Goal: Task Accomplishment & Management: Manage account settings

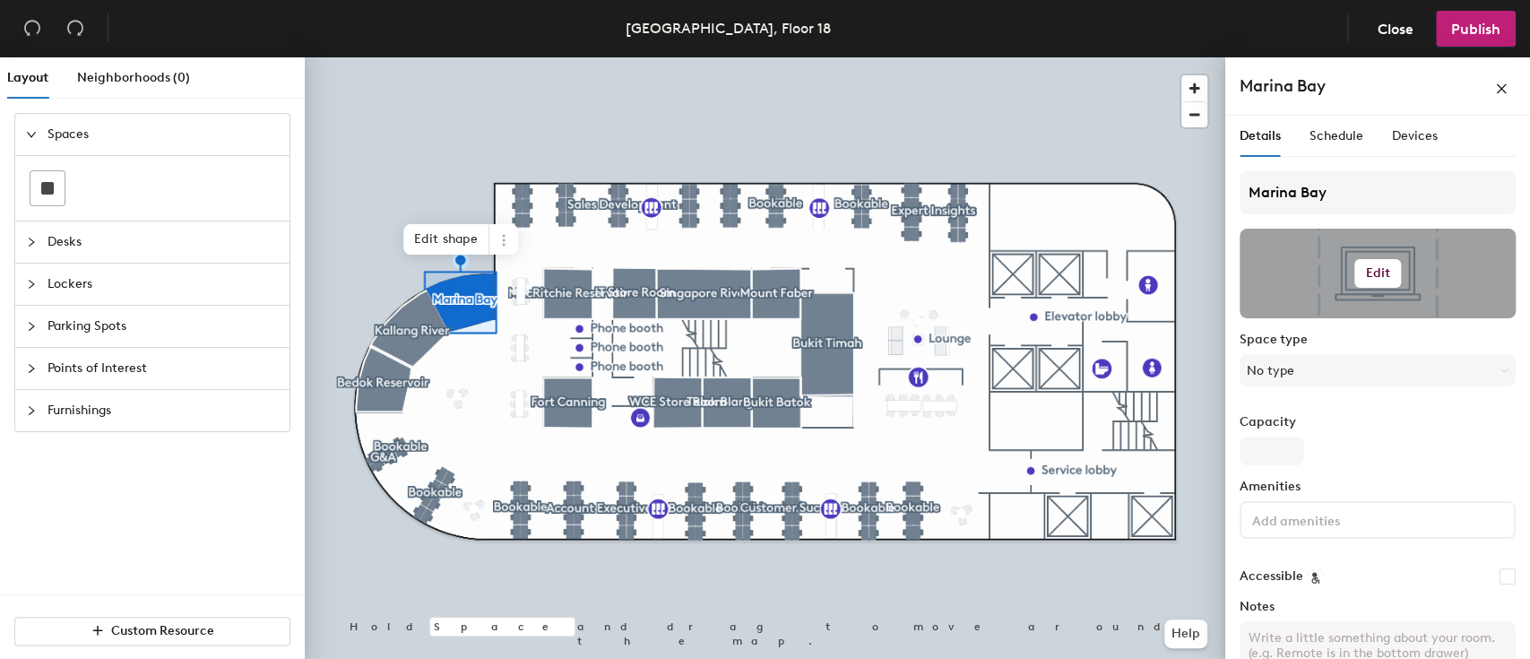
click at [1365, 272] on h6 "Edit" at bounding box center [1377, 273] width 25 height 14
click at [1353, 318] on input "file" at bounding box center [1392, 325] width 274 height 27
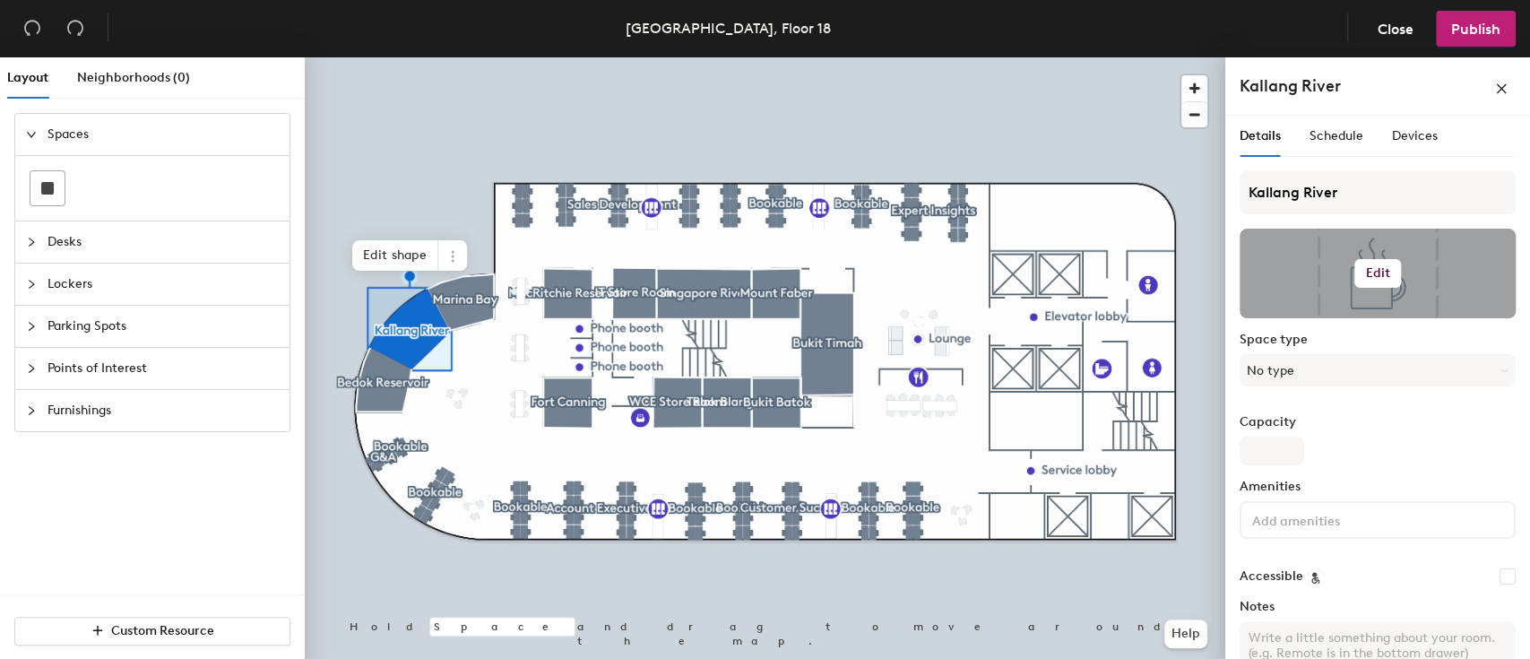
click at [1368, 268] on h6 "Edit" at bounding box center [1377, 273] width 25 height 14
click at [1319, 319] on input "file" at bounding box center [1392, 325] width 274 height 27
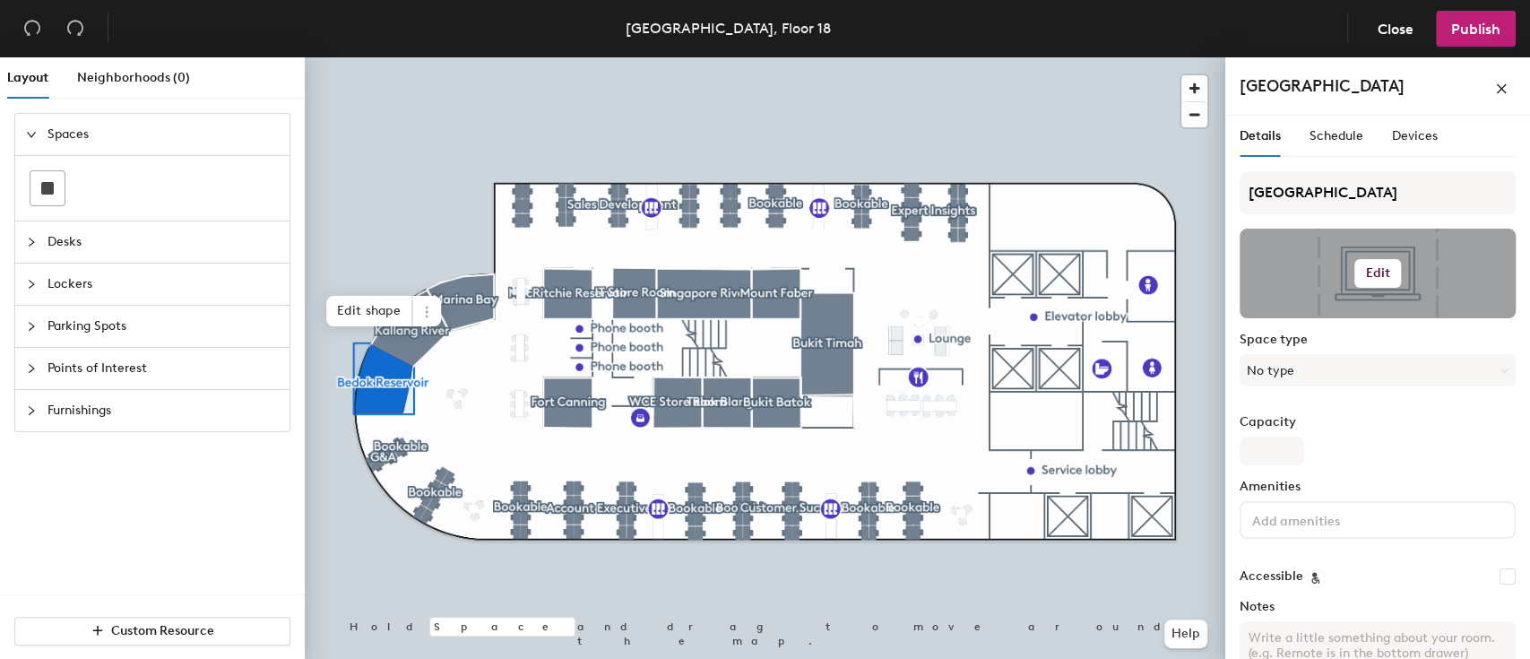
click at [1365, 273] on h6 "Edit" at bounding box center [1377, 273] width 25 height 14
click at [1334, 319] on input "file" at bounding box center [1392, 325] width 274 height 27
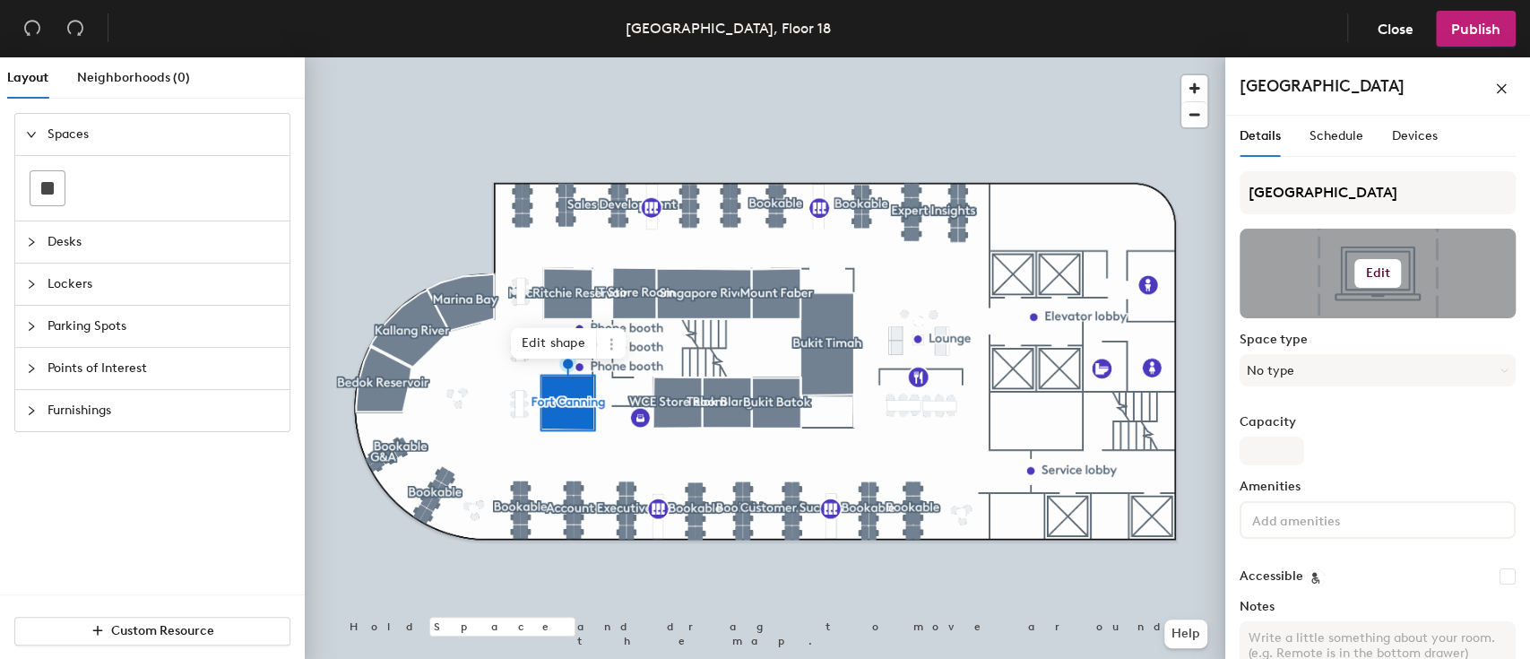
click at [1372, 262] on button "Edit" at bounding box center [1377, 273] width 47 height 29
click at [1353, 318] on input "file" at bounding box center [1392, 325] width 274 height 27
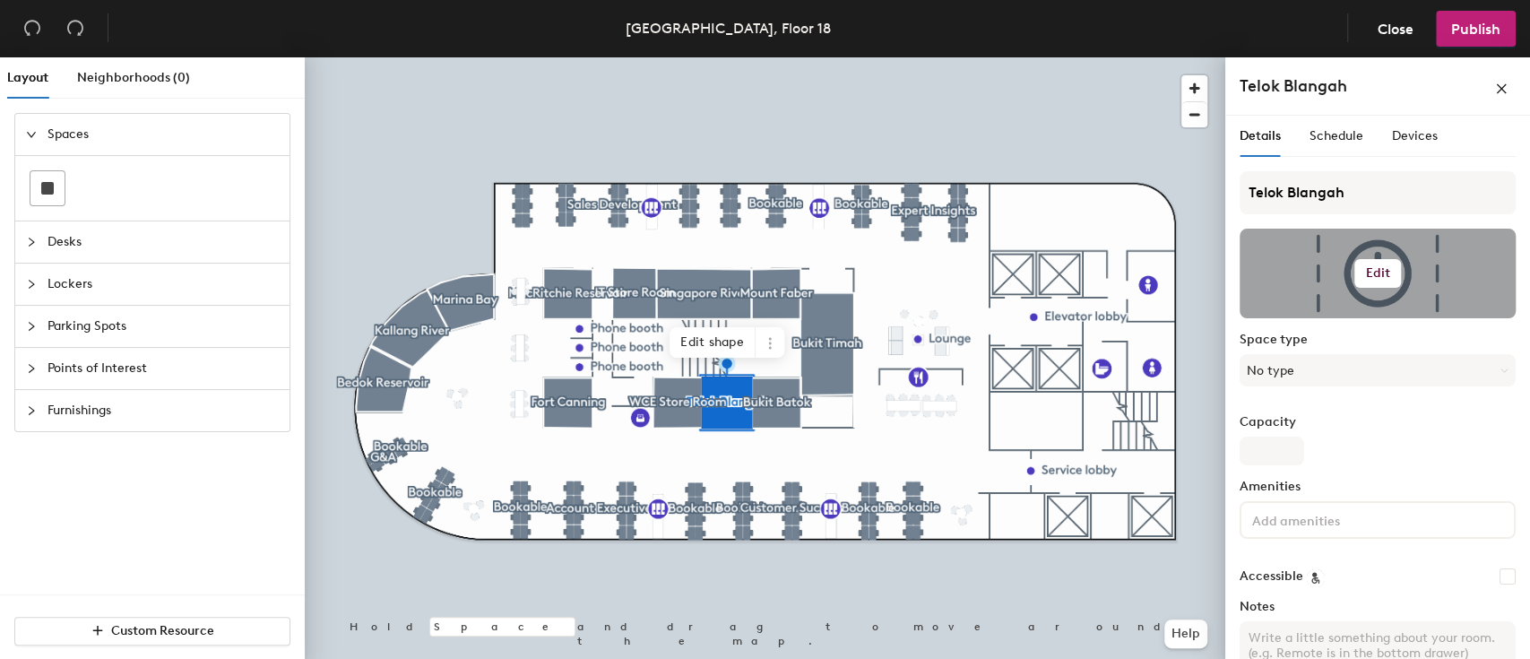
click at [1369, 272] on h6 "Edit" at bounding box center [1377, 273] width 25 height 14
click at [1322, 319] on input "file" at bounding box center [1392, 325] width 274 height 27
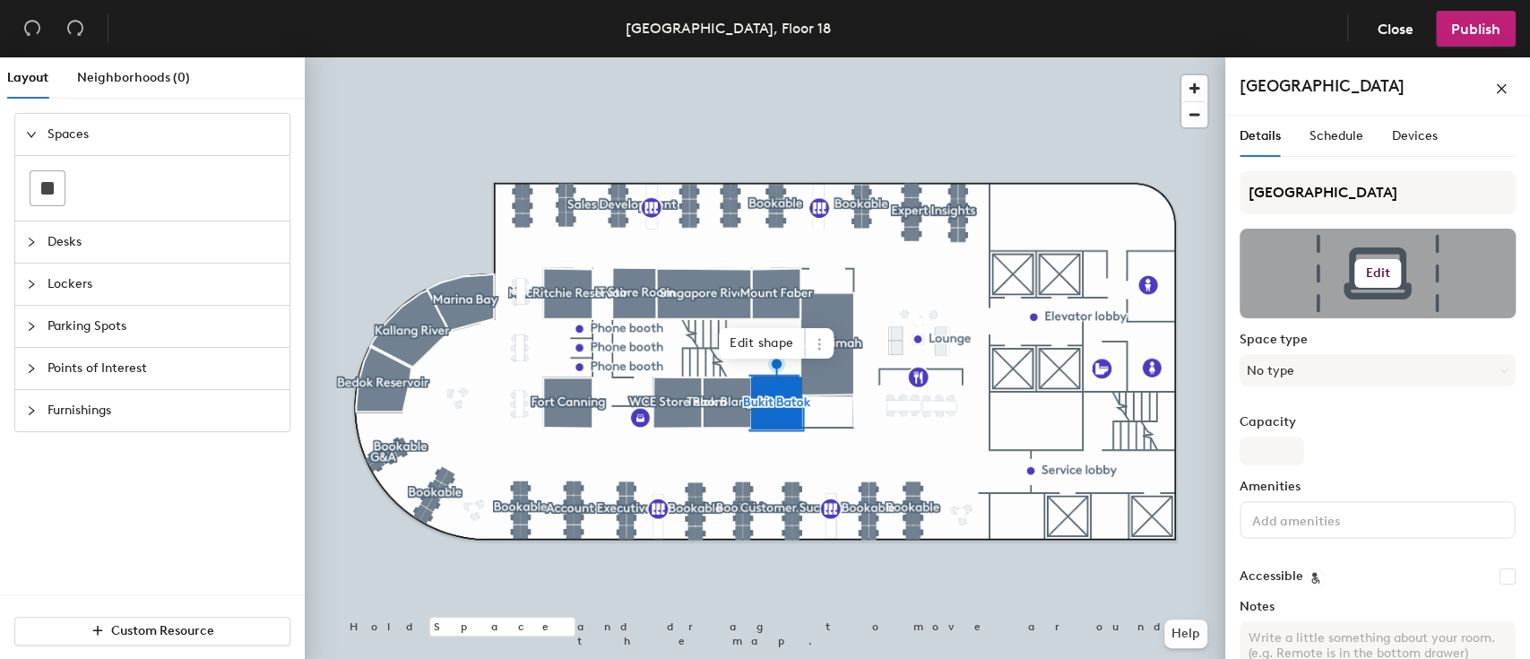
click at [1365, 270] on h6 "Edit" at bounding box center [1377, 273] width 25 height 14
click at [1326, 319] on input "file" at bounding box center [1392, 325] width 274 height 27
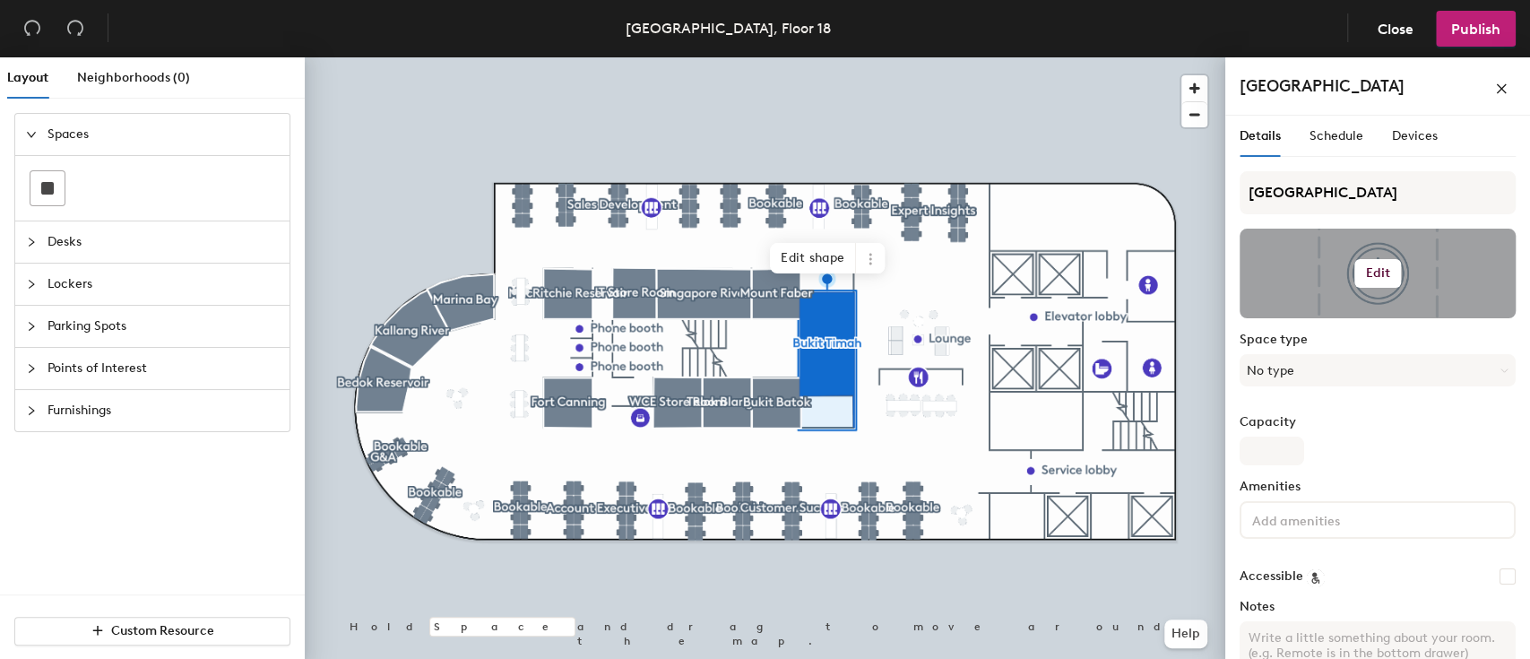
click at [1377, 275] on h6 "Edit" at bounding box center [1377, 273] width 25 height 14
click at [1327, 319] on input "file" at bounding box center [1392, 325] width 274 height 27
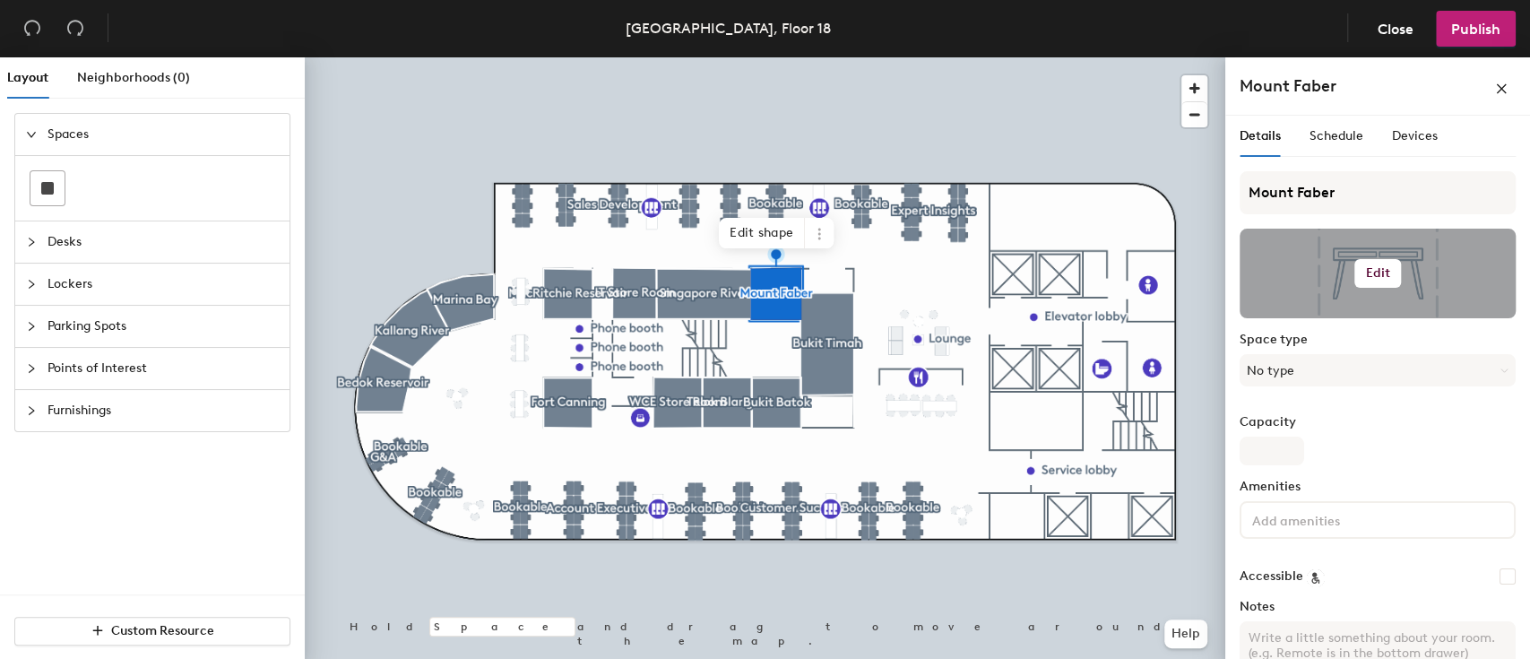
click at [1373, 275] on h6 "Edit" at bounding box center [1377, 273] width 25 height 14
click at [1334, 319] on input "file" at bounding box center [1392, 325] width 274 height 27
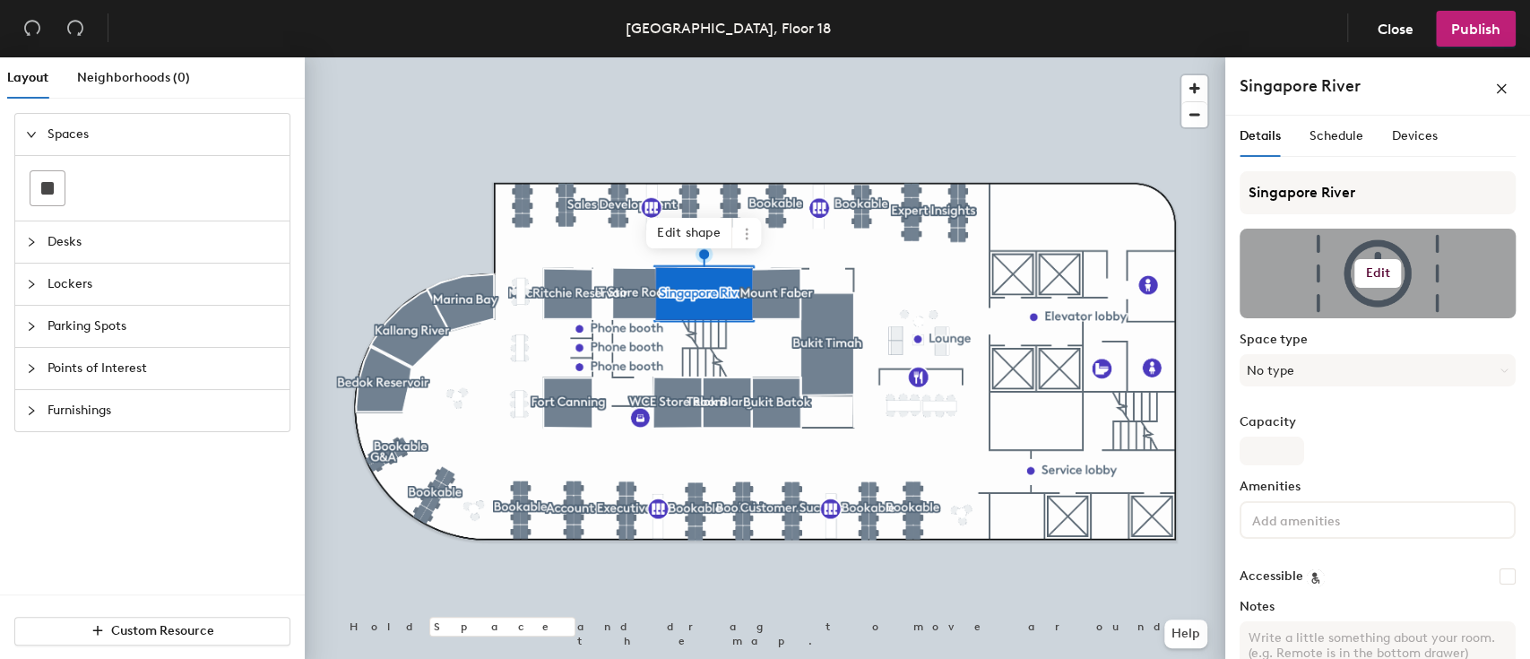
click at [1365, 272] on h6 "Edit" at bounding box center [1377, 273] width 25 height 14
click at [1325, 319] on input "file" at bounding box center [1392, 325] width 274 height 27
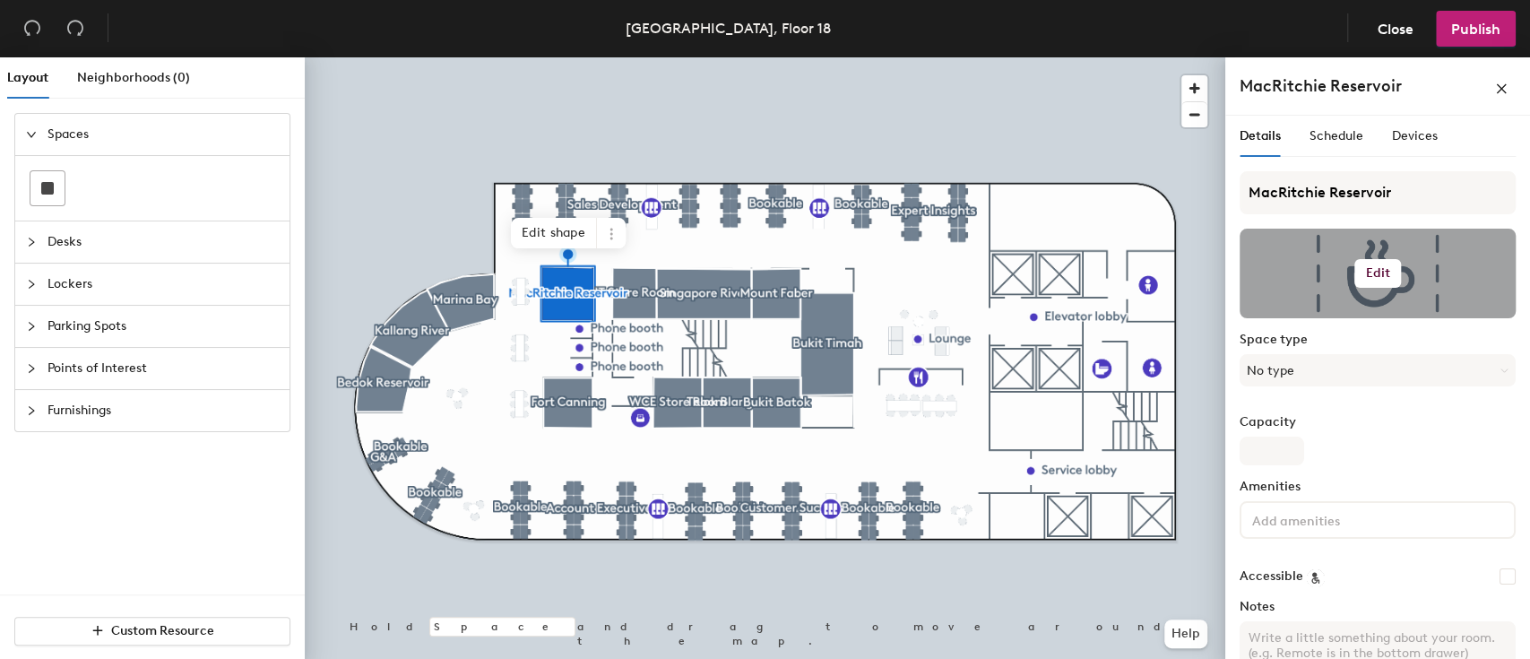
click at [1354, 266] on button "Edit" at bounding box center [1377, 273] width 47 height 29
click at [1331, 317] on input "file" at bounding box center [1392, 325] width 274 height 27
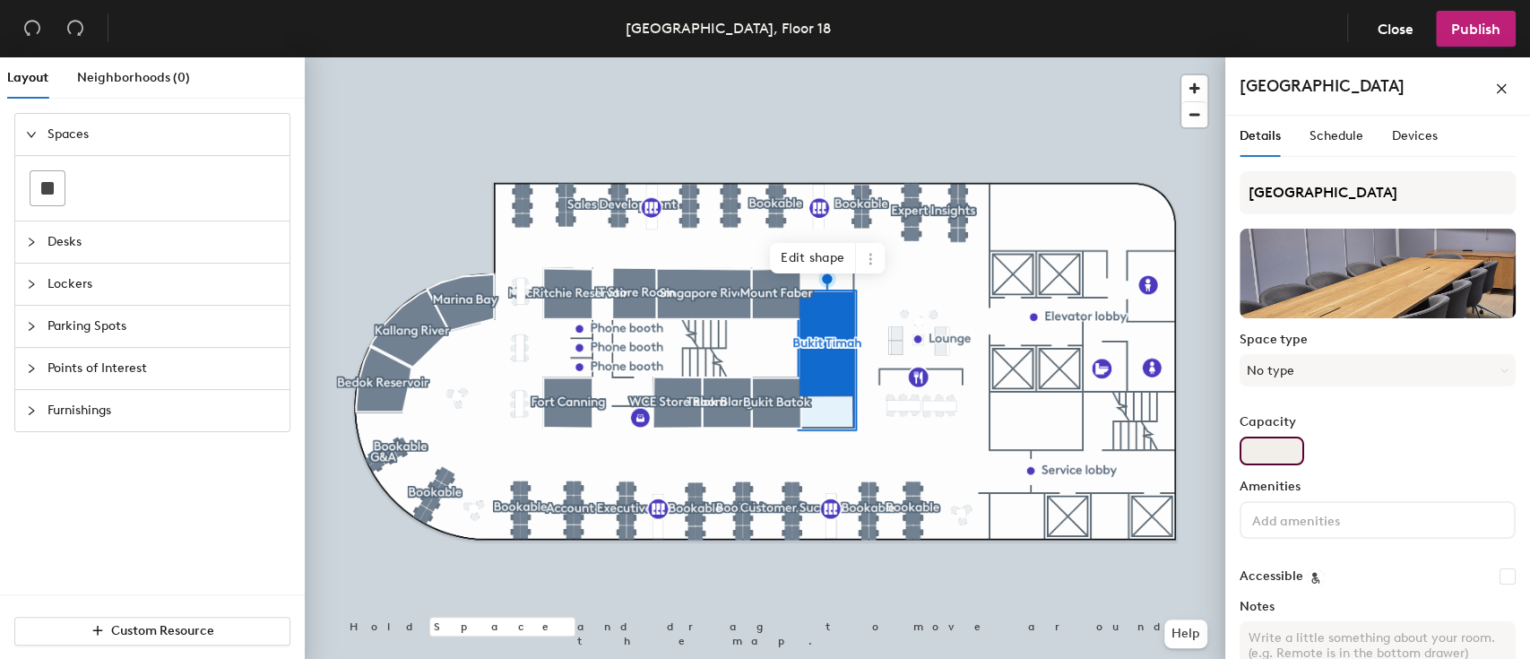
click at [1282, 453] on input "Capacity" at bounding box center [1271, 450] width 65 height 29
type input "12"
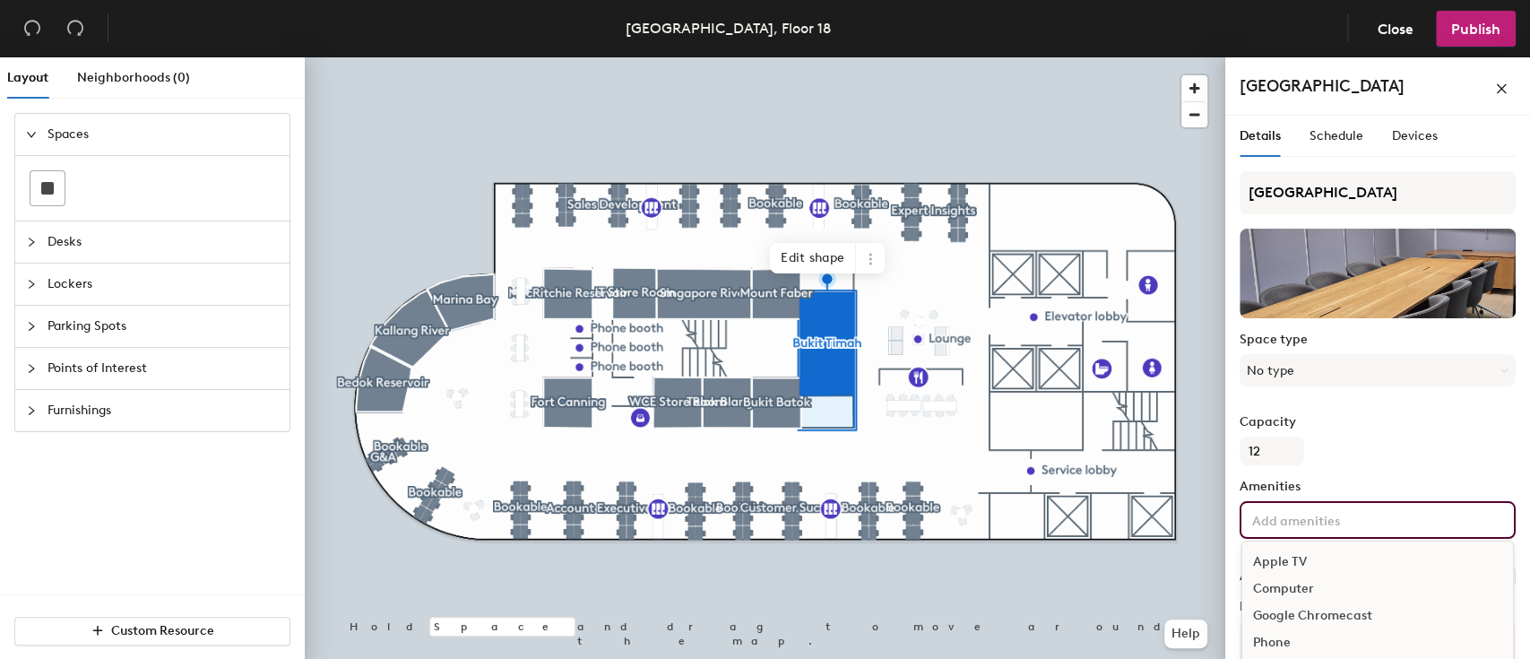
click at [1291, 512] on input at bounding box center [1328, 519] width 161 height 22
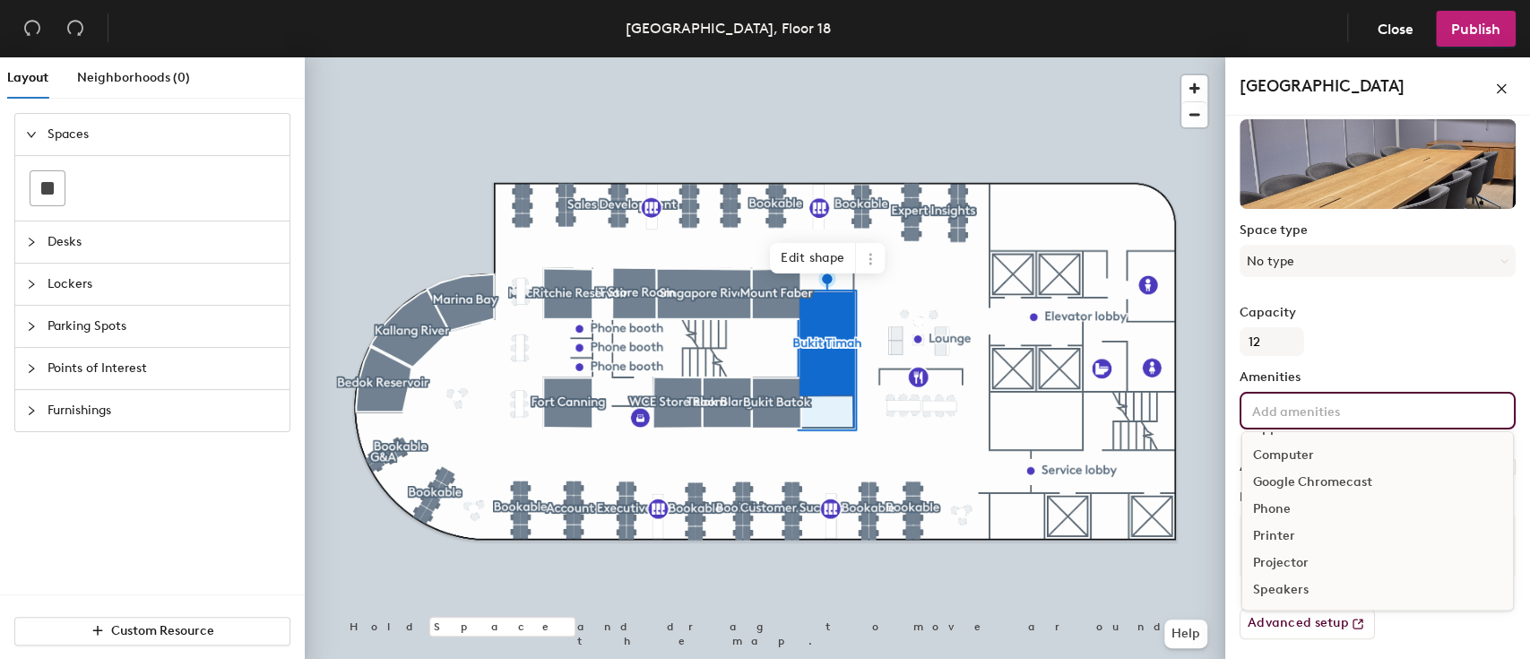
scroll to position [96, 0]
click at [1275, 547] on div "Television" at bounding box center [1377, 544] width 271 height 27
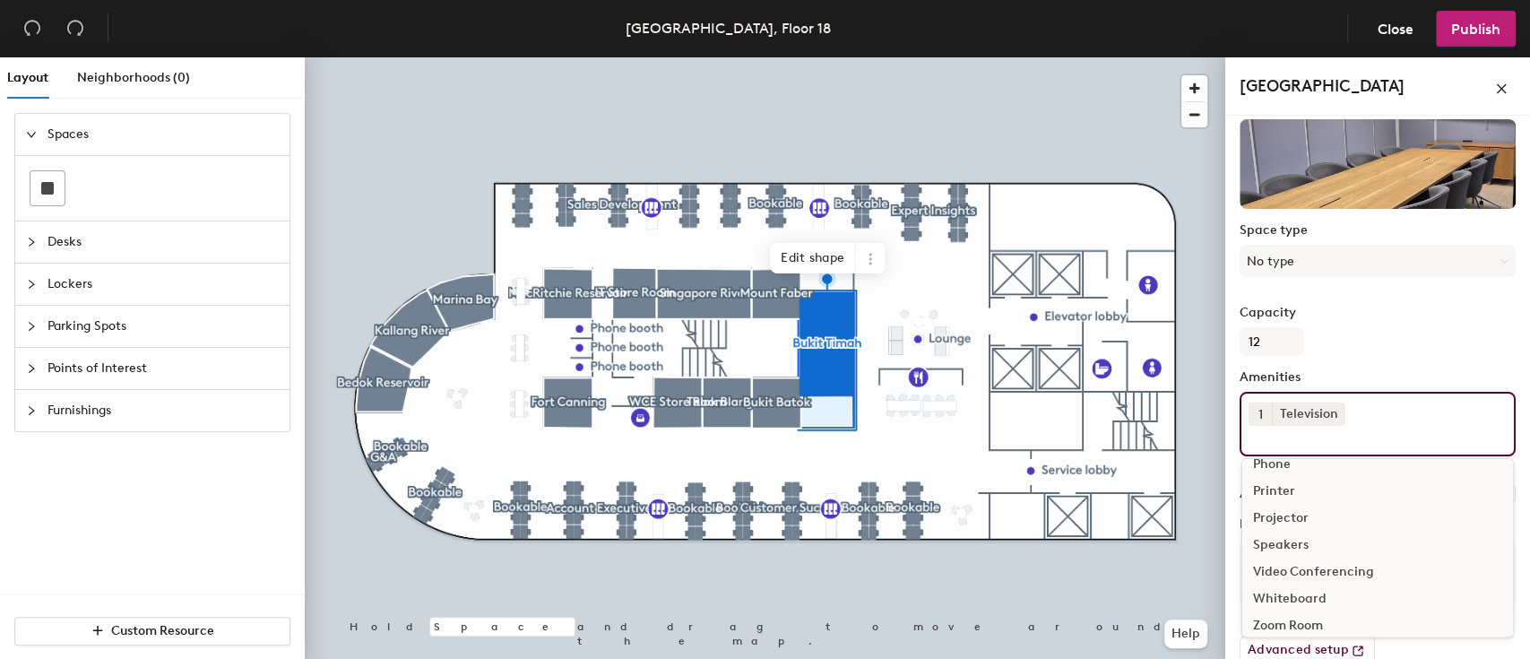
scroll to position [106, 0]
click at [1299, 588] on div "Whiteboard" at bounding box center [1377, 588] width 271 height 27
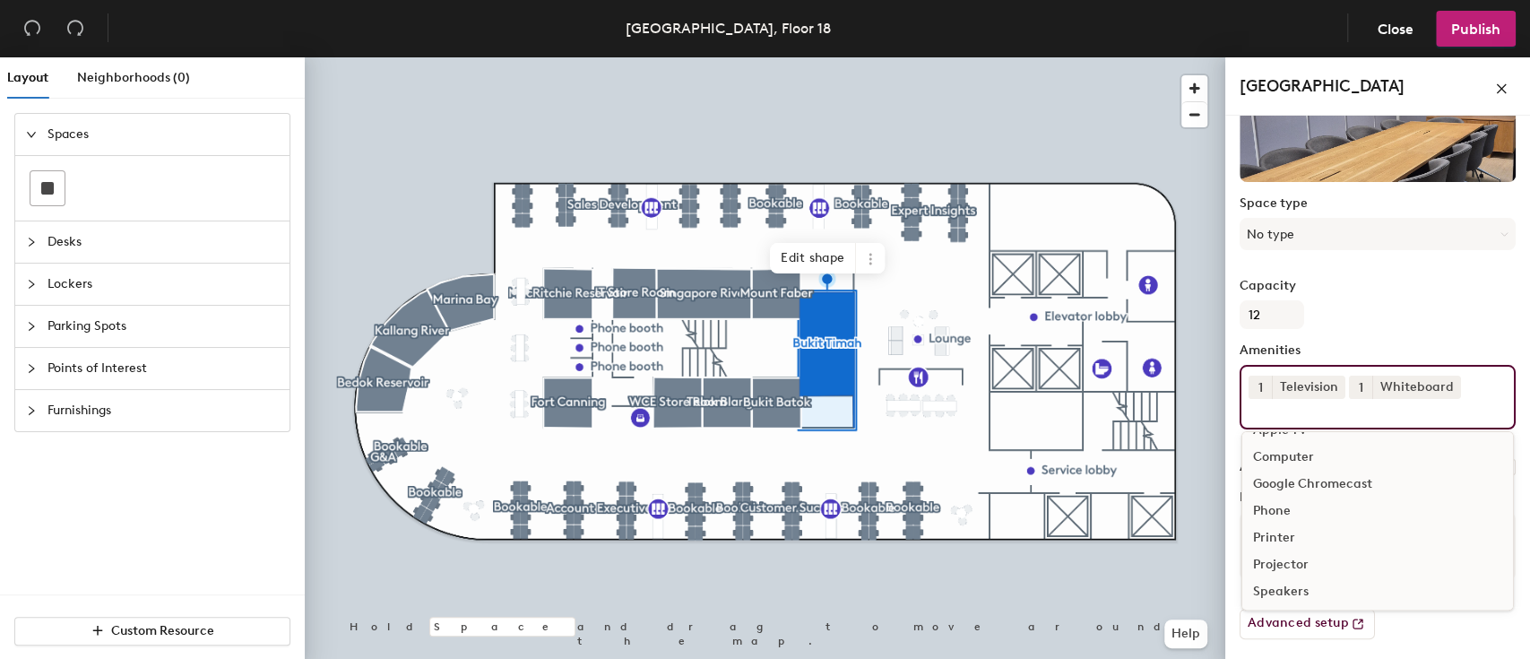
scroll to position [0, 0]
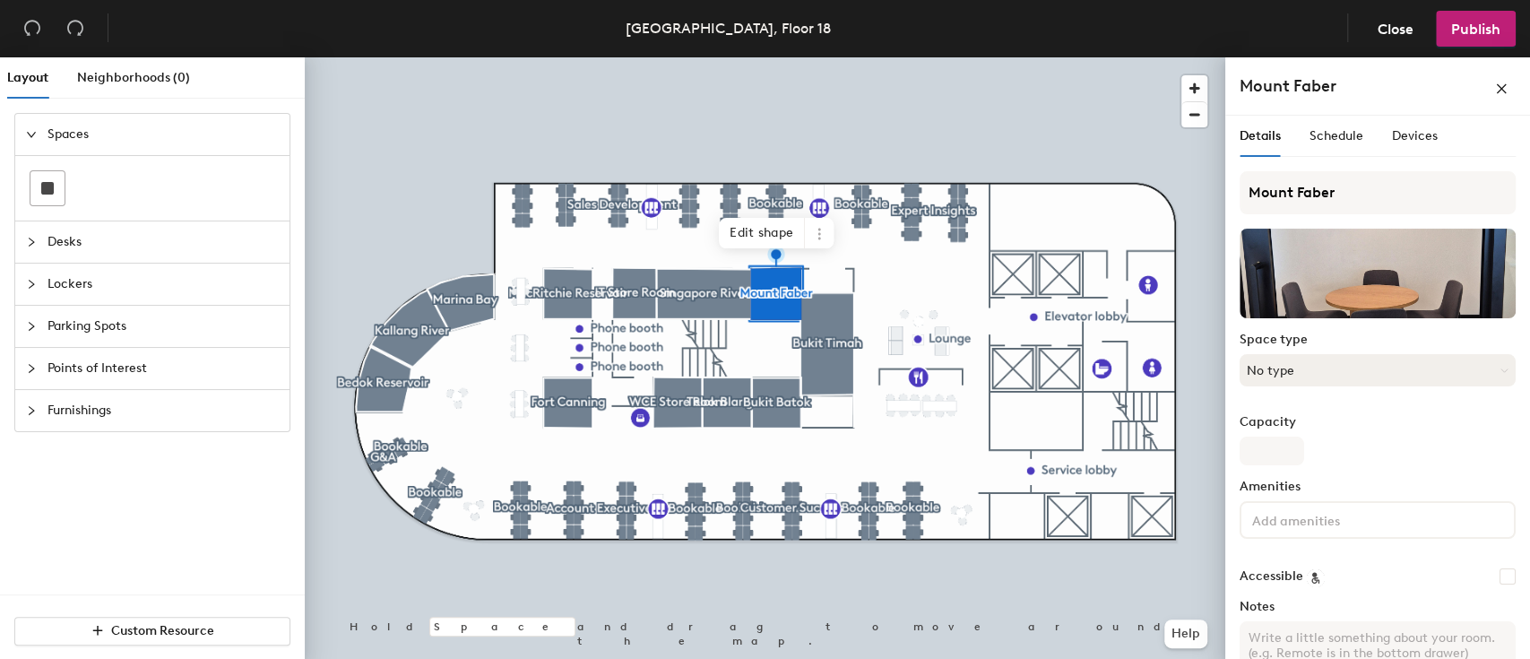
click at [1456, 367] on button "No type" at bounding box center [1377, 370] width 276 height 32
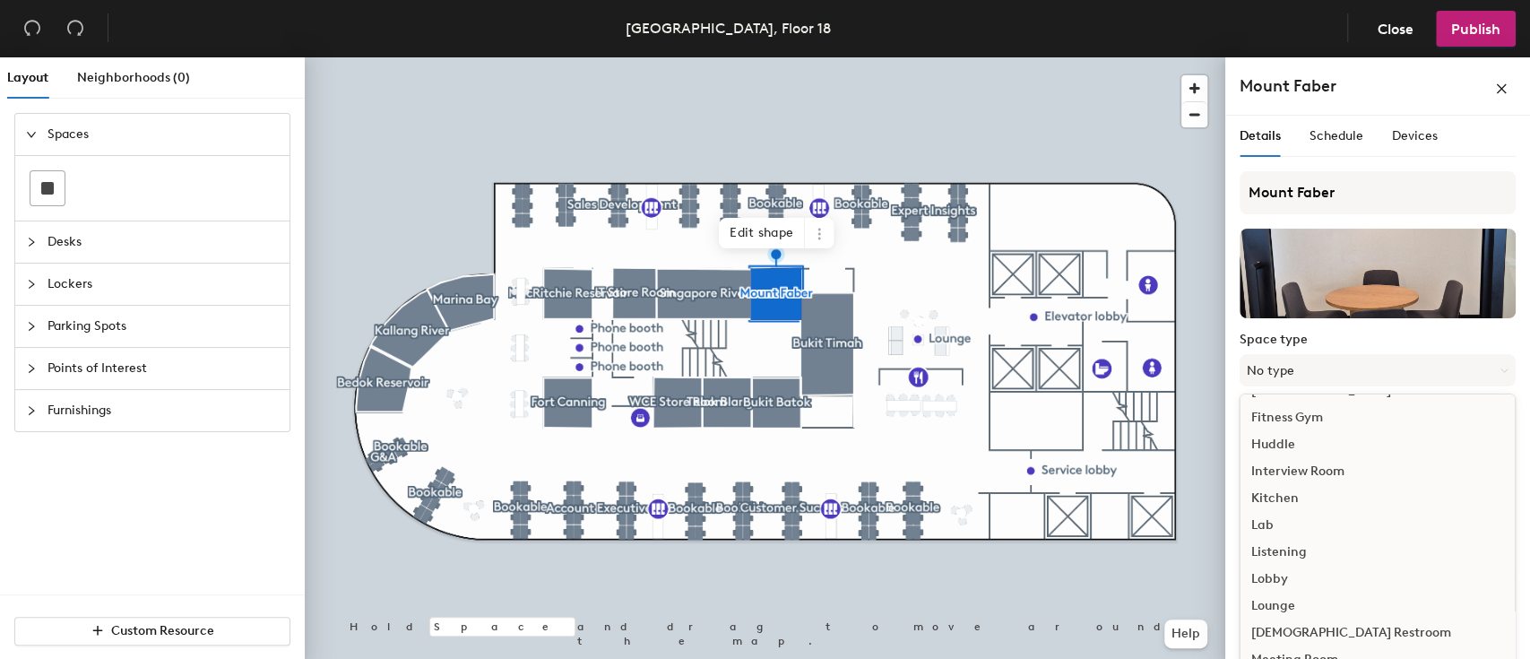
scroll to position [231, 0]
click at [1284, 450] on div "Huddle" at bounding box center [1377, 452] width 274 height 27
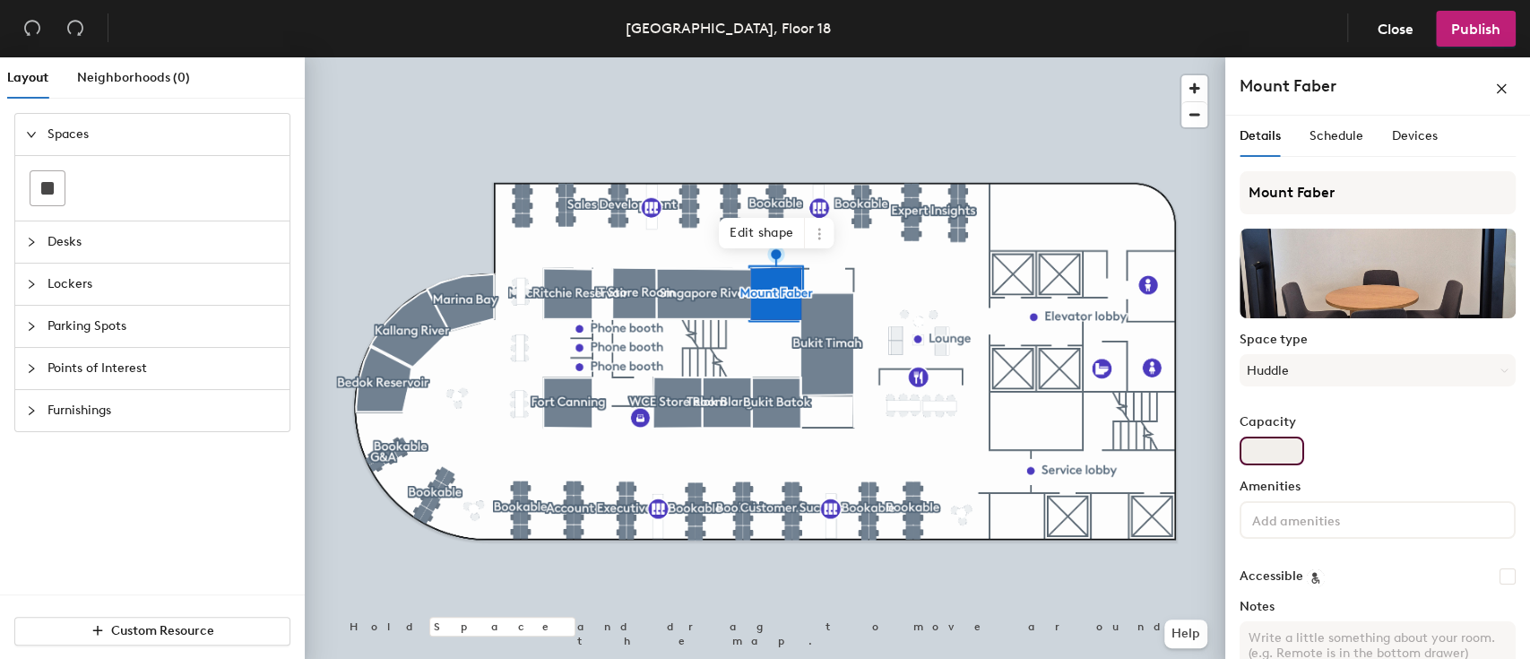
click at [1282, 450] on input "Capacity" at bounding box center [1271, 450] width 65 height 29
type input "4"
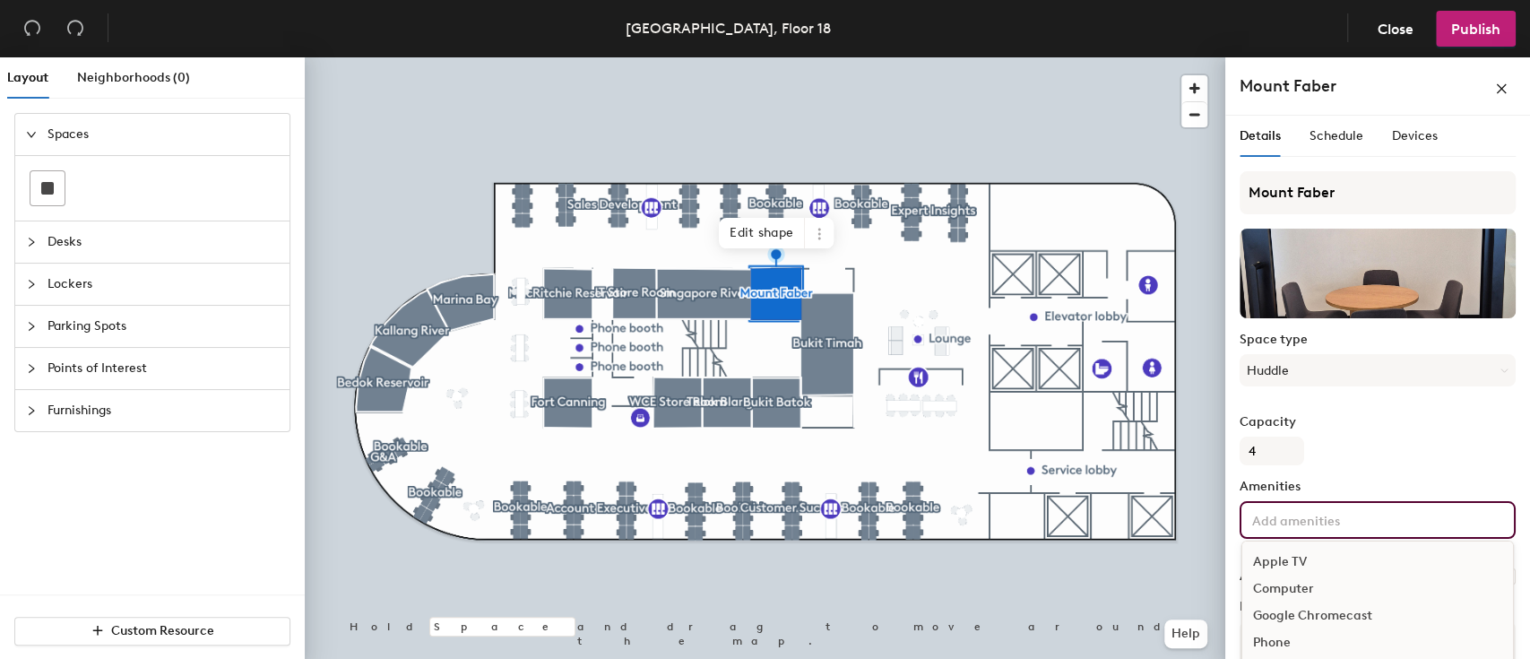
click at [1393, 515] on input at bounding box center [1328, 519] width 161 height 22
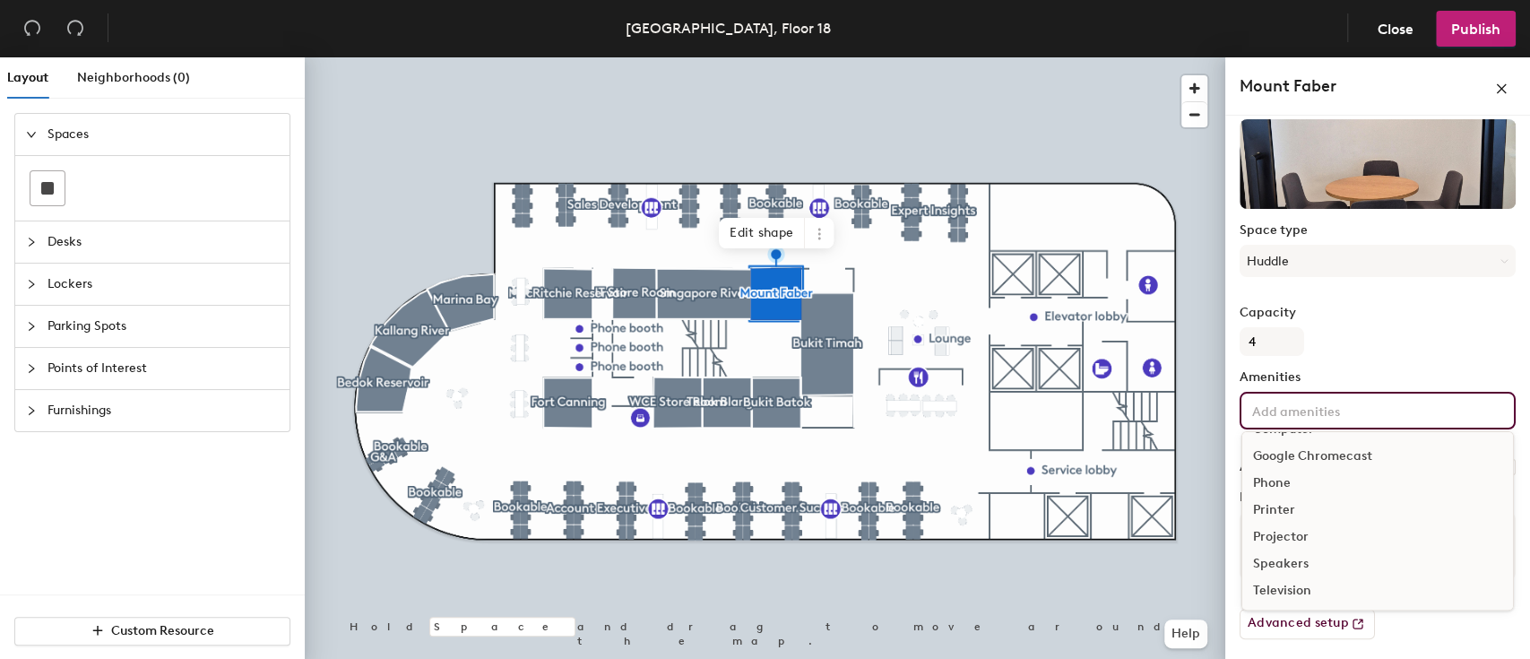
scroll to position [0, 0]
click at [1413, 340] on div "Capacity 4" at bounding box center [1377, 331] width 276 height 50
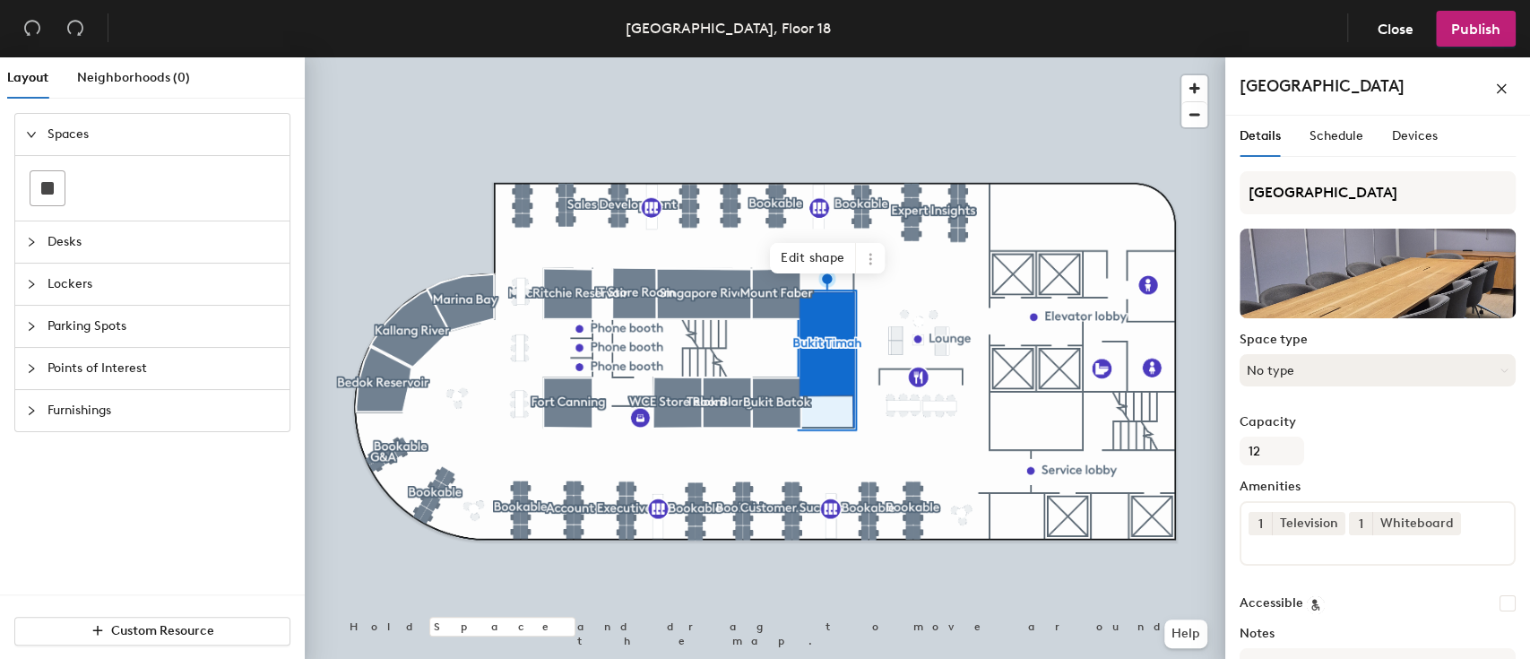
click at [1338, 368] on button "No type" at bounding box center [1377, 370] width 276 height 32
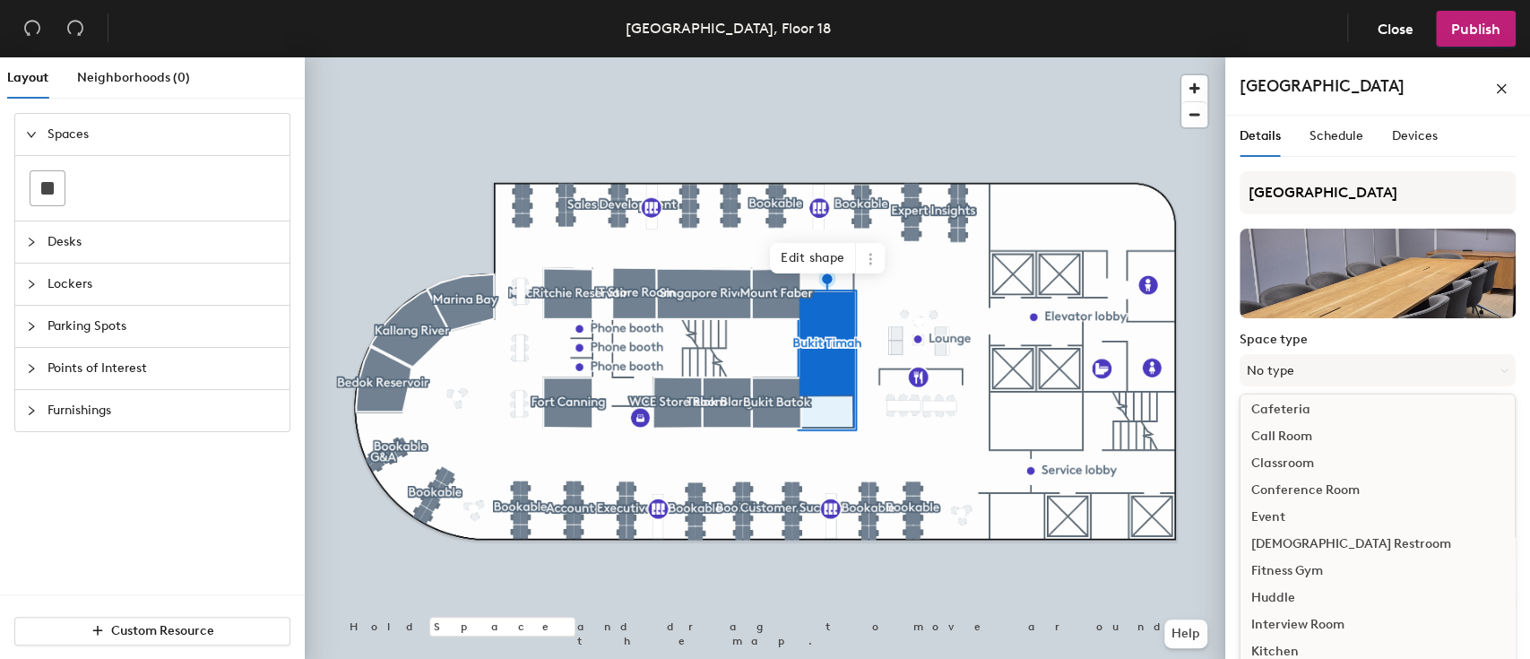
scroll to position [119, 0]
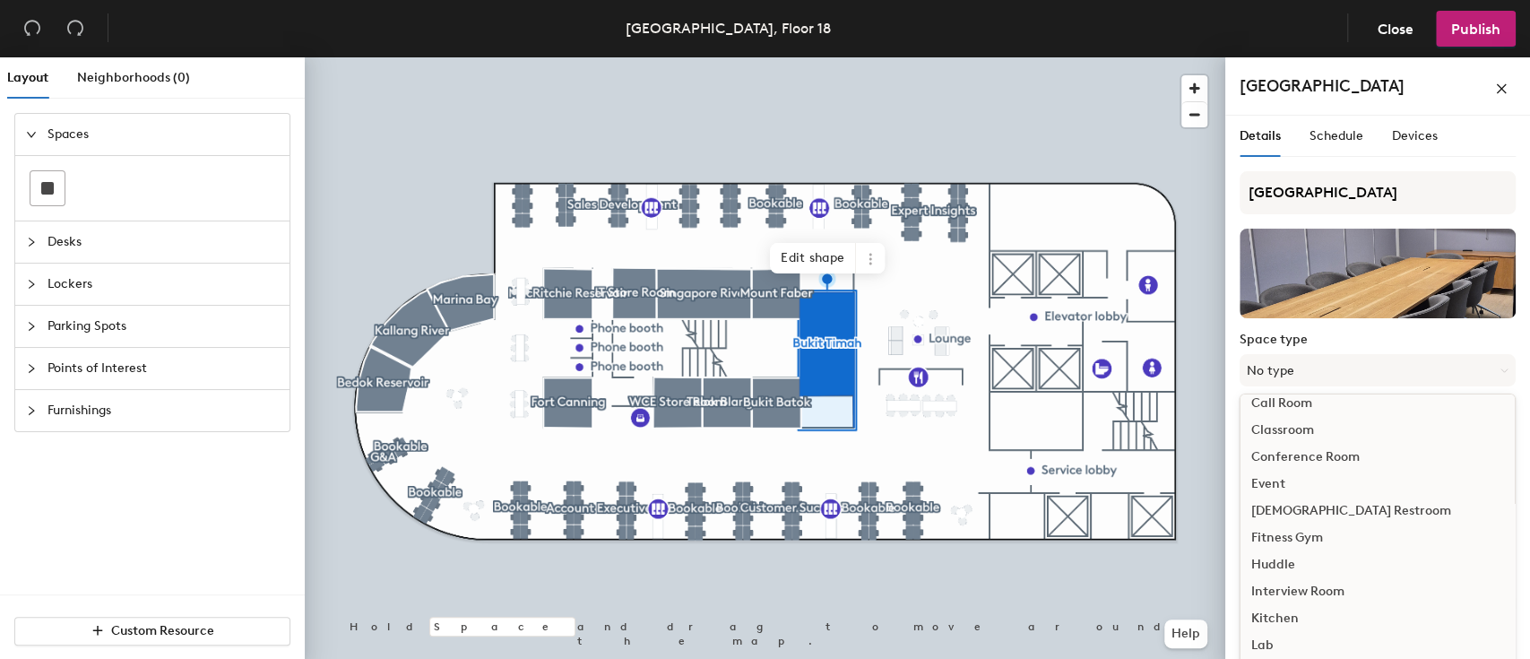
click at [1339, 455] on div "Conference Room" at bounding box center [1377, 457] width 274 height 27
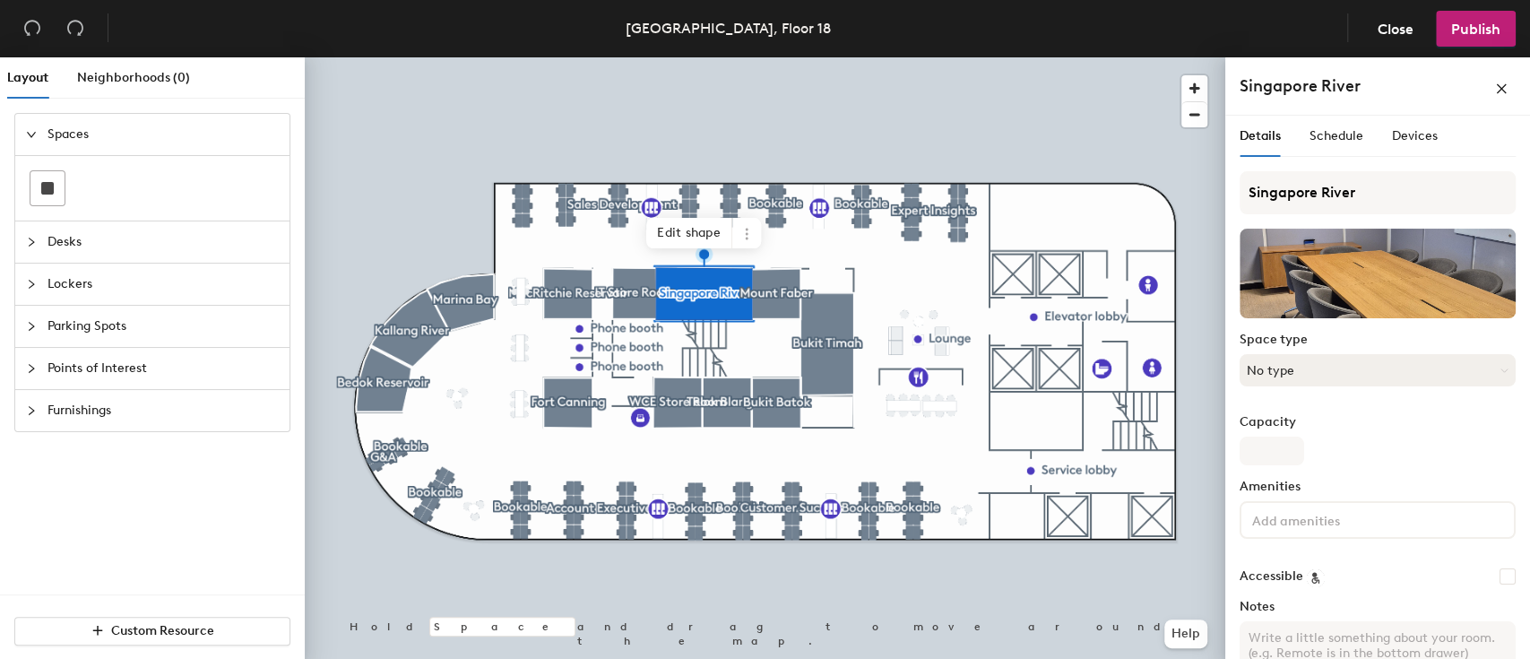
click at [1319, 371] on button "No type" at bounding box center [1377, 370] width 276 height 32
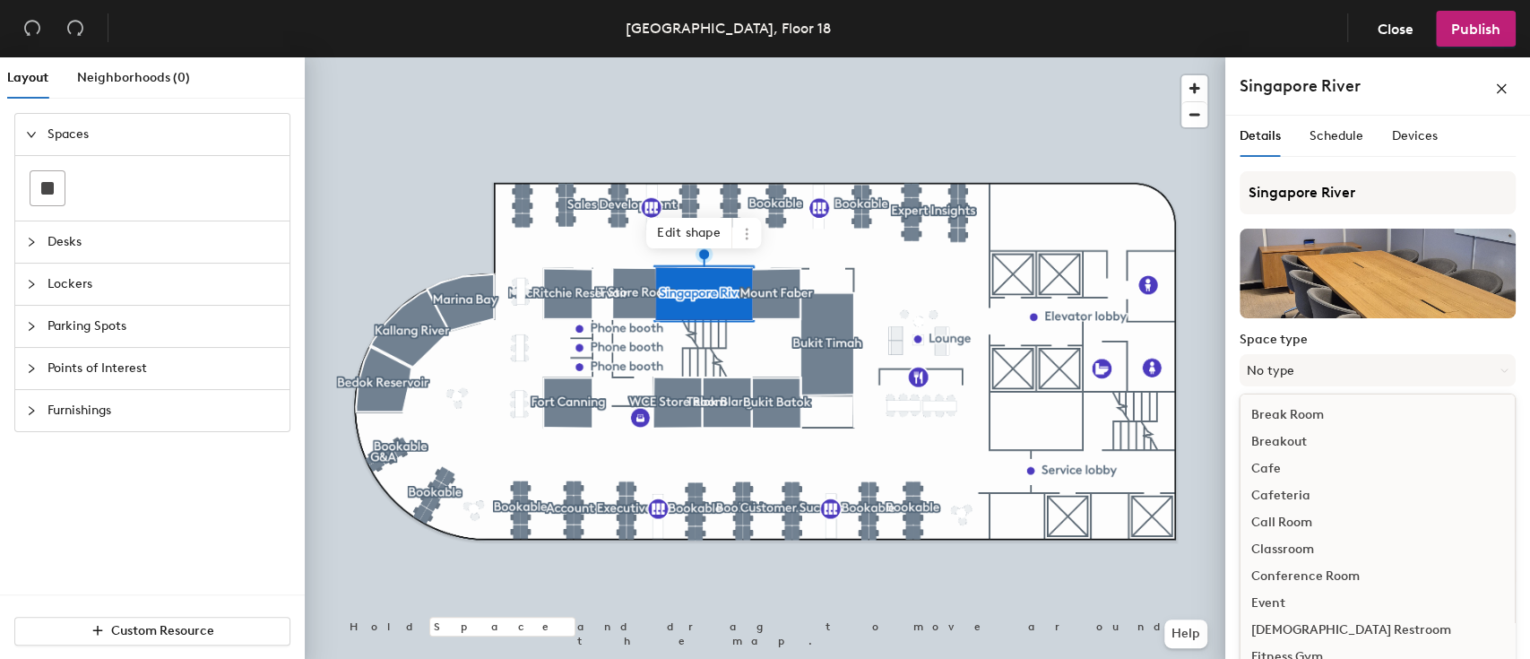
click at [1319, 580] on div "Conference Room" at bounding box center [1377, 576] width 274 height 27
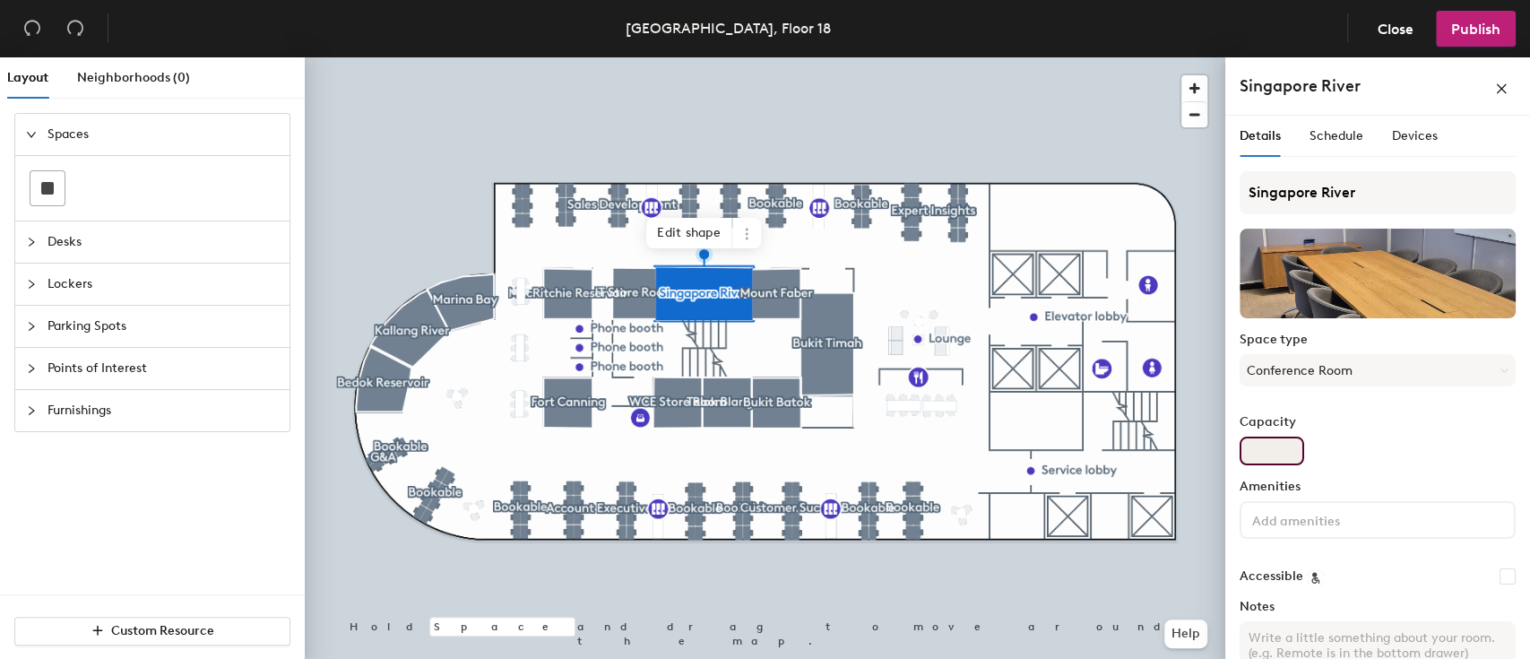
click at [1271, 462] on input "Capacity" at bounding box center [1271, 450] width 65 height 29
type input "10"
click at [1290, 523] on input at bounding box center [1328, 519] width 161 height 22
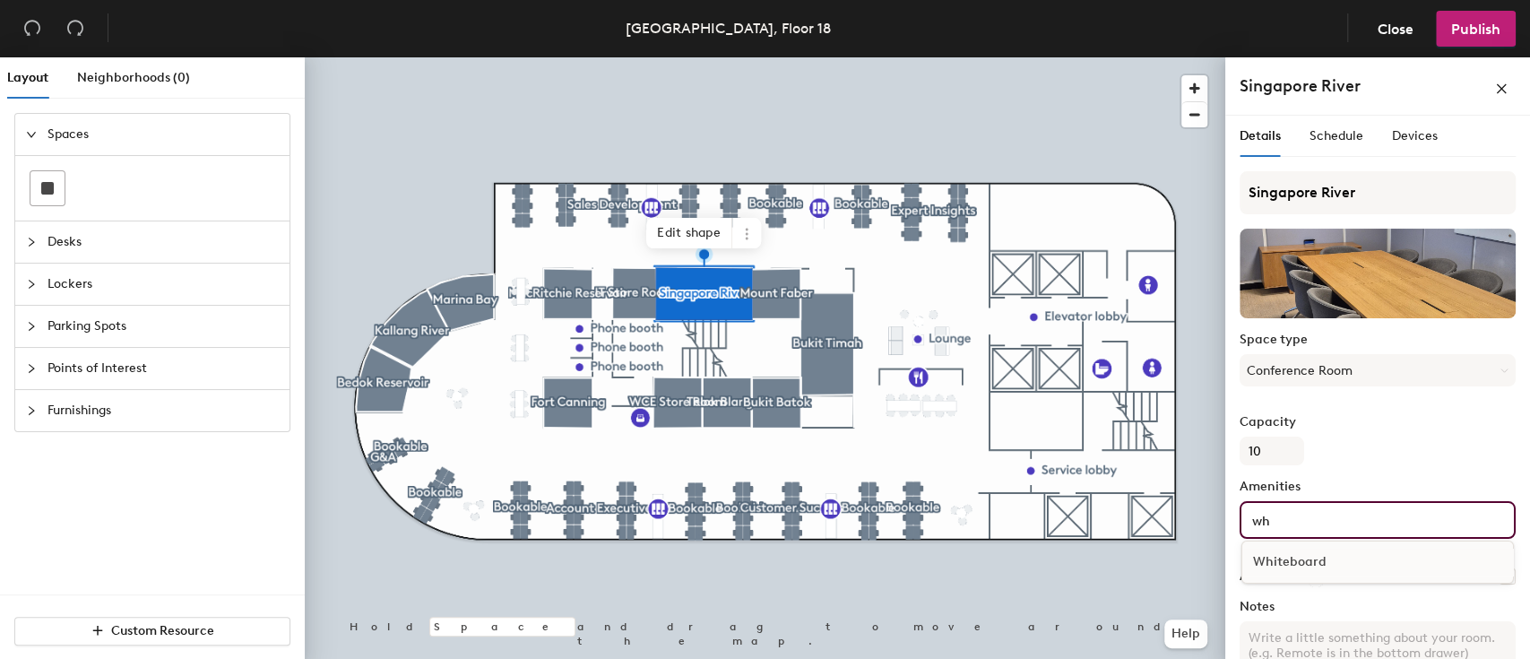
type input "wh"
click at [1291, 556] on div "Whiteboard" at bounding box center [1377, 561] width 271 height 27
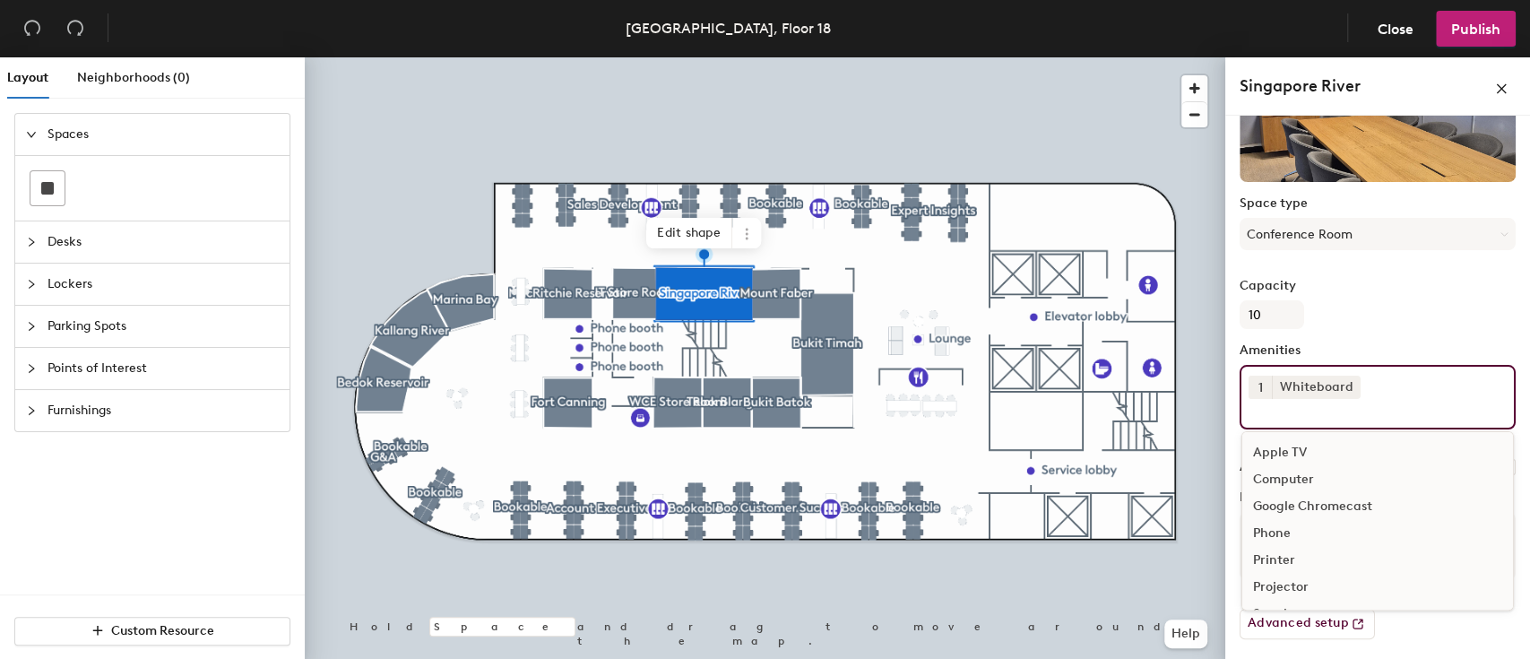
scroll to position [106, 0]
click at [1334, 535] on div "Television" at bounding box center [1377, 535] width 271 height 27
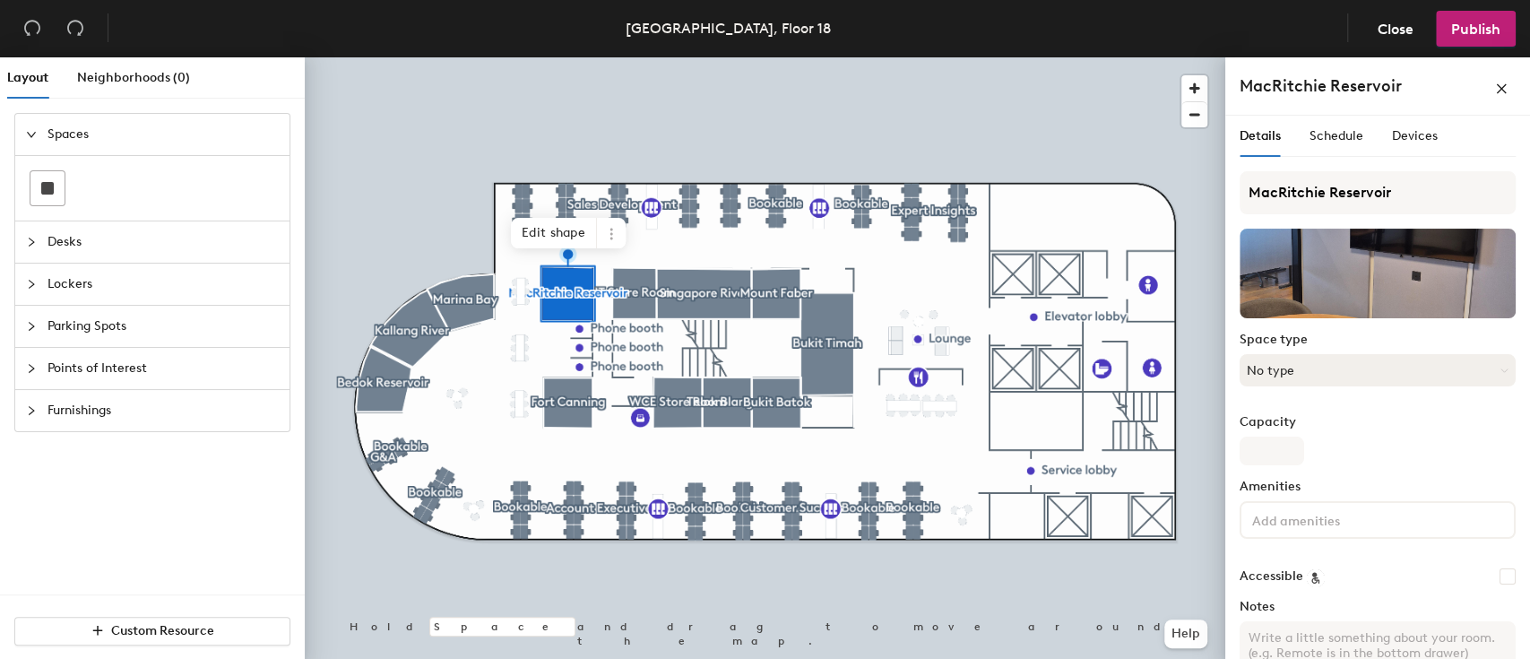
click at [1315, 369] on button "No type" at bounding box center [1377, 370] width 276 height 32
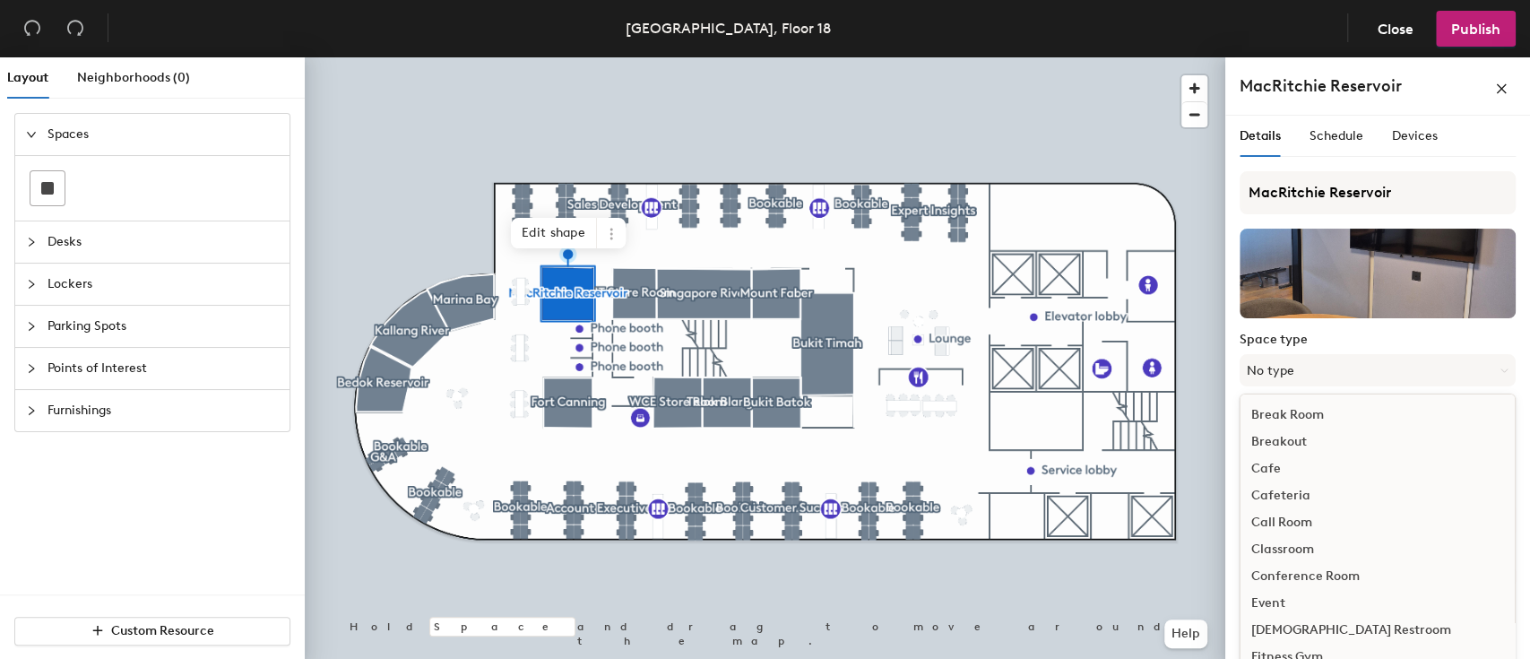
click at [1320, 572] on div "Conference Room" at bounding box center [1377, 576] width 274 height 27
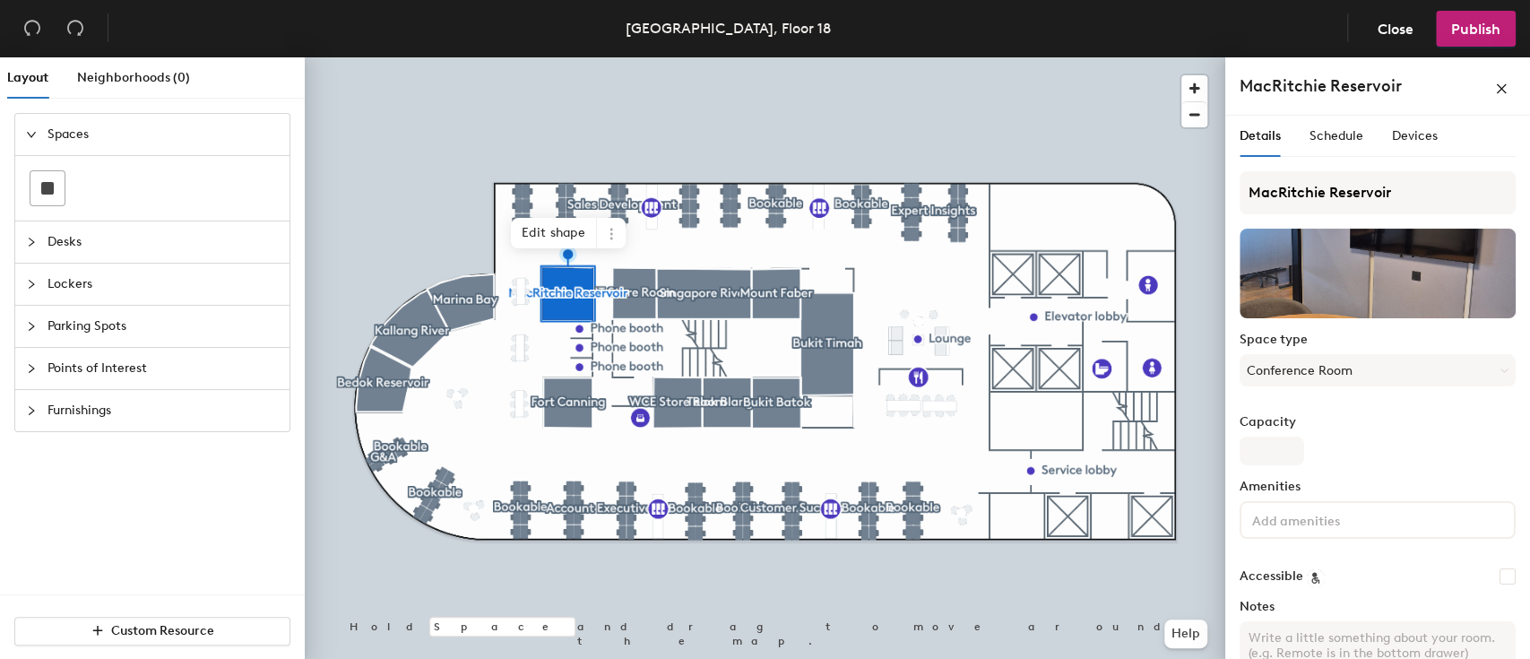
click at [1317, 515] on input at bounding box center [1328, 519] width 161 height 22
click at [1290, 453] on input "Capacity" at bounding box center [1271, 450] width 65 height 29
type input "4"
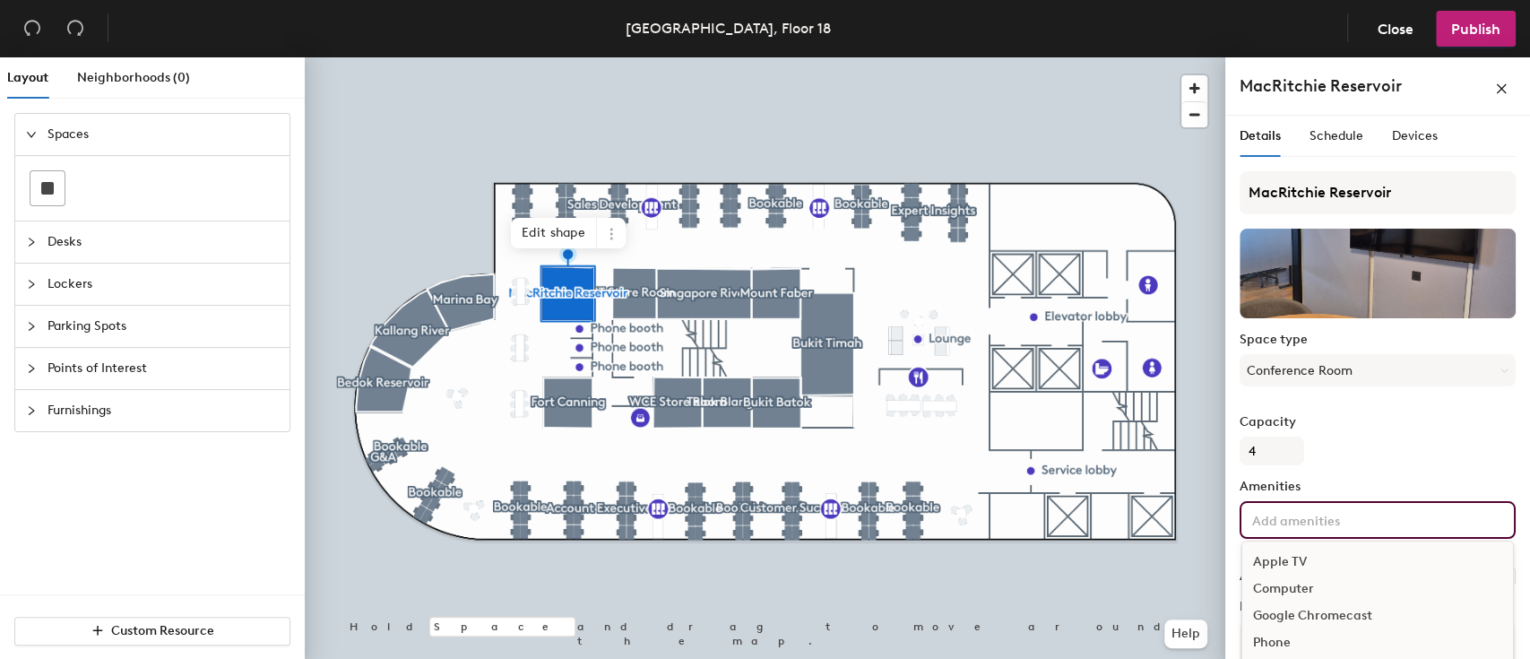
click at [1300, 517] on input at bounding box center [1328, 519] width 161 height 22
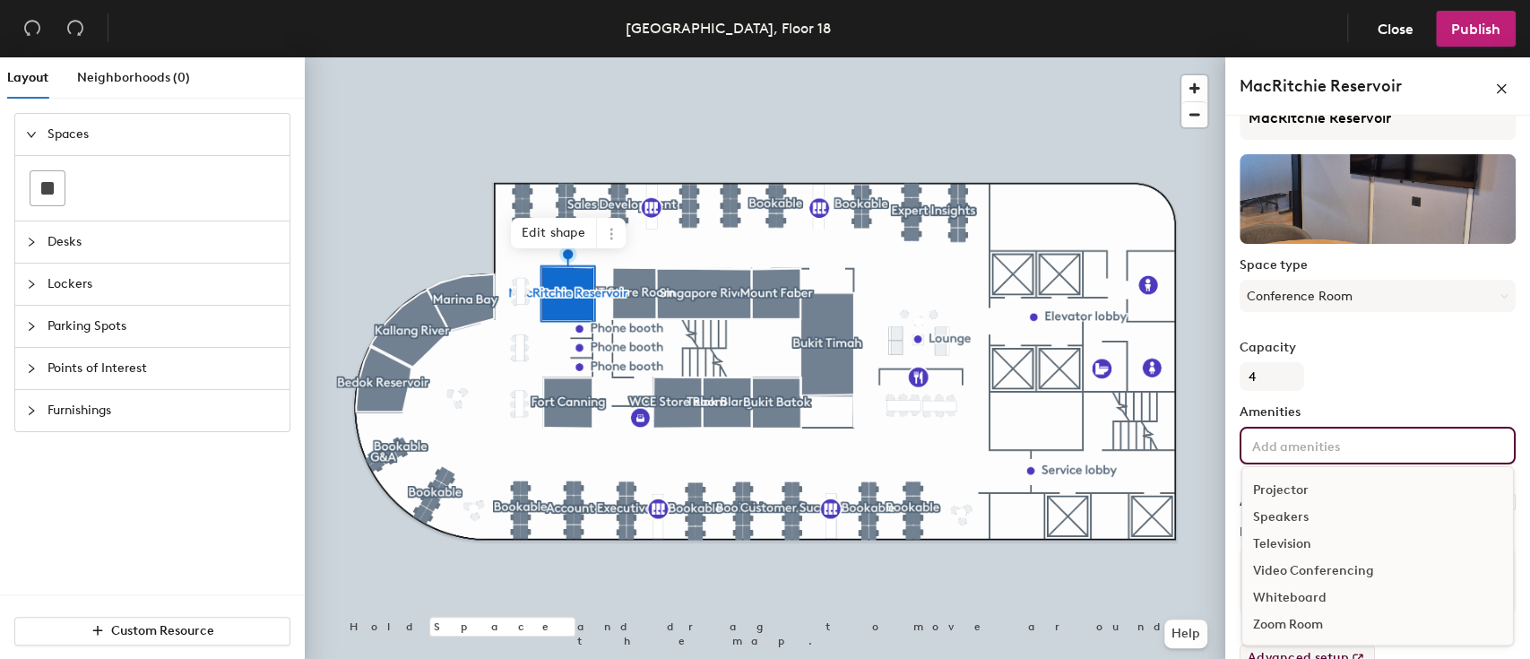
scroll to position [109, 0]
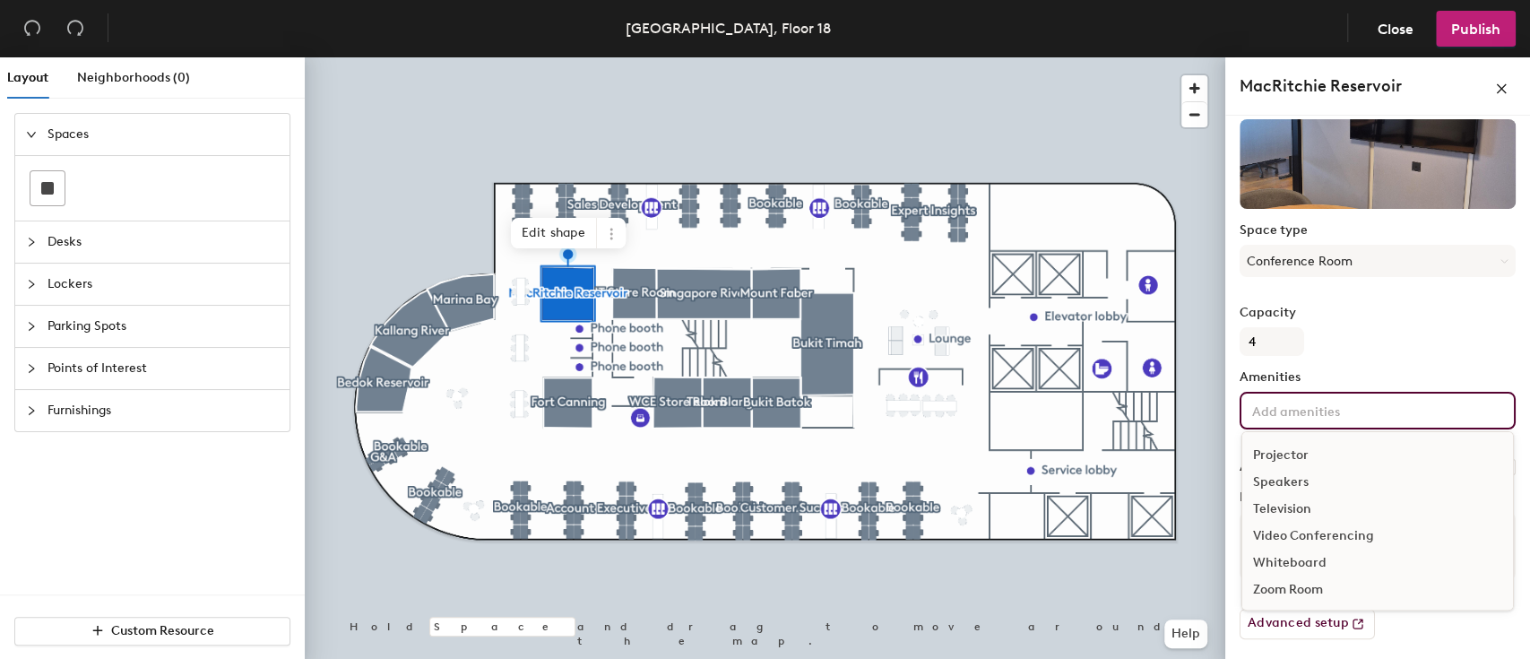
click at [1289, 511] on div "Television" at bounding box center [1377, 509] width 271 height 27
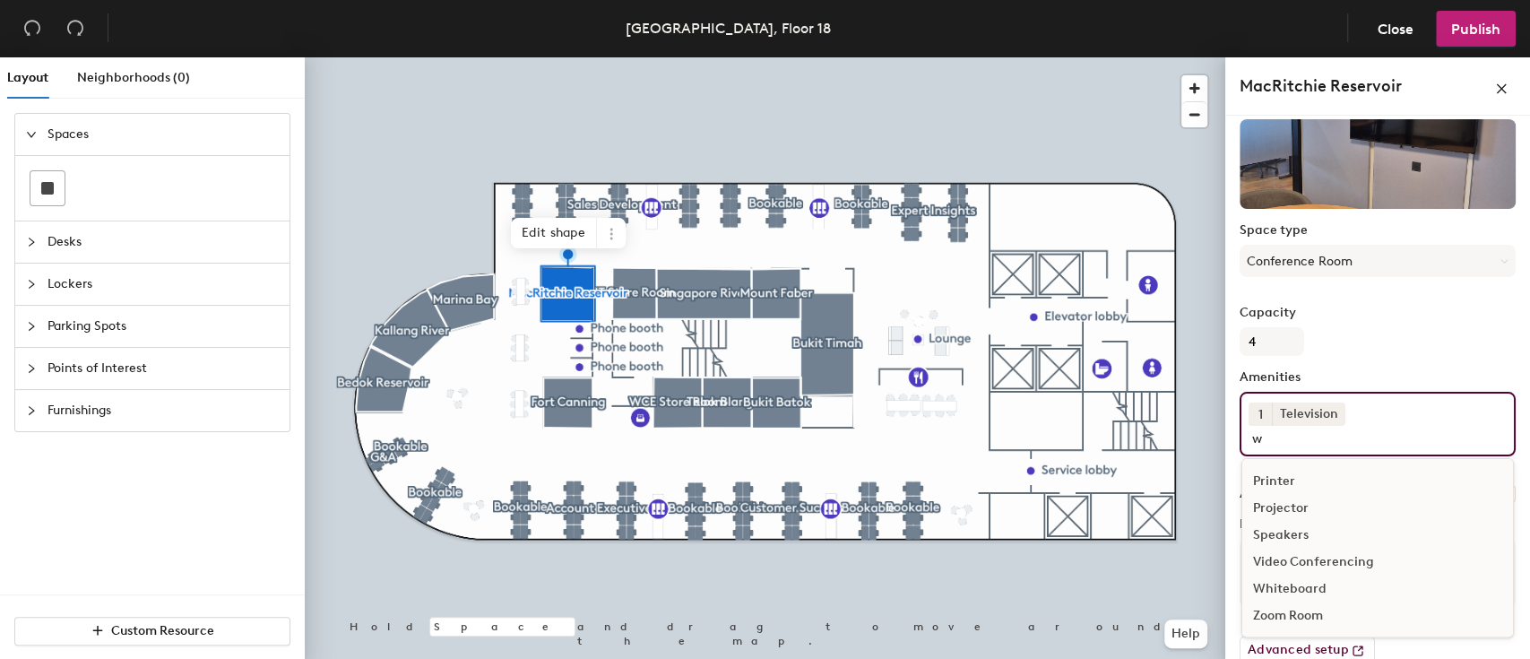
scroll to position [0, 0]
type input "white"
click at [1297, 480] on div "Whiteboard" at bounding box center [1377, 479] width 271 height 27
click at [1413, 315] on label "Capacity" at bounding box center [1377, 313] width 276 height 14
click at [1304, 327] on input "4" at bounding box center [1271, 341] width 65 height 29
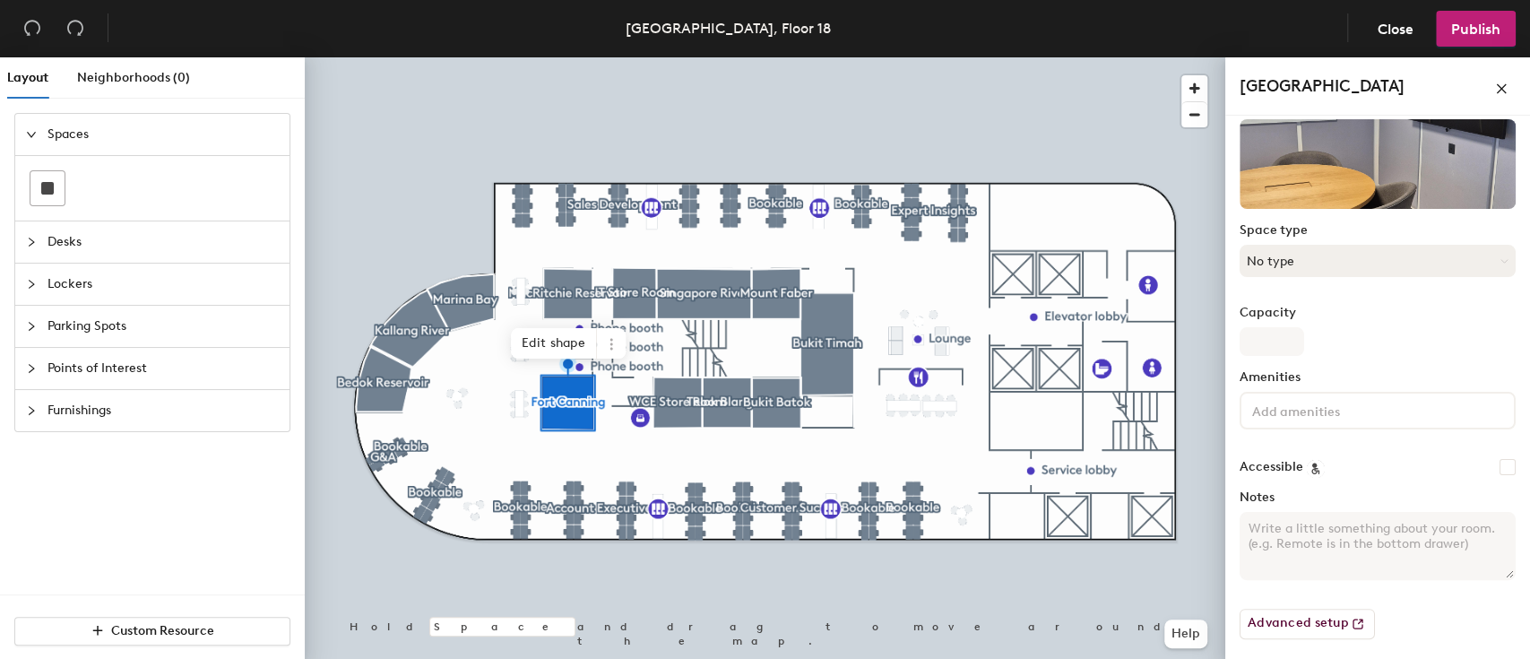
click at [1323, 262] on button "No type" at bounding box center [1377, 261] width 276 height 32
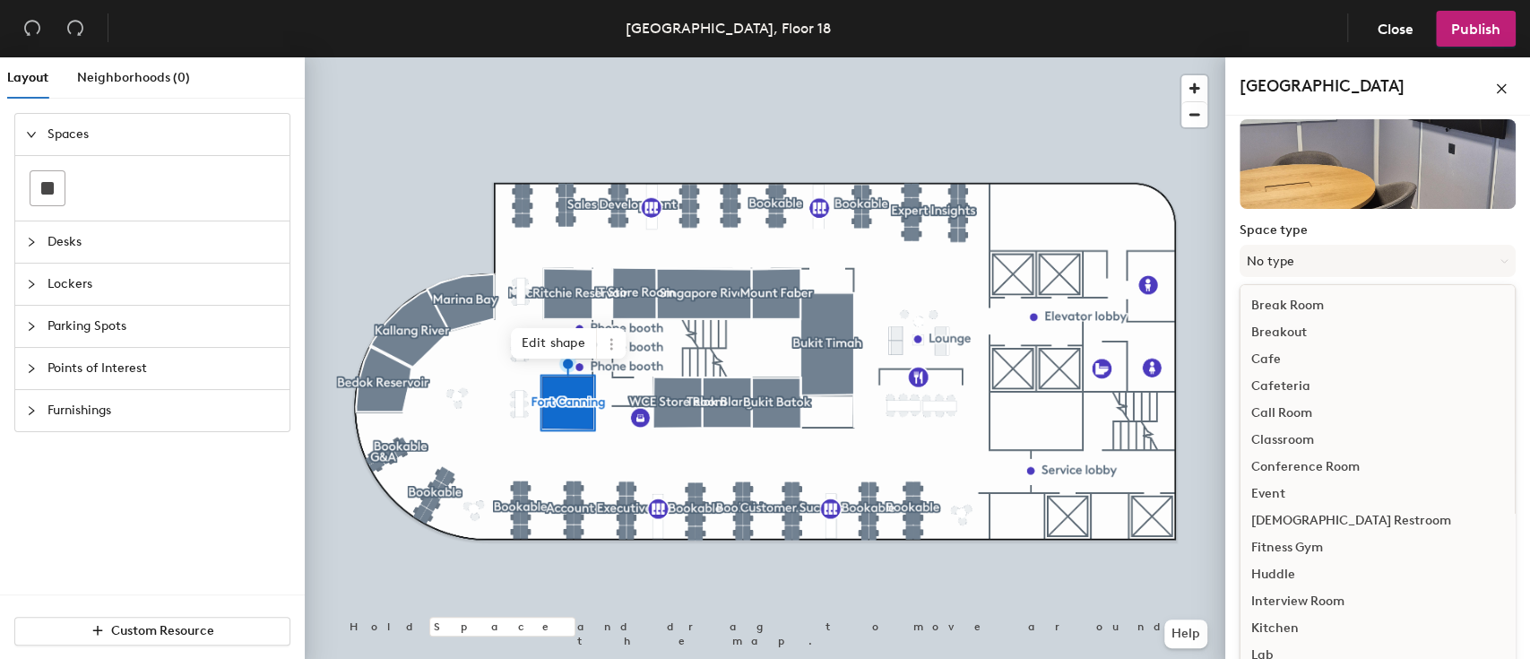
click at [1314, 460] on div "Conference Room" at bounding box center [1377, 466] width 274 height 27
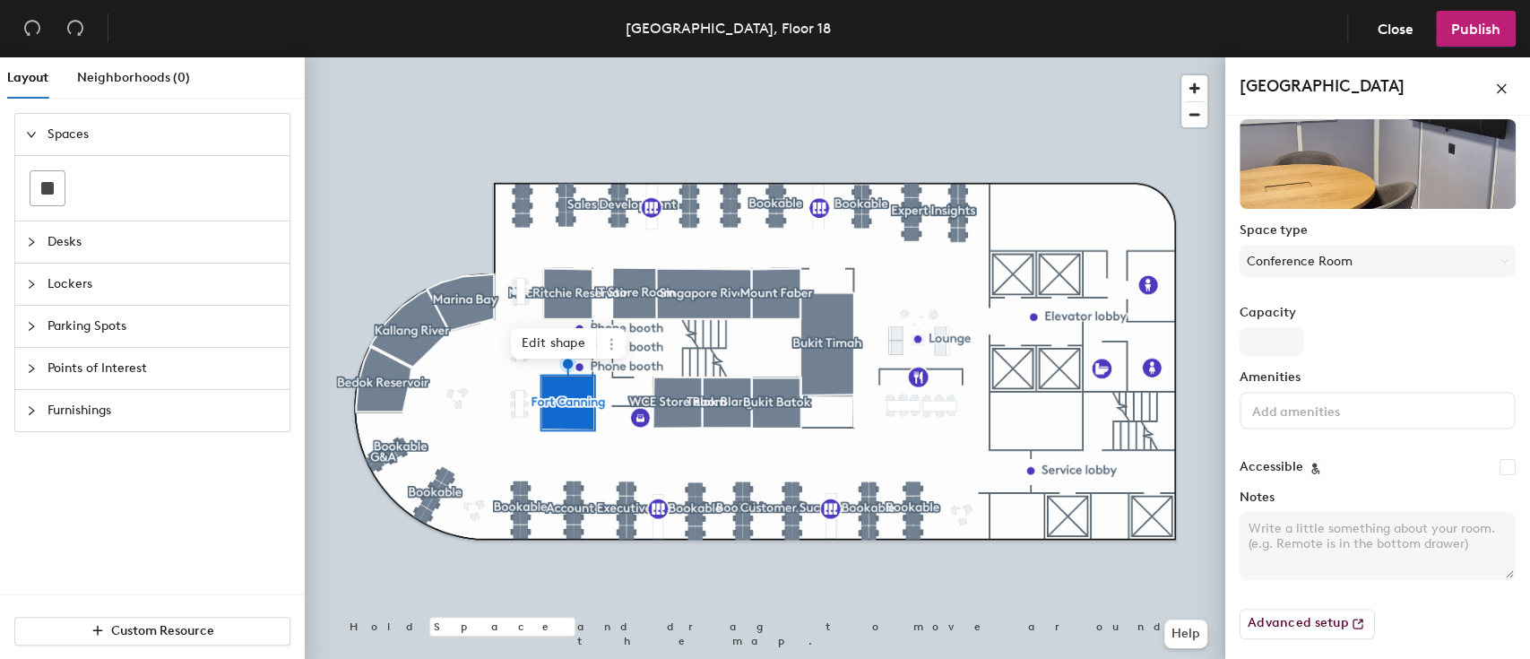
click at [1322, 410] on input at bounding box center [1328, 410] width 161 height 22
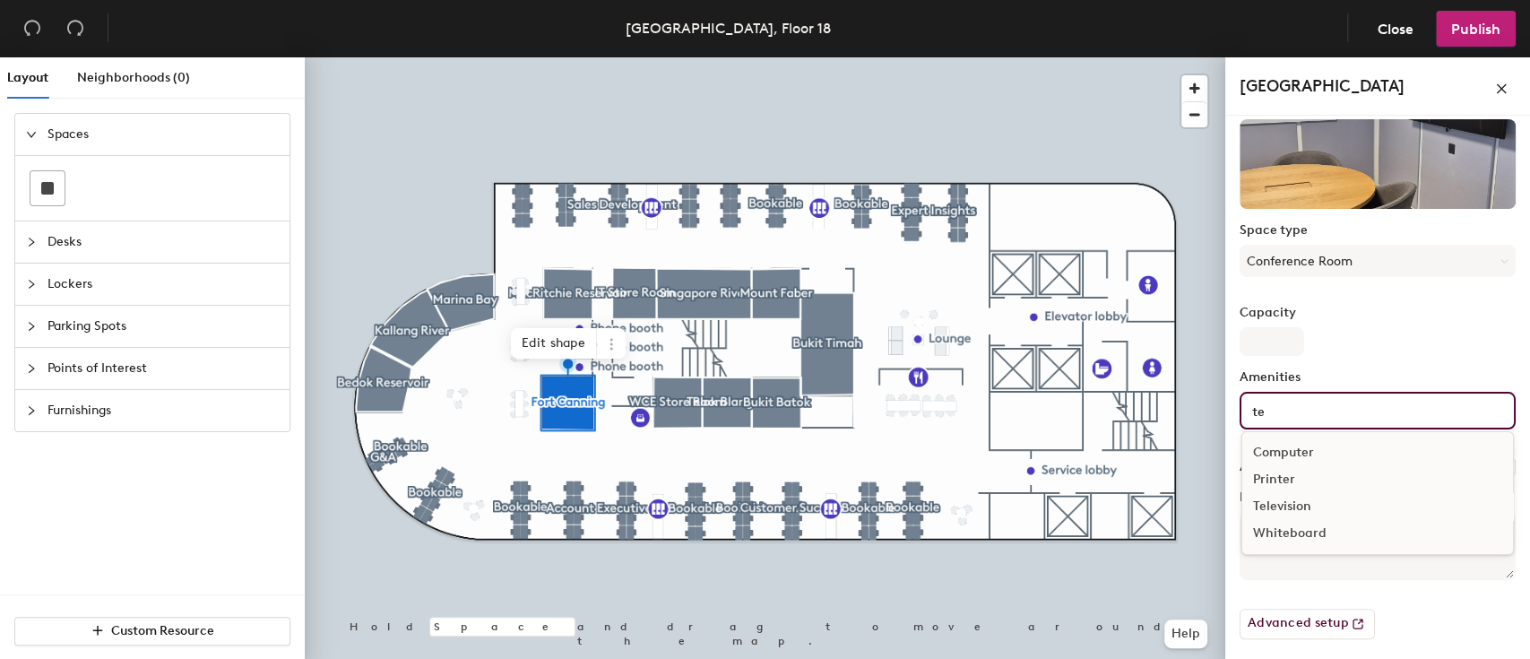
type input "te"
click at [1301, 498] on div "Television" at bounding box center [1377, 506] width 271 height 27
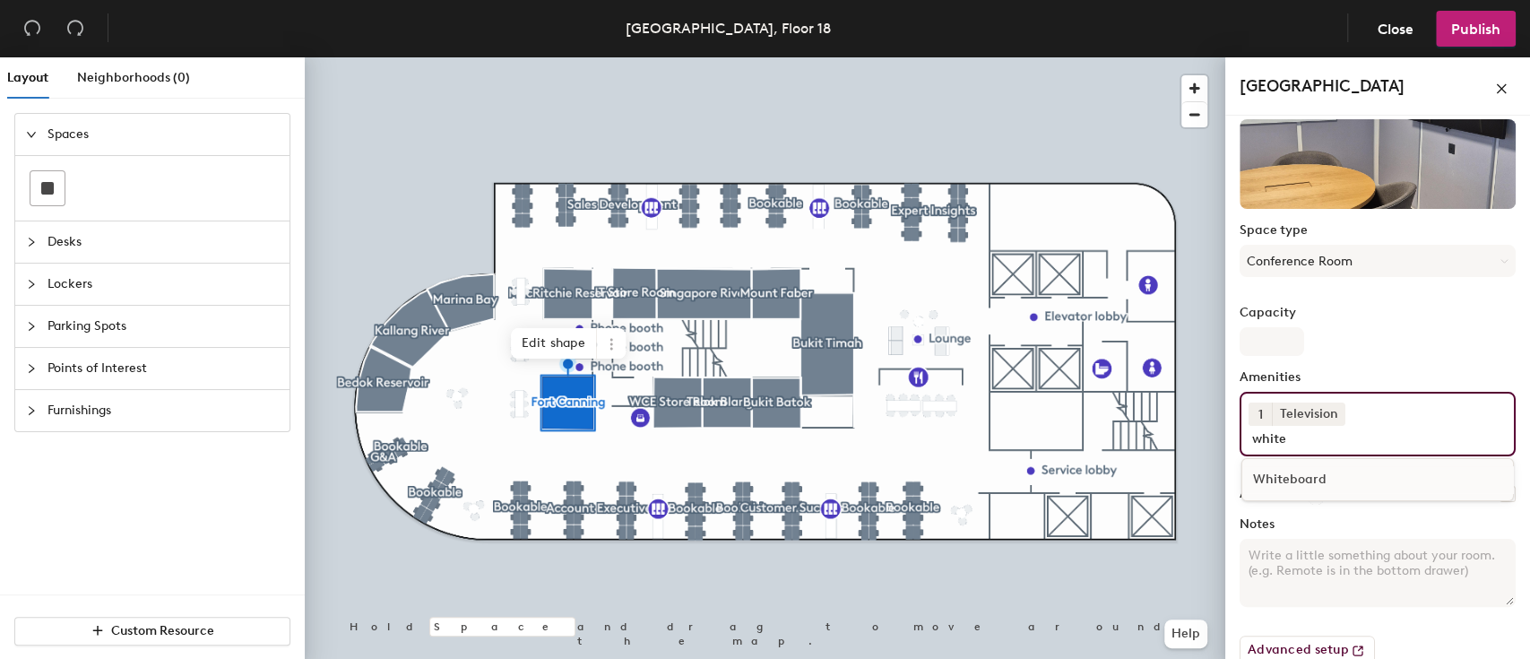
type input "white"
click at [1313, 479] on div "Whiteboard" at bounding box center [1377, 479] width 271 height 27
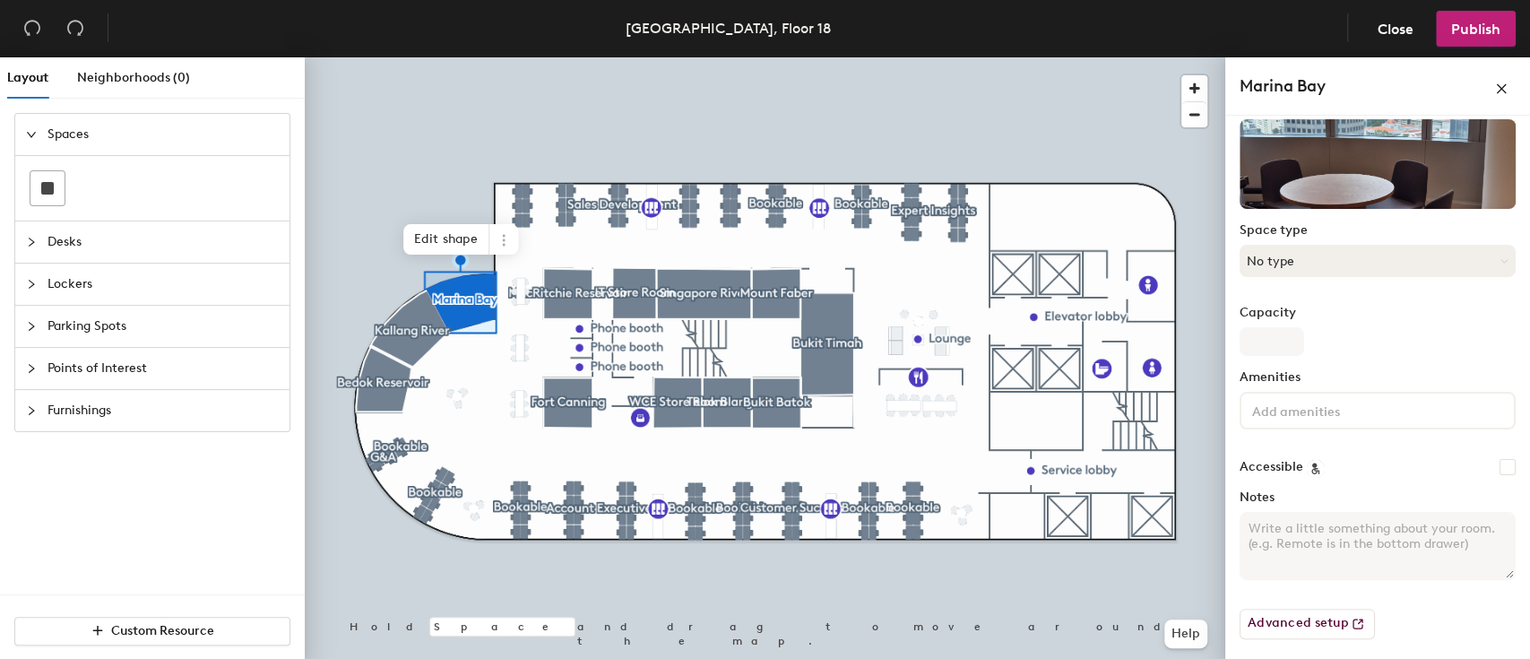
click at [1313, 253] on button "No type" at bounding box center [1377, 261] width 276 height 32
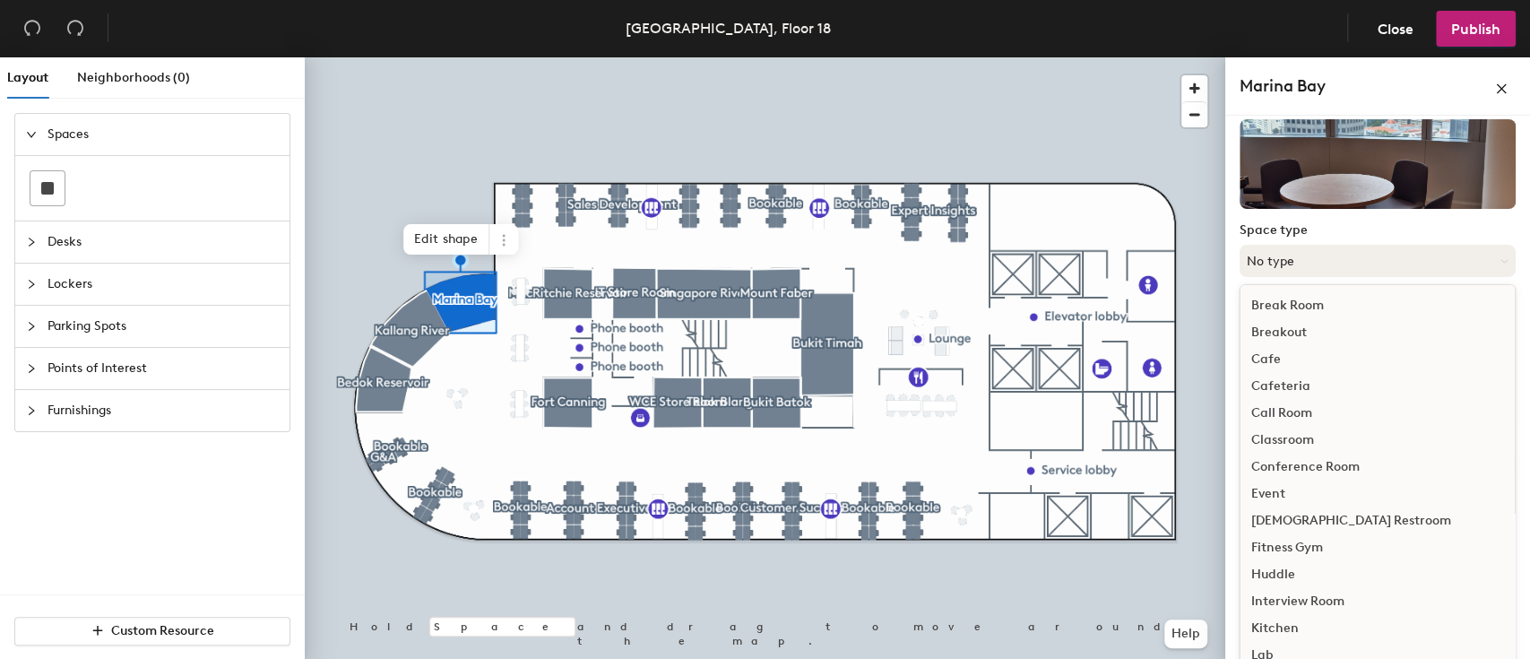
click at [1312, 260] on button "No type" at bounding box center [1377, 261] width 276 height 32
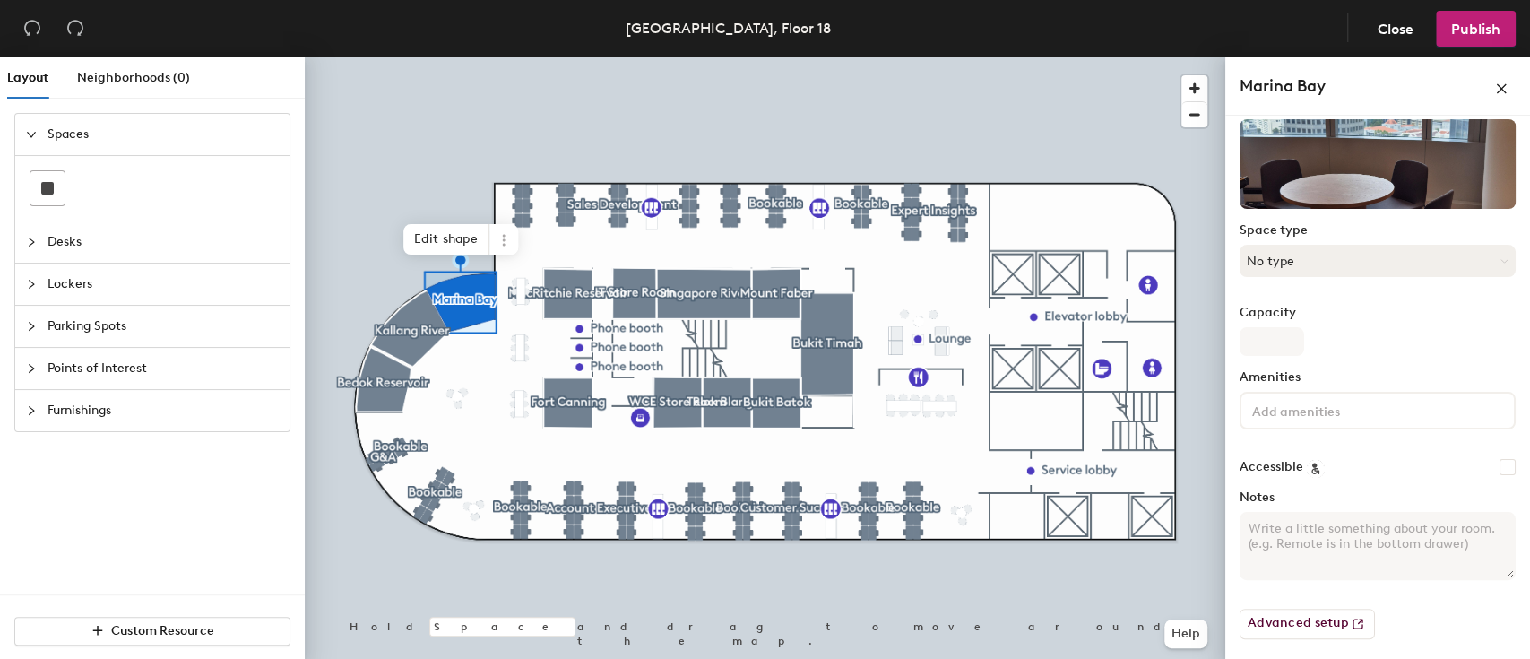
click at [1307, 263] on button "No type" at bounding box center [1377, 261] width 276 height 32
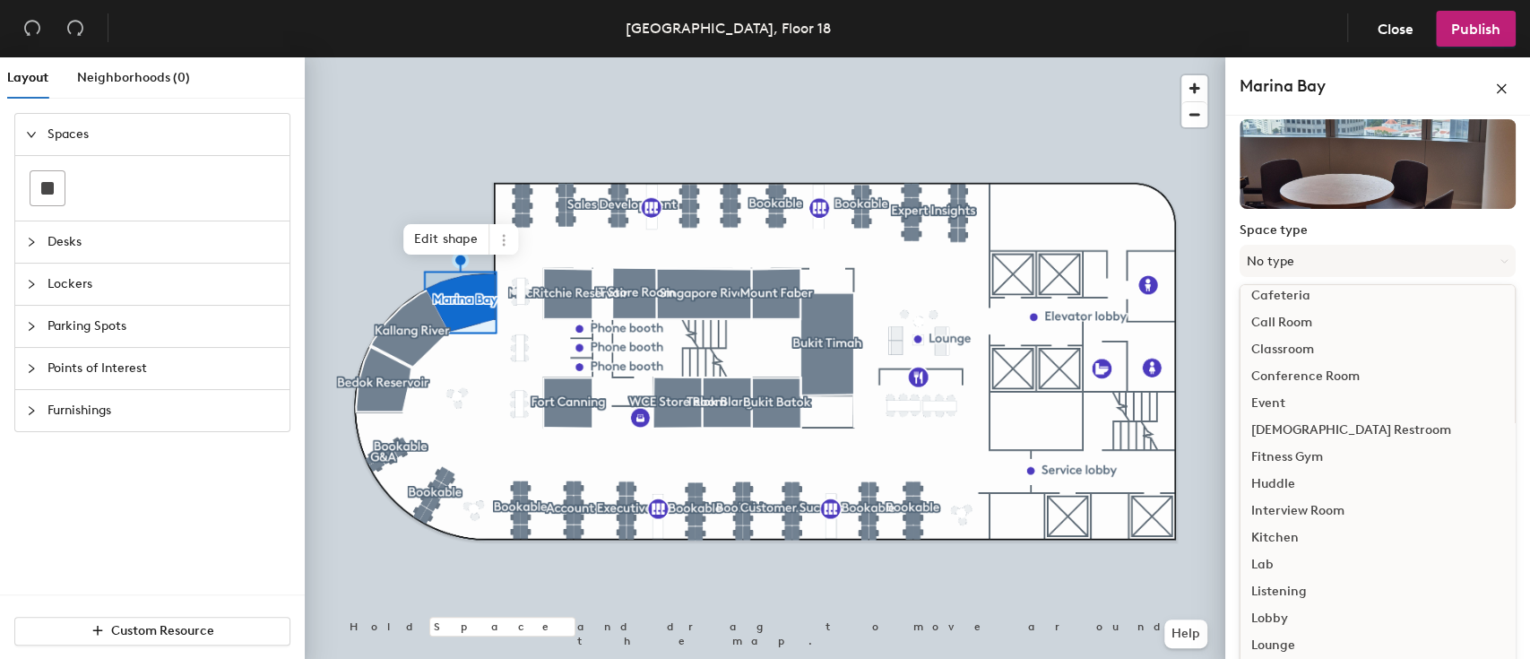
scroll to position [119, 0]
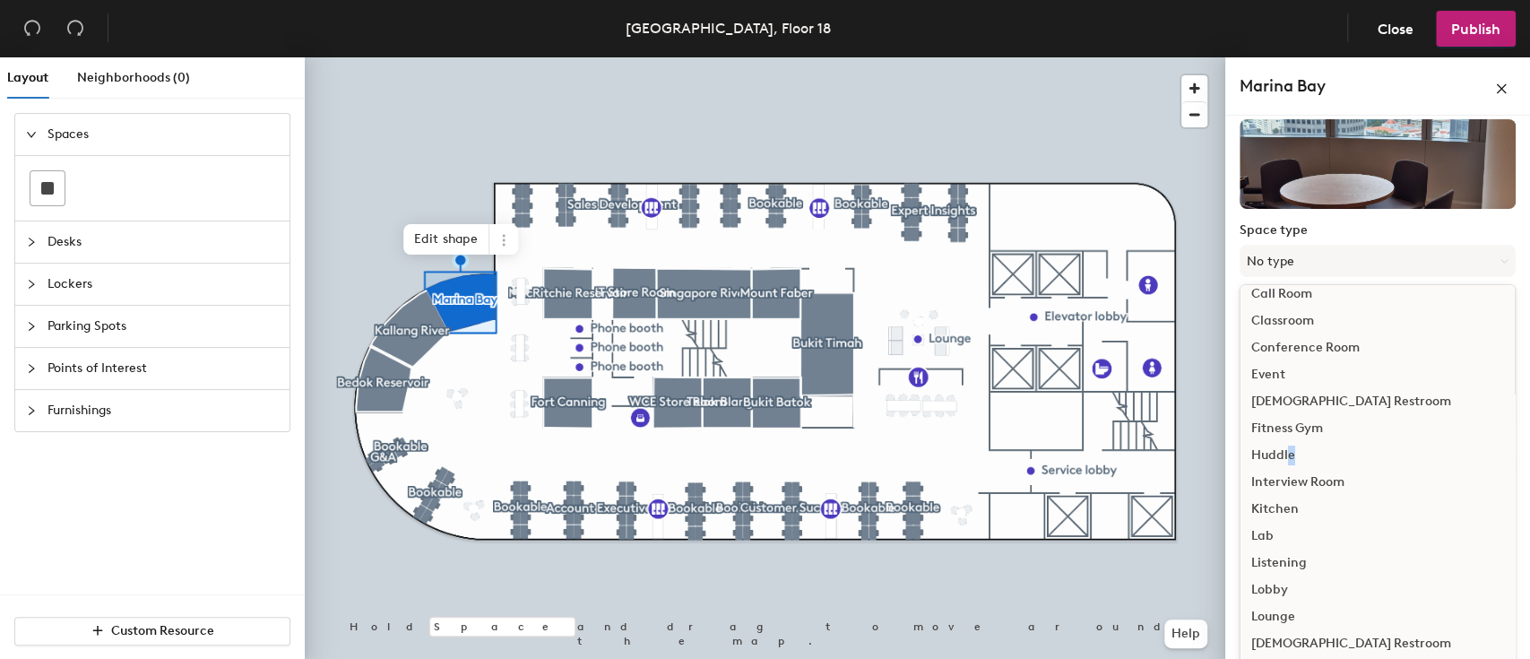
click at [1290, 453] on div "Huddle" at bounding box center [1377, 455] width 274 height 27
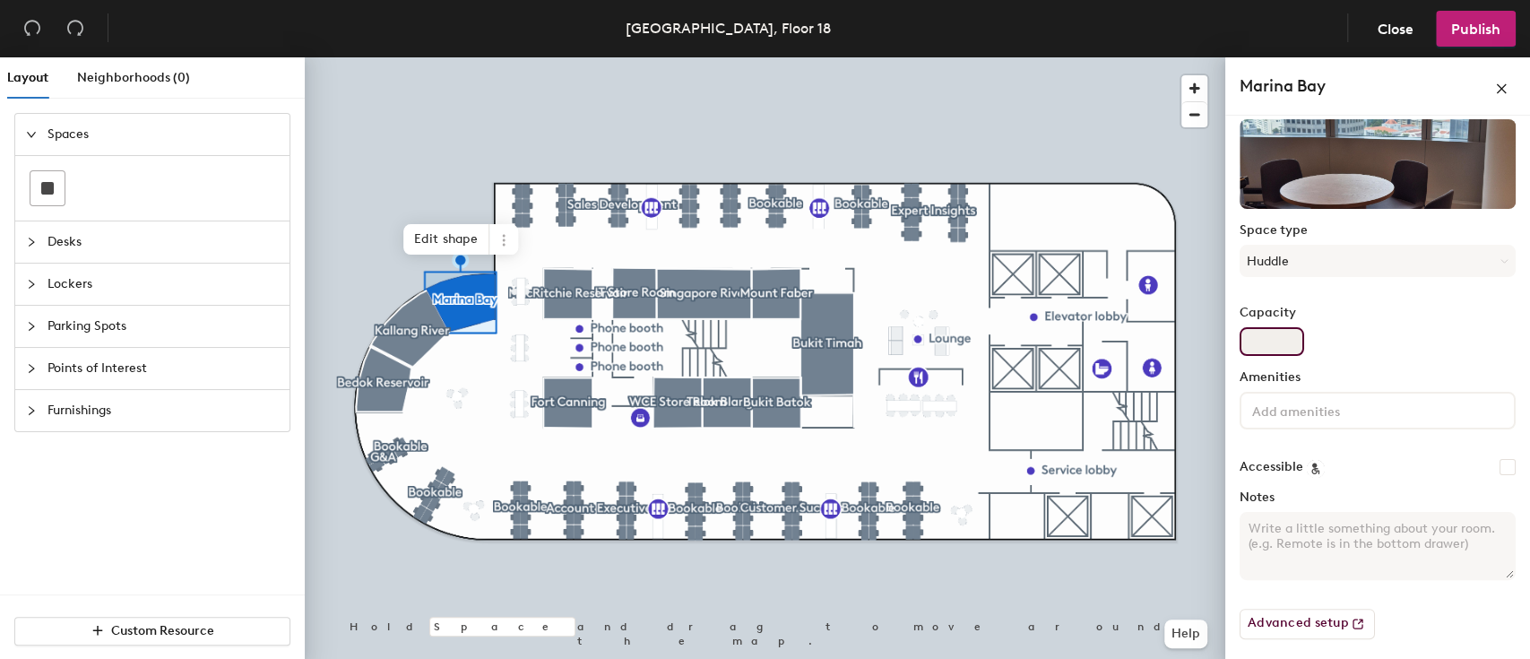
click at [1264, 345] on input "Capacity" at bounding box center [1271, 341] width 65 height 29
type input "4"
click at [1393, 314] on label "Capacity" at bounding box center [1377, 313] width 276 height 14
click at [1304, 327] on input "4" at bounding box center [1271, 341] width 65 height 29
click at [1310, 405] on input at bounding box center [1328, 410] width 161 height 22
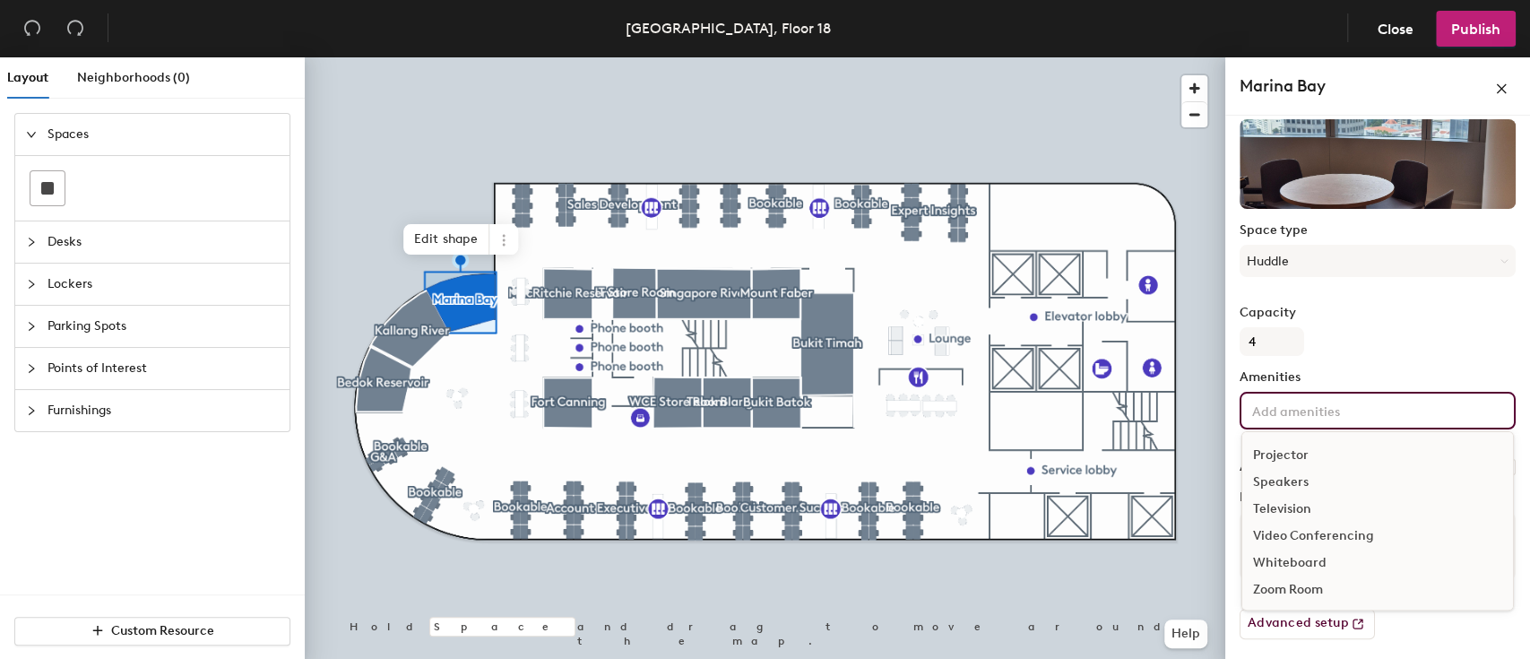
scroll to position [0, 0]
click at [1399, 307] on label "Capacity" at bounding box center [1377, 313] width 276 height 14
click at [1304, 327] on input "4" at bounding box center [1271, 341] width 65 height 29
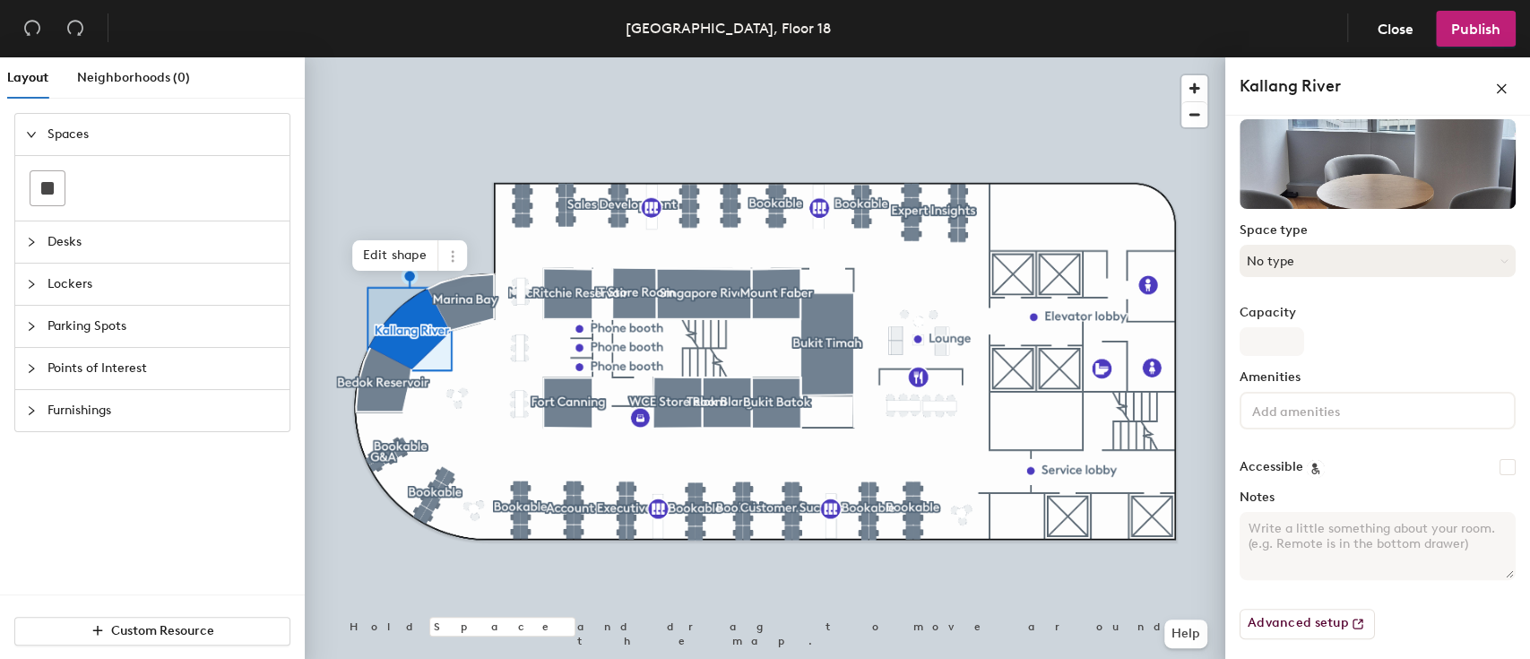
click at [1265, 258] on button "No type" at bounding box center [1377, 261] width 276 height 32
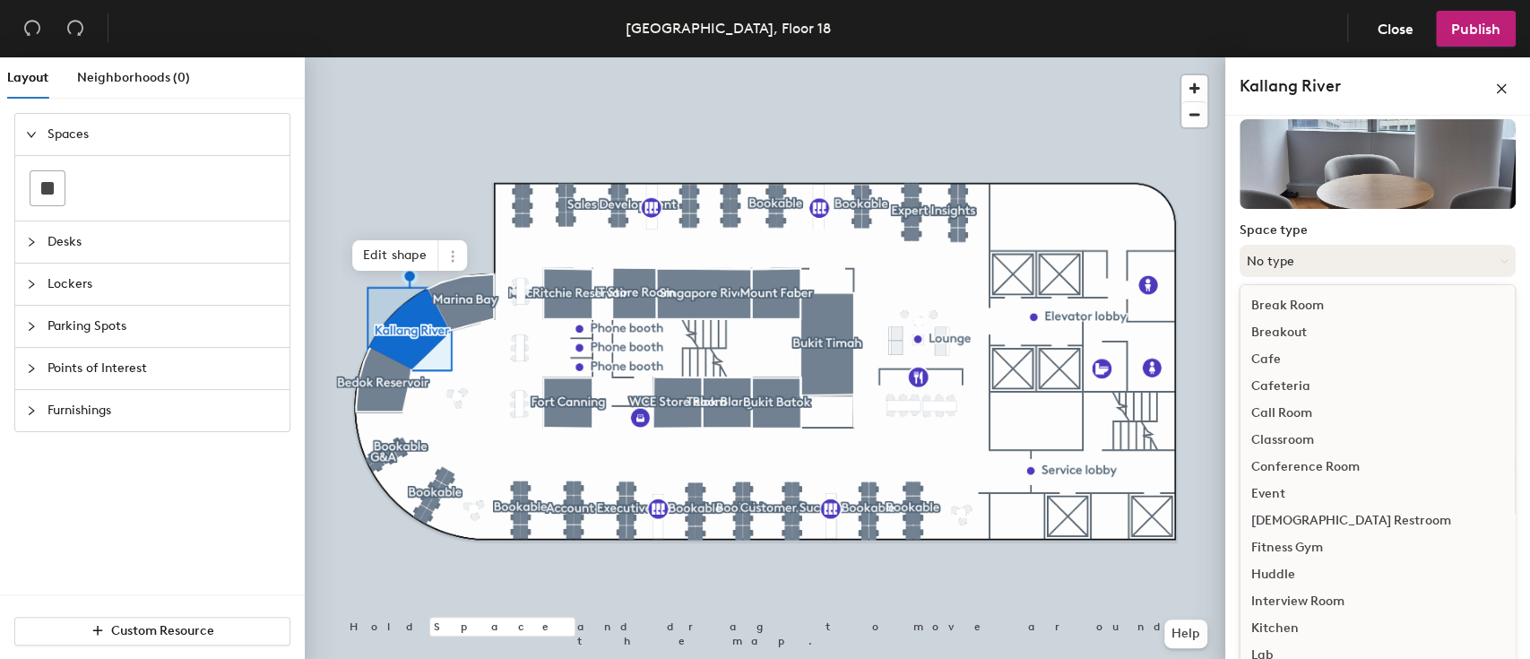
click at [1309, 258] on button "No type" at bounding box center [1377, 261] width 276 height 32
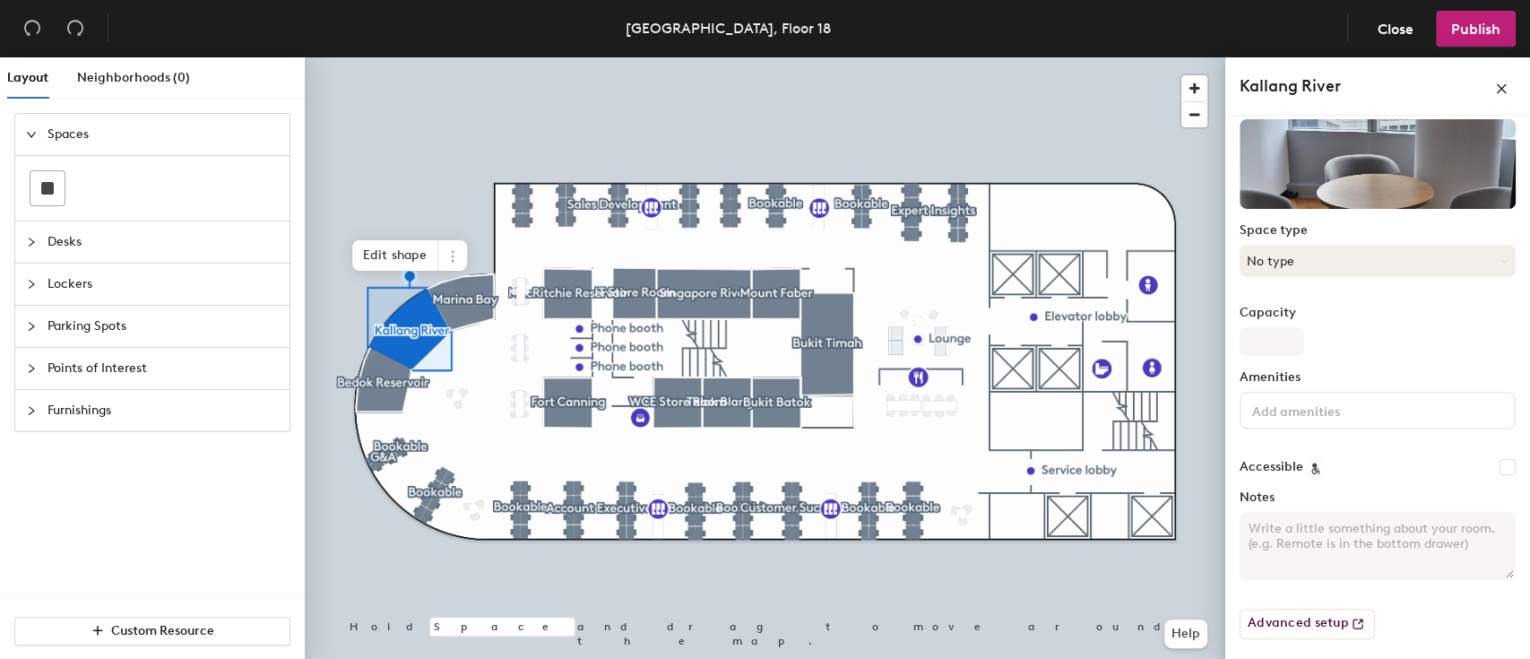
click at [1319, 254] on button "No type" at bounding box center [1377, 261] width 276 height 32
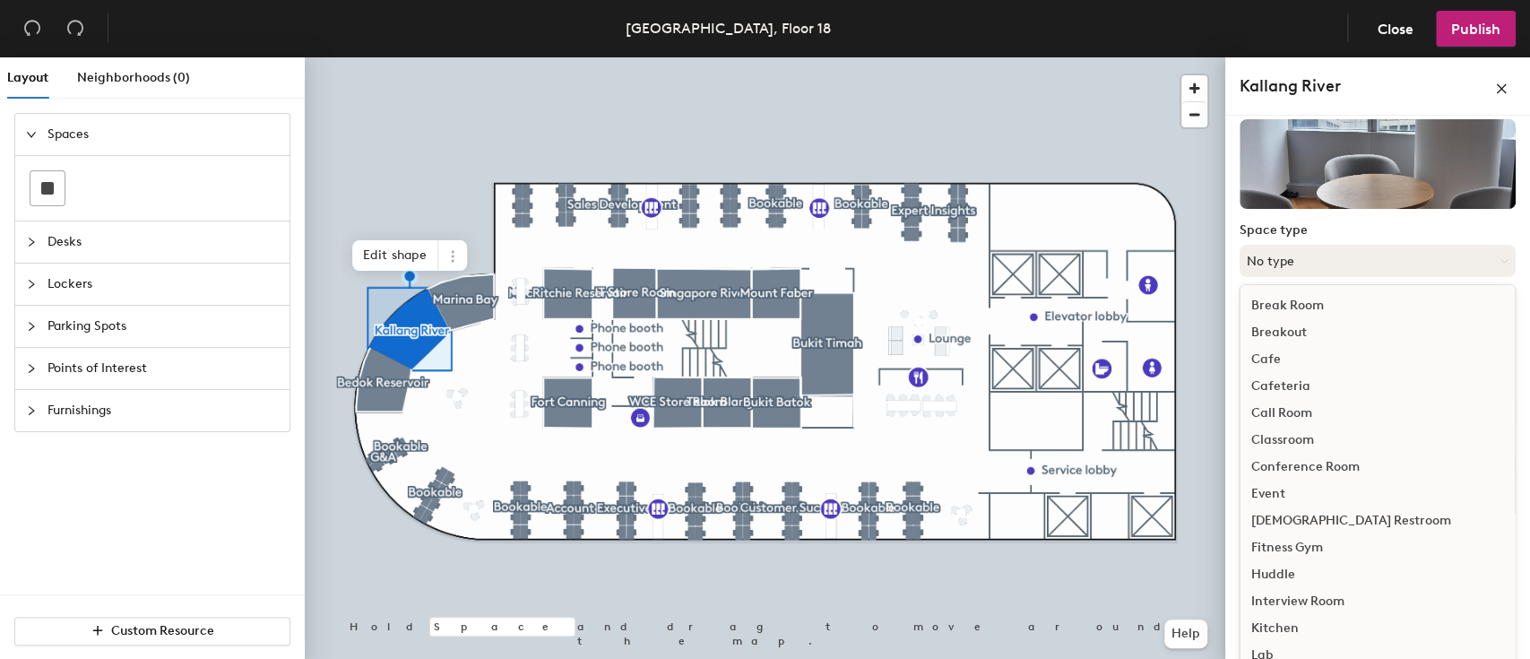
click at [1317, 256] on button "No type" at bounding box center [1377, 261] width 276 height 32
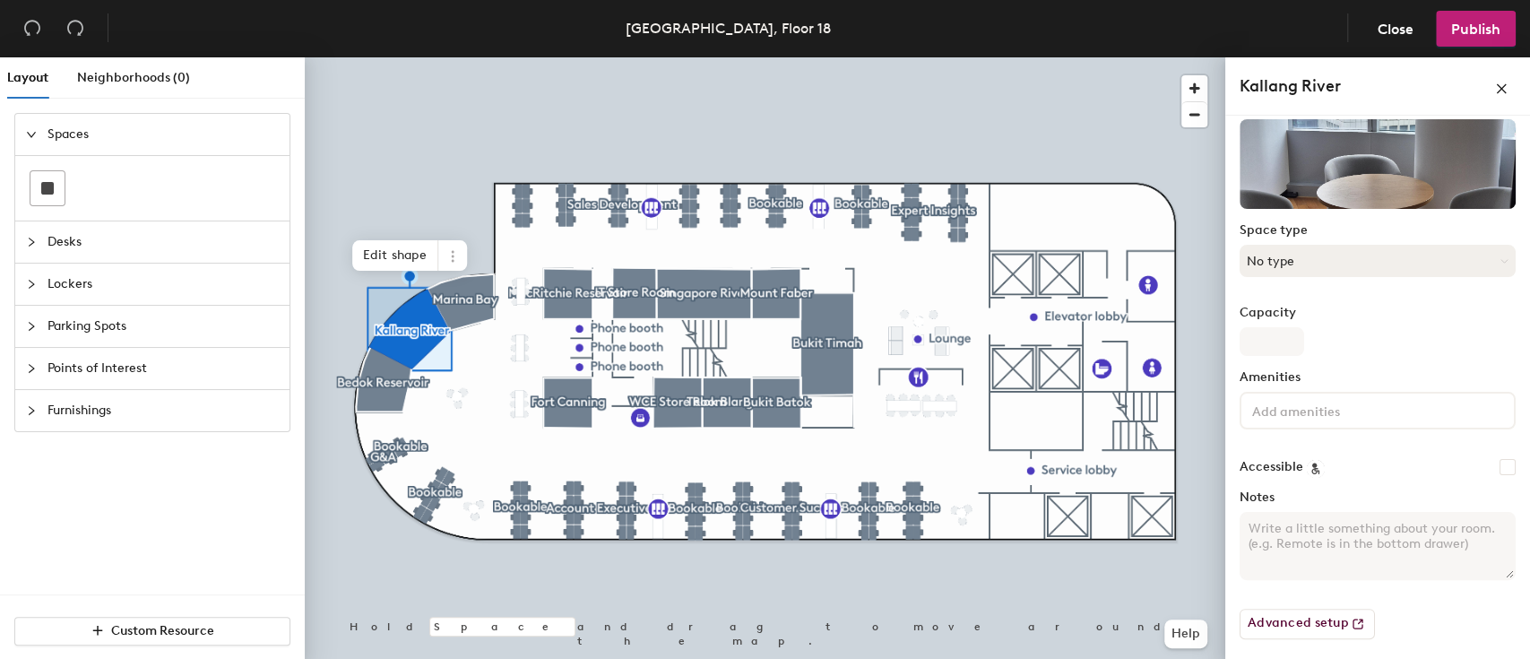
click at [1317, 256] on button "No type" at bounding box center [1377, 261] width 276 height 32
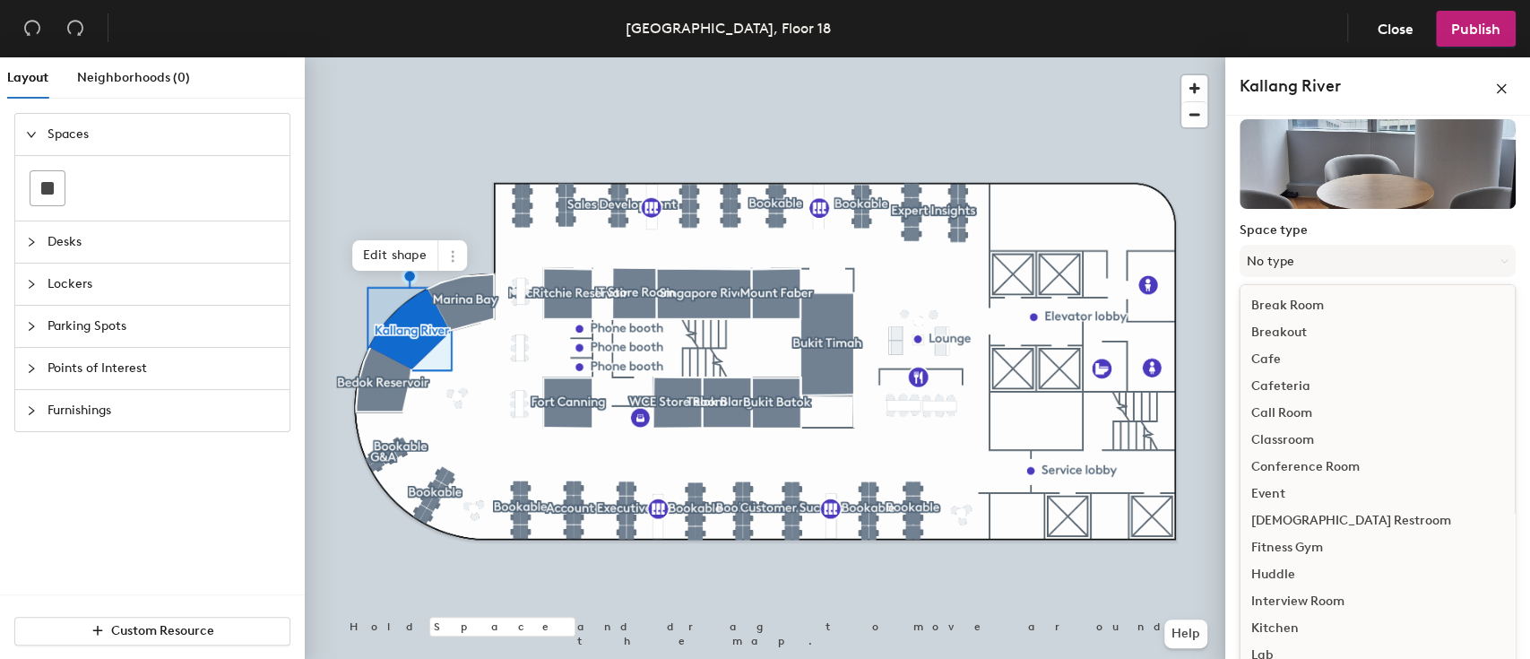
click at [1295, 566] on div "Huddle" at bounding box center [1377, 574] width 274 height 27
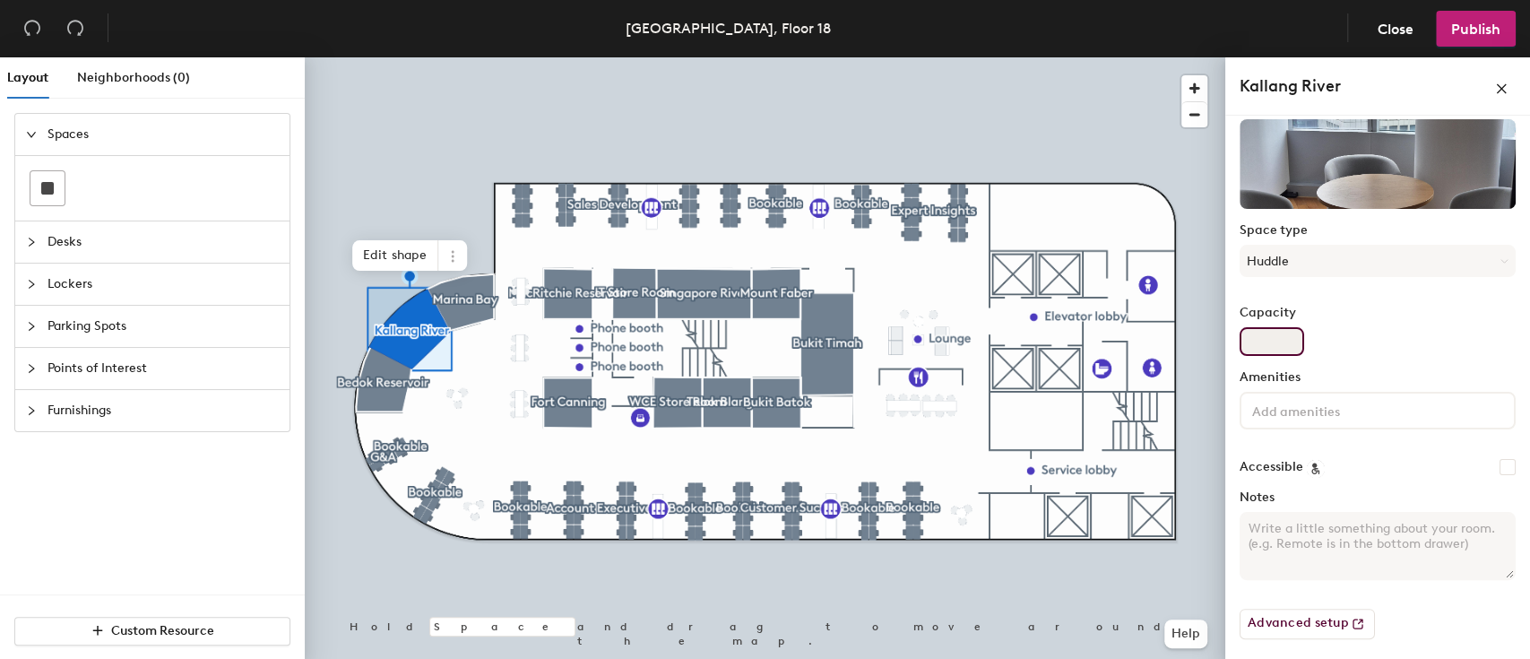
click at [1246, 343] on input "Capacity" at bounding box center [1271, 341] width 65 height 29
type input "4"
click at [1400, 324] on div "Capacity 4" at bounding box center [1377, 331] width 276 height 50
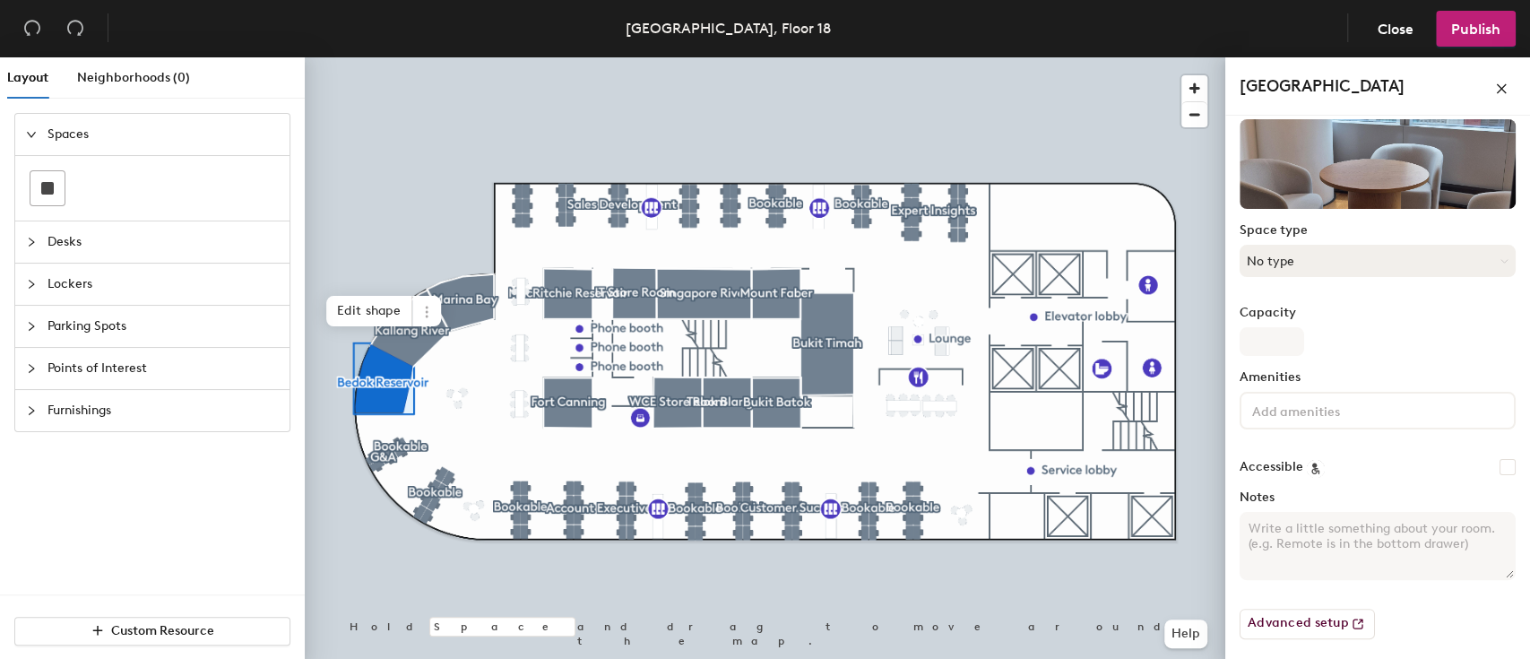
click at [1317, 262] on button "No type" at bounding box center [1377, 261] width 276 height 32
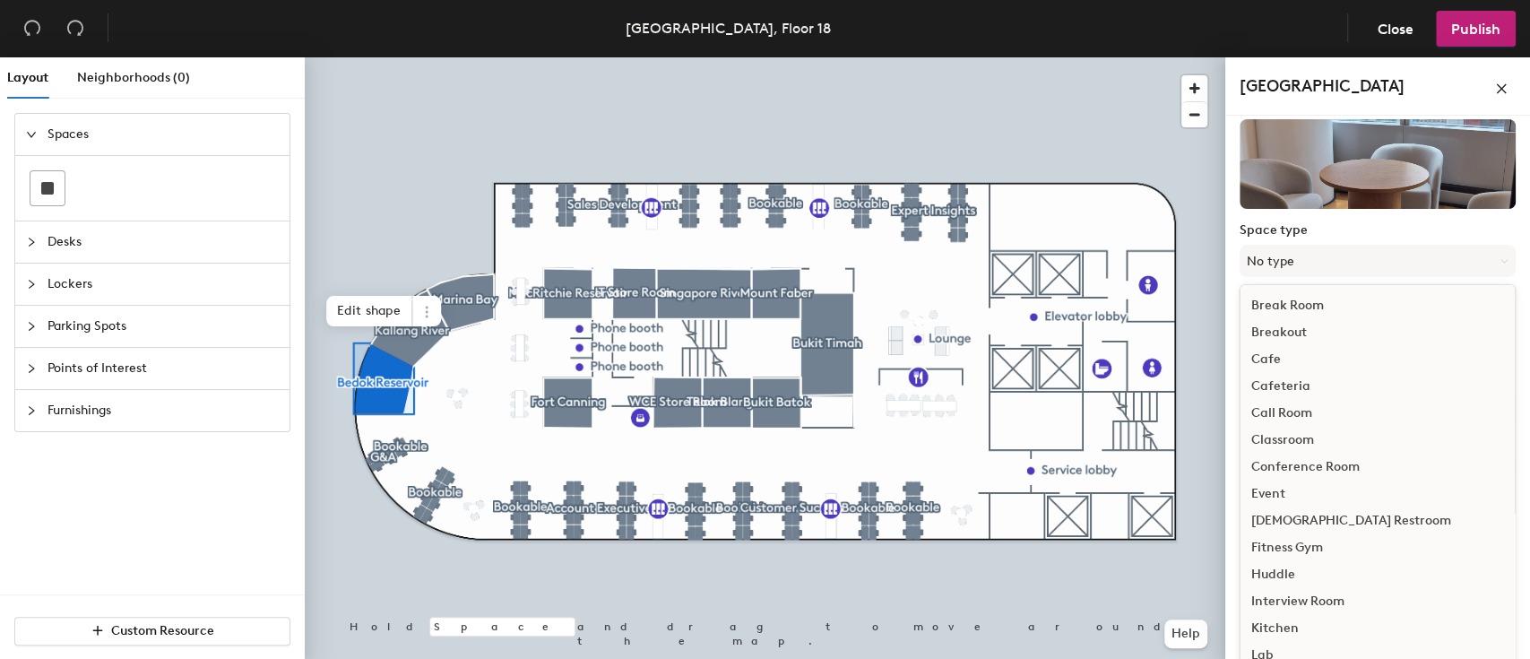
click at [1297, 574] on div "Huddle" at bounding box center [1377, 574] width 274 height 27
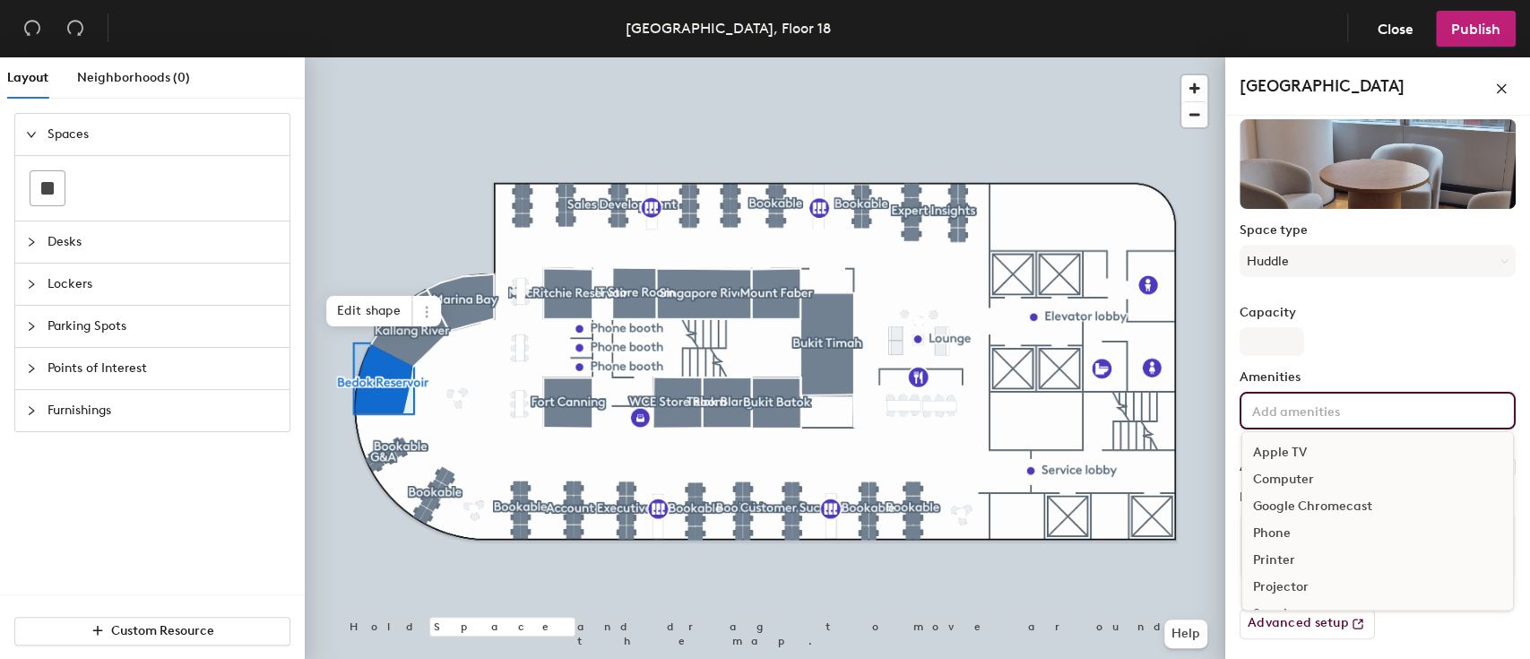
click at [1315, 414] on input at bounding box center [1328, 410] width 161 height 22
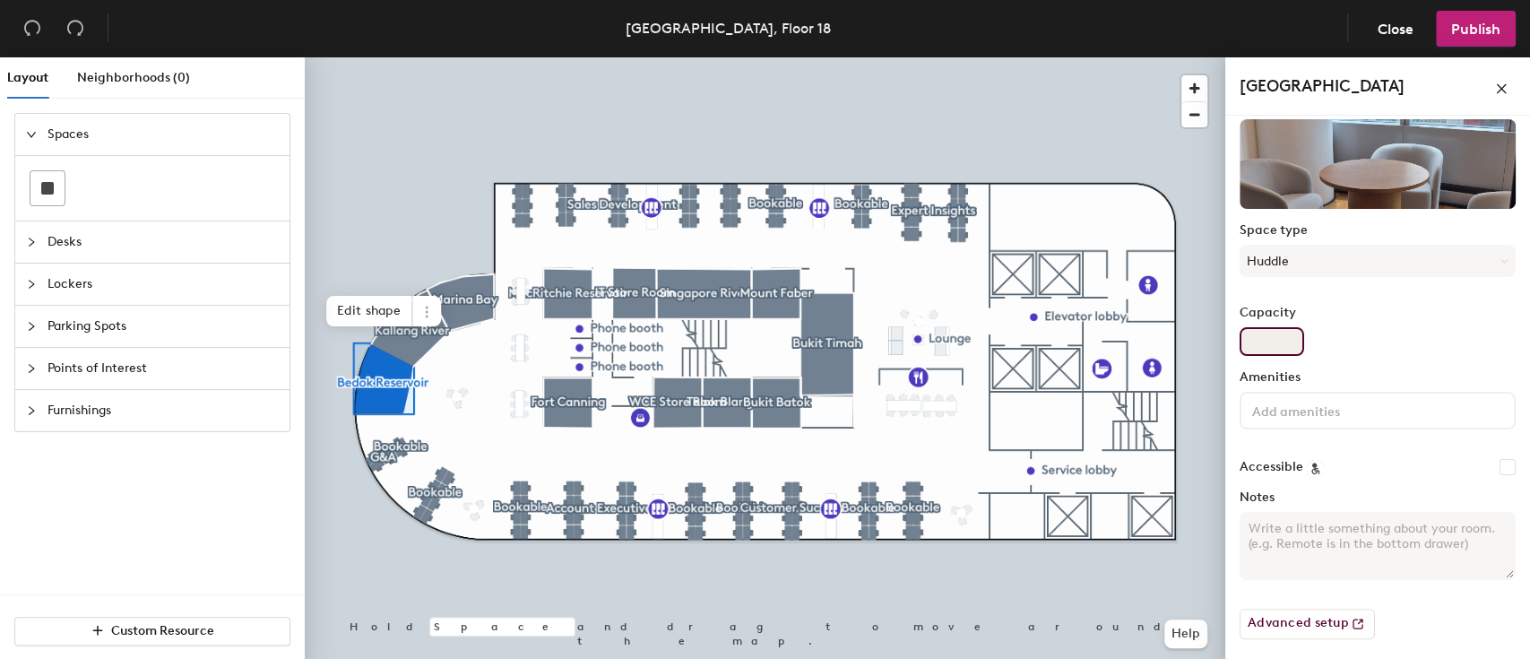
click at [1272, 338] on input "Capacity" at bounding box center [1271, 341] width 65 height 29
type input "4"
click at [1397, 313] on label "Capacity" at bounding box center [1377, 313] width 276 height 14
click at [1304, 327] on input "4" at bounding box center [1271, 341] width 65 height 29
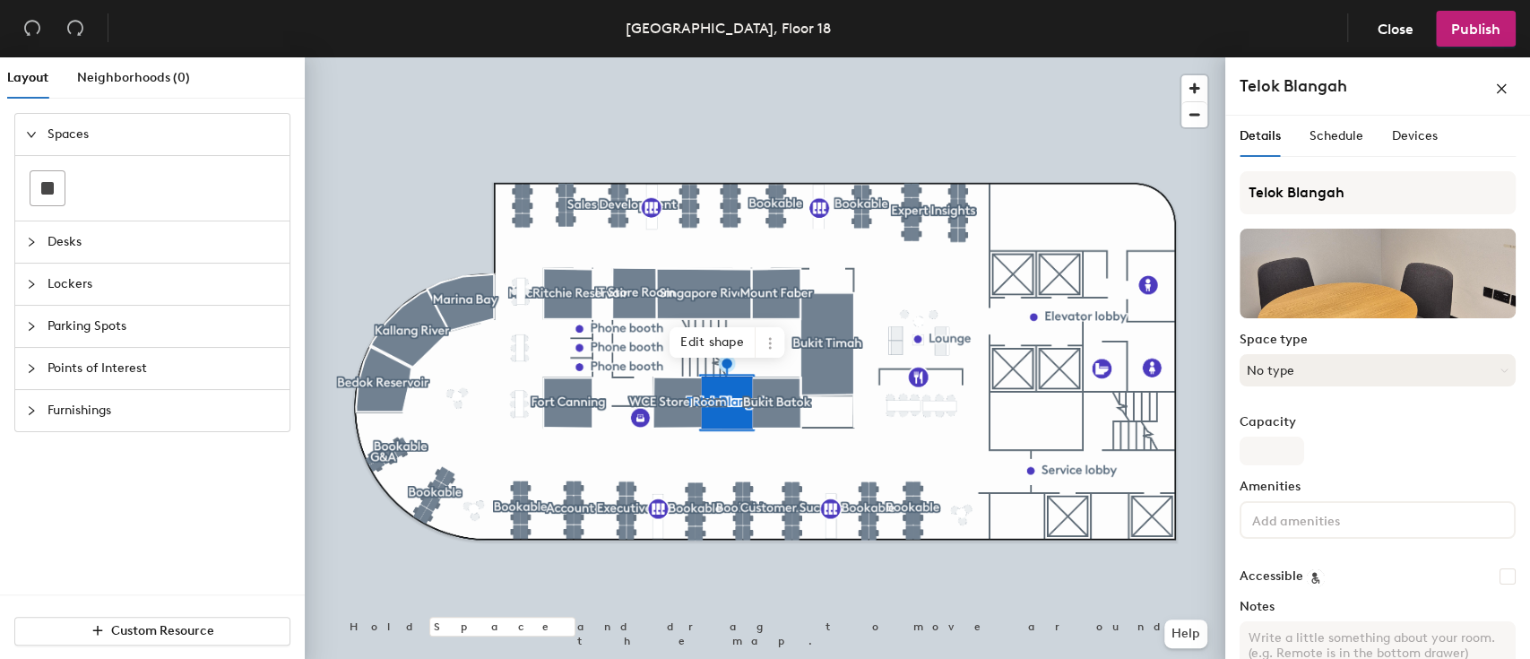
click at [1312, 372] on button "No type" at bounding box center [1377, 370] width 276 height 32
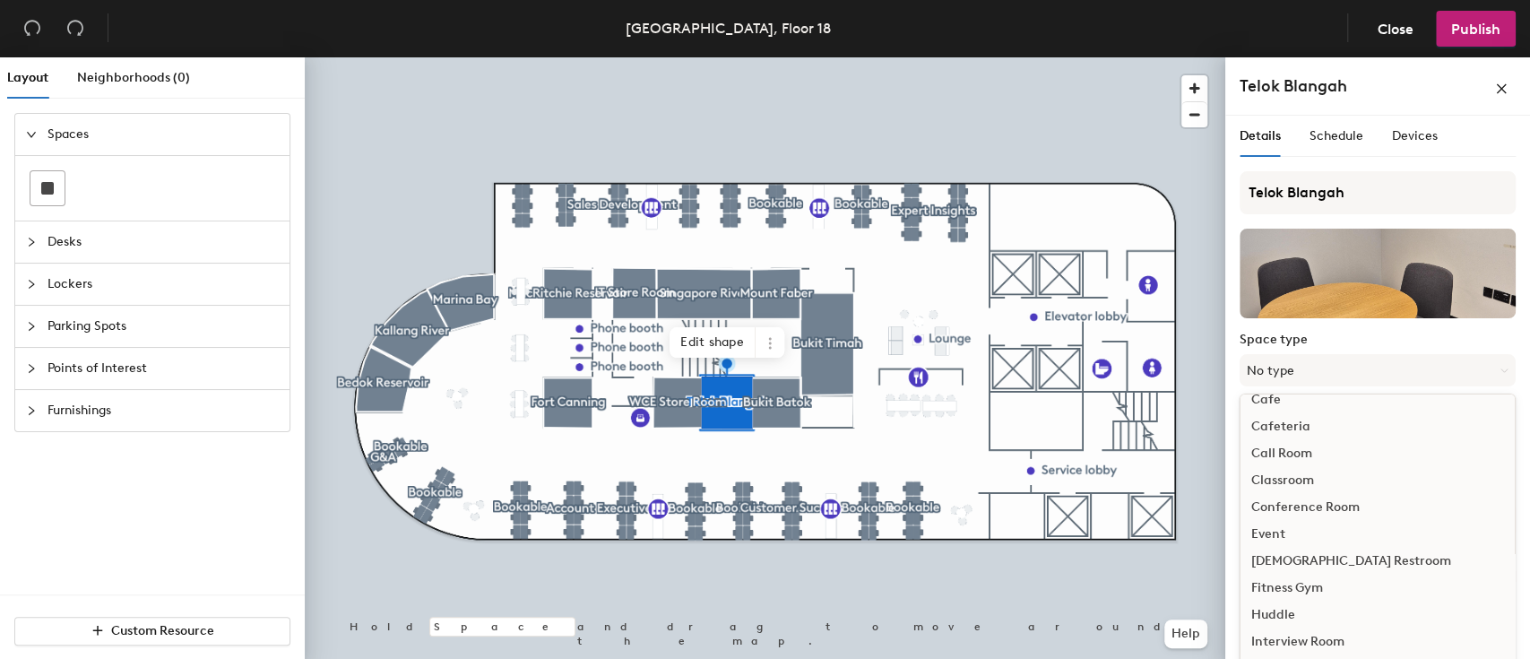
scroll to position [119, 0]
click at [1282, 555] on div "Huddle" at bounding box center [1377, 564] width 274 height 27
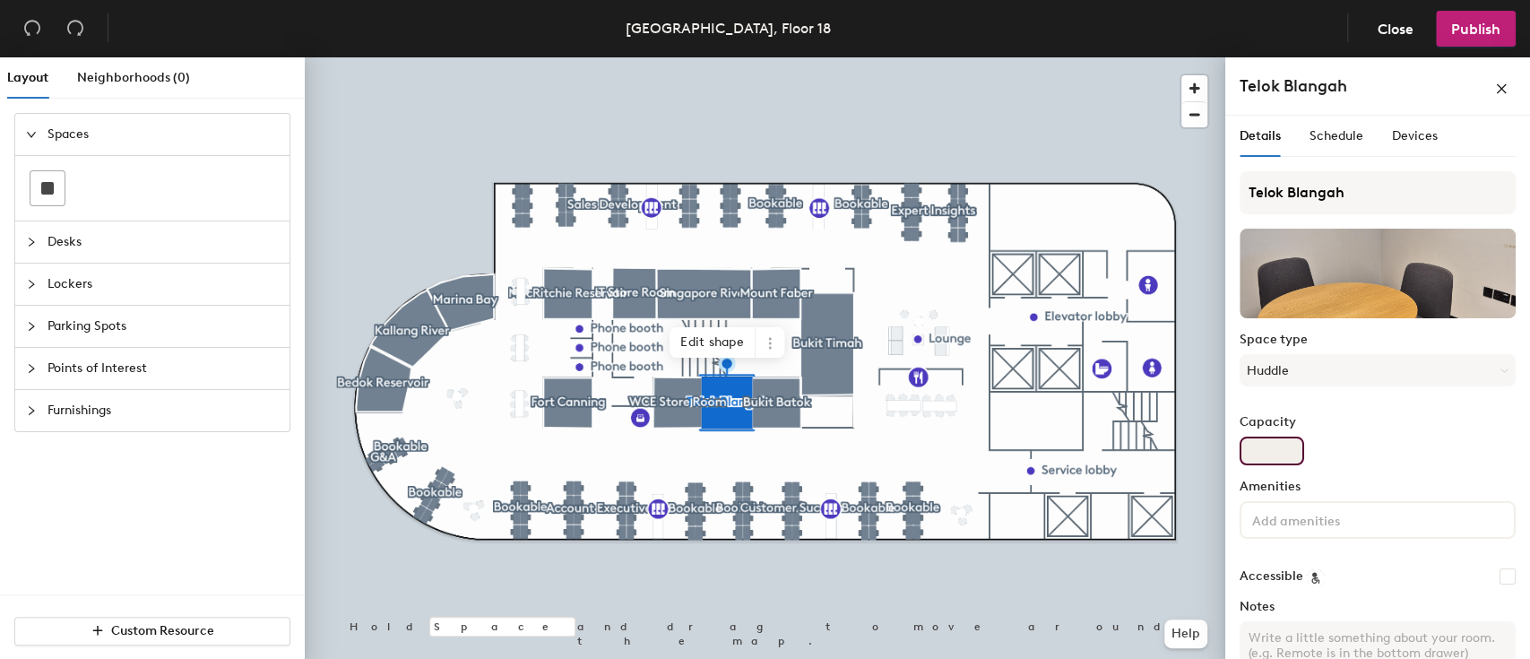
click at [1290, 442] on input "Capacity" at bounding box center [1271, 450] width 65 height 29
type input "4"
click at [1365, 425] on label "Capacity" at bounding box center [1377, 422] width 276 height 14
click at [1304, 436] on input "4" at bounding box center [1271, 450] width 65 height 29
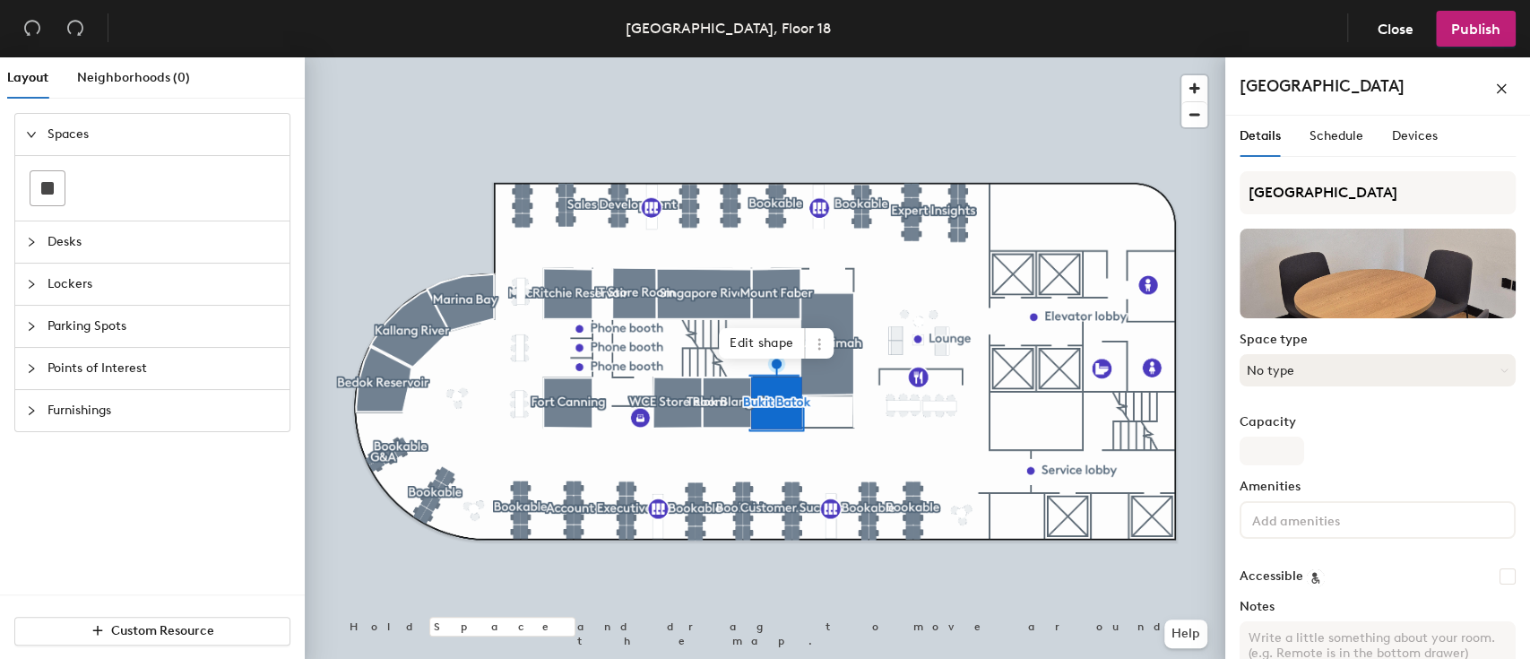
click at [1341, 373] on button "No type" at bounding box center [1377, 370] width 276 height 32
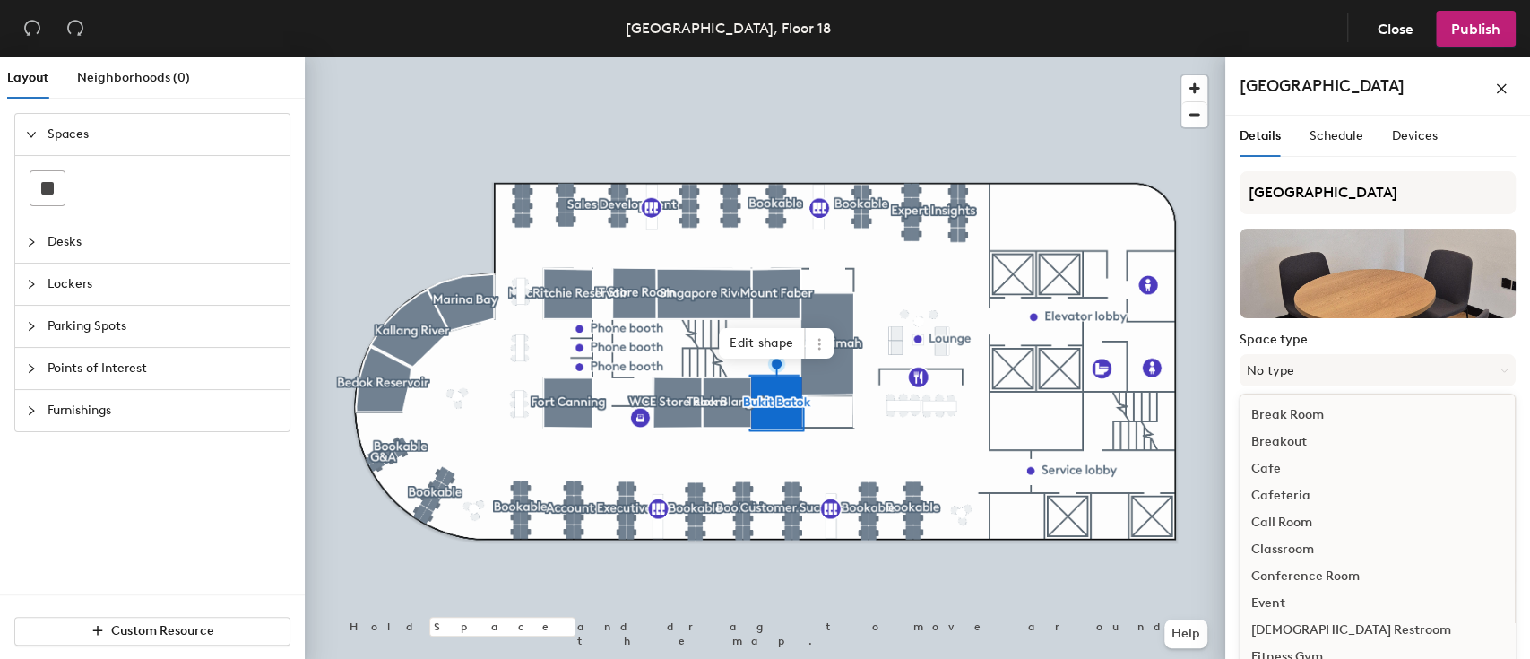
click at [1291, 512] on div "Call Room" at bounding box center [1377, 522] width 274 height 27
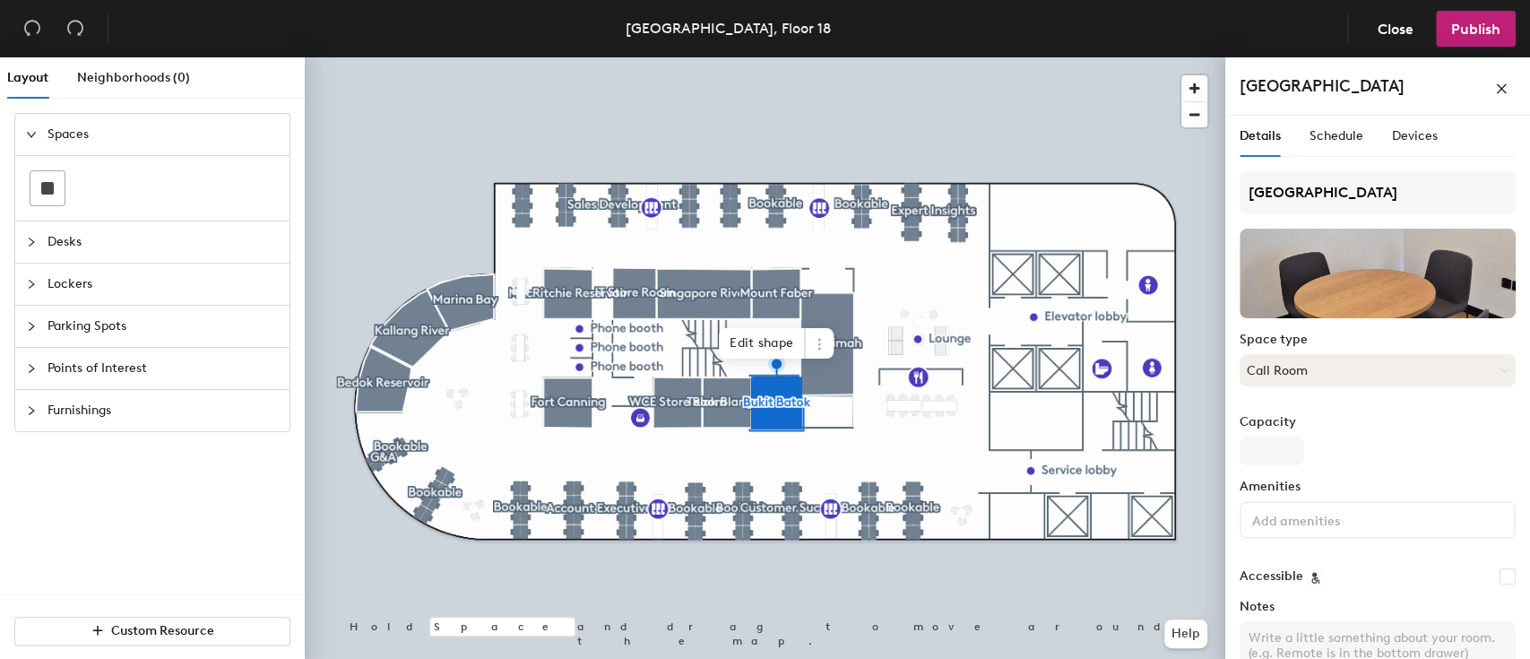
click at [1306, 373] on button "Call Room" at bounding box center [1377, 370] width 276 height 32
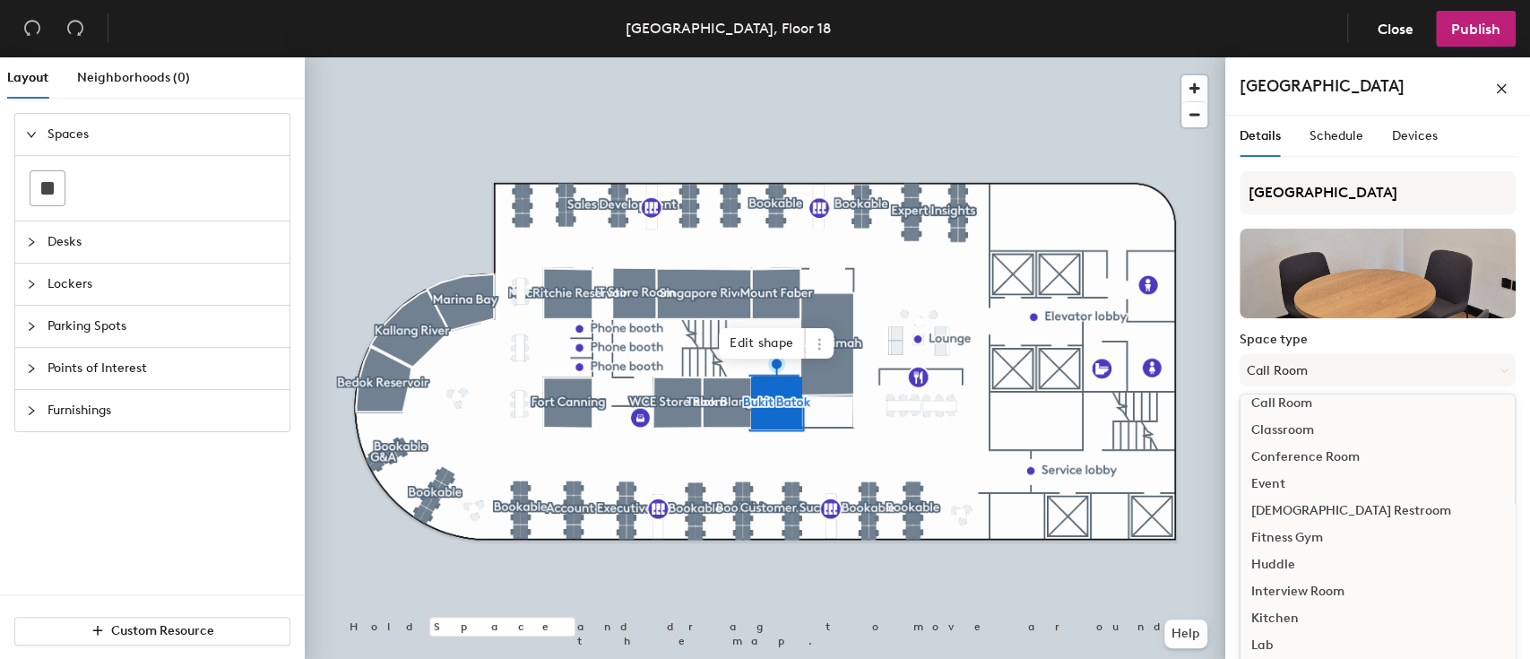
click at [1299, 563] on div "Huddle" at bounding box center [1377, 564] width 274 height 27
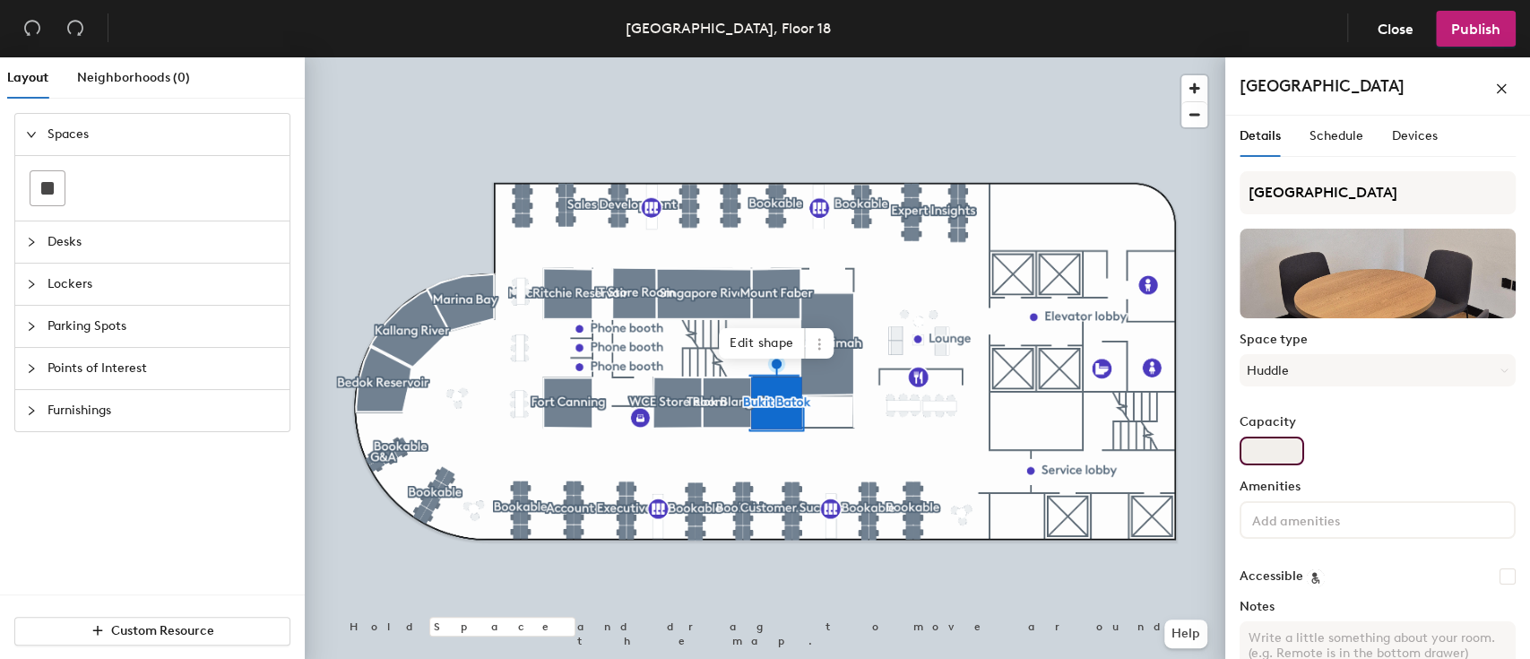
click at [1295, 450] on input "Capacity" at bounding box center [1271, 450] width 65 height 29
type input "4"
click at [1392, 457] on div "Capacity 4" at bounding box center [1377, 440] width 276 height 50
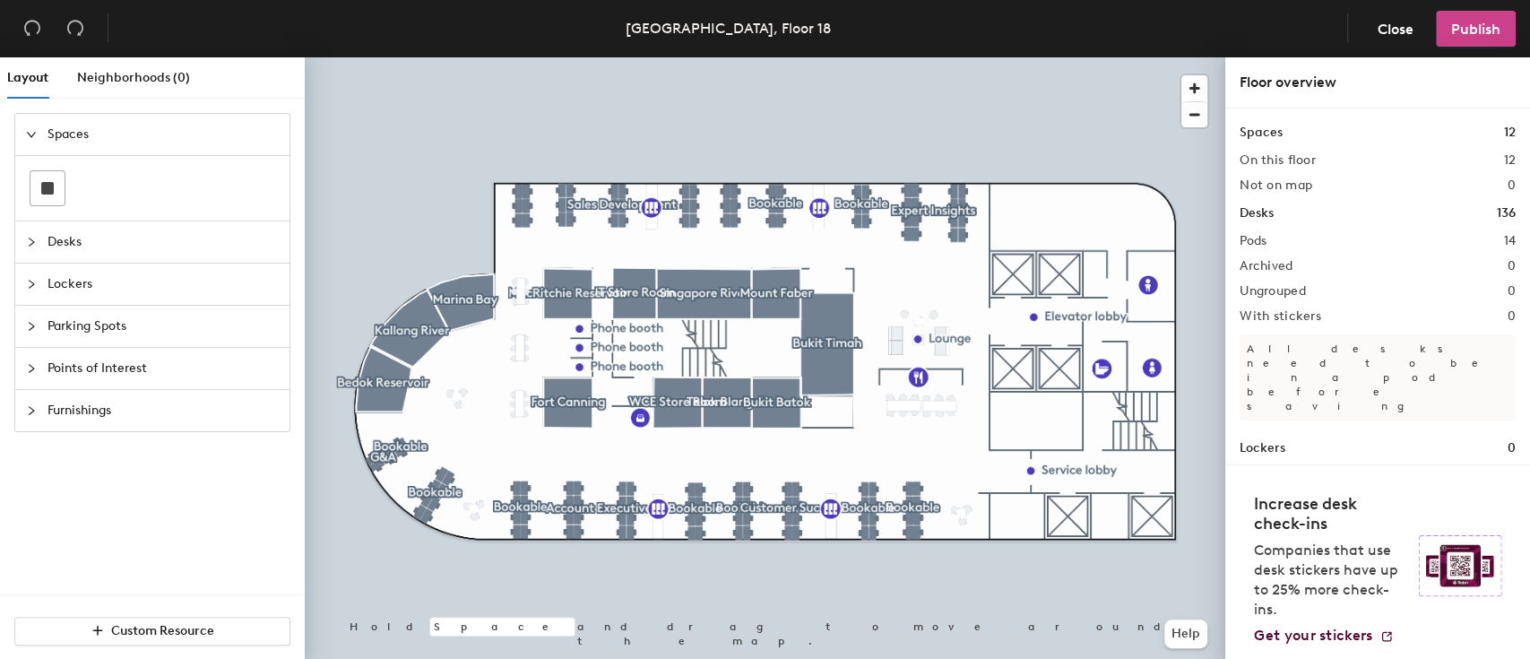
click at [1484, 34] on span "Publish" at bounding box center [1475, 29] width 49 height 17
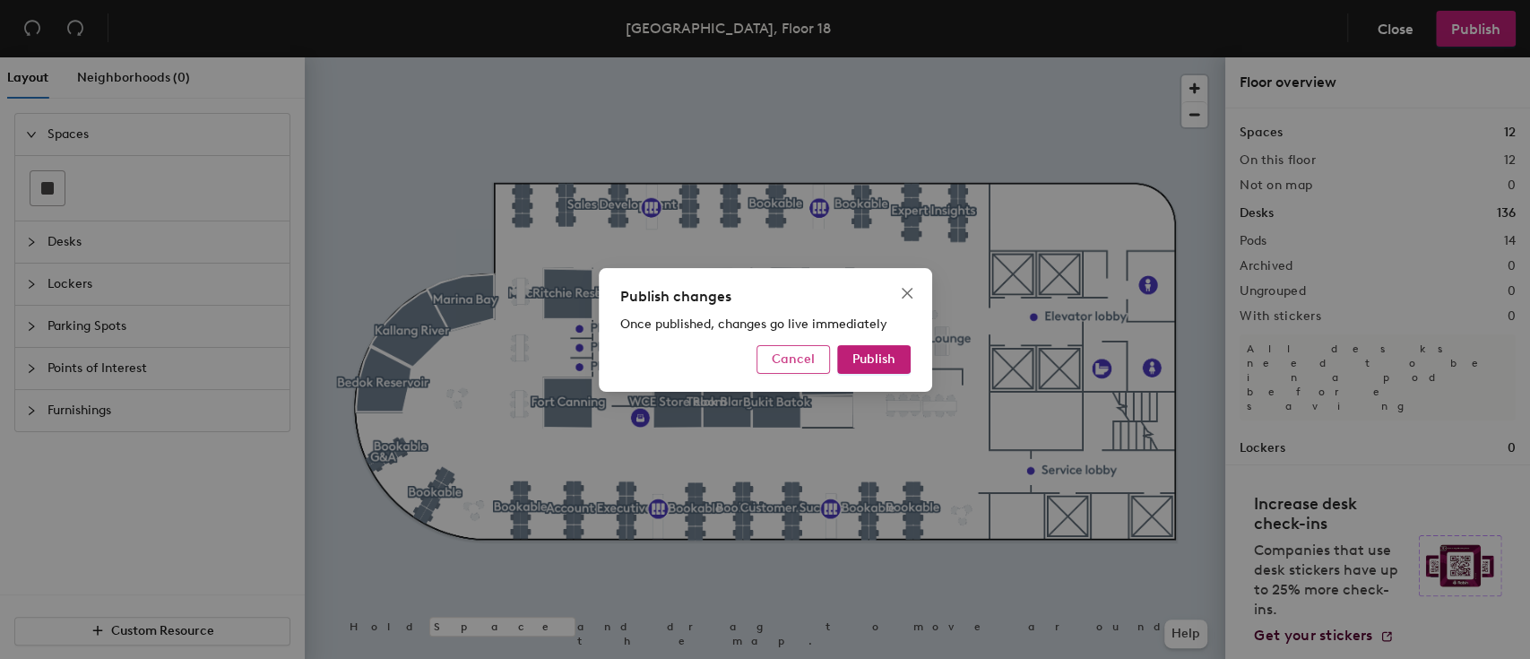
click at [803, 364] on span "Cancel" at bounding box center [793, 358] width 43 height 15
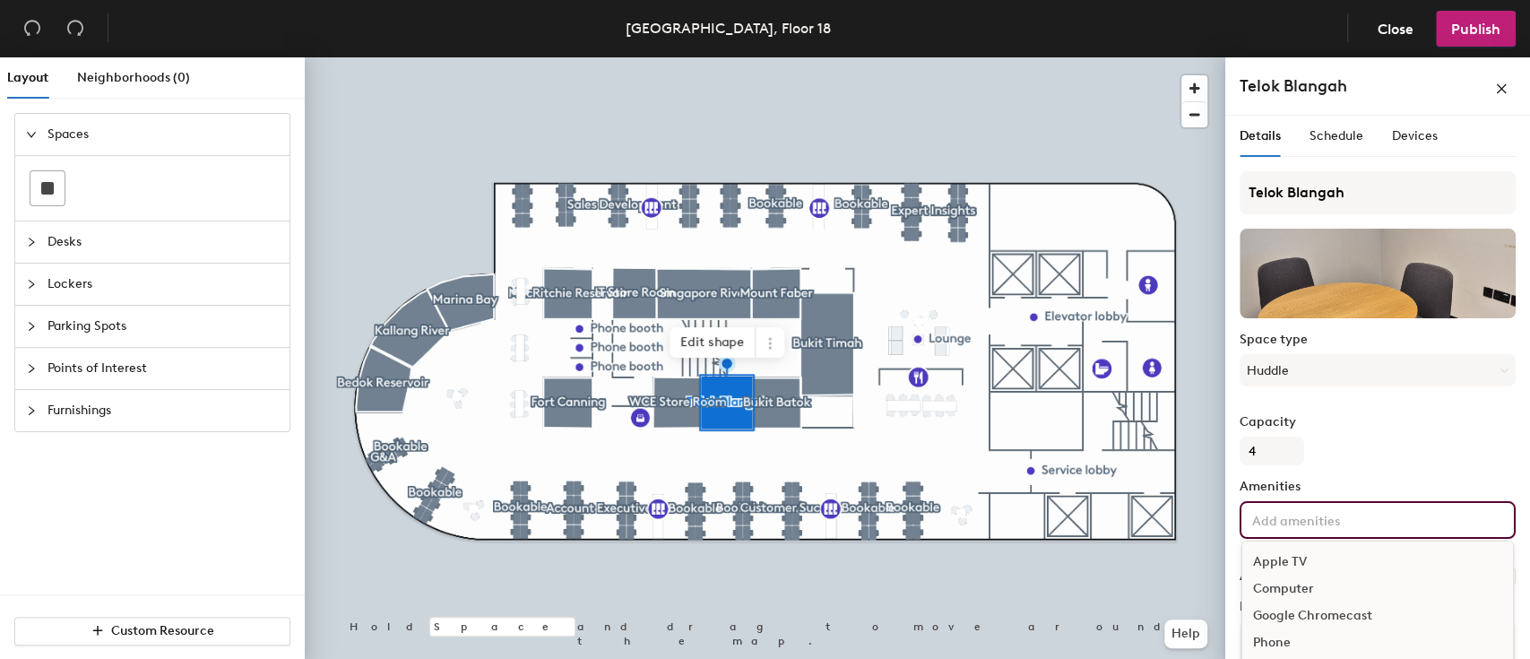
click at [1429, 532] on div "Apple TV Computer Google Chromecast Phone Printer Projector Speakers Television…" at bounding box center [1377, 520] width 276 height 38
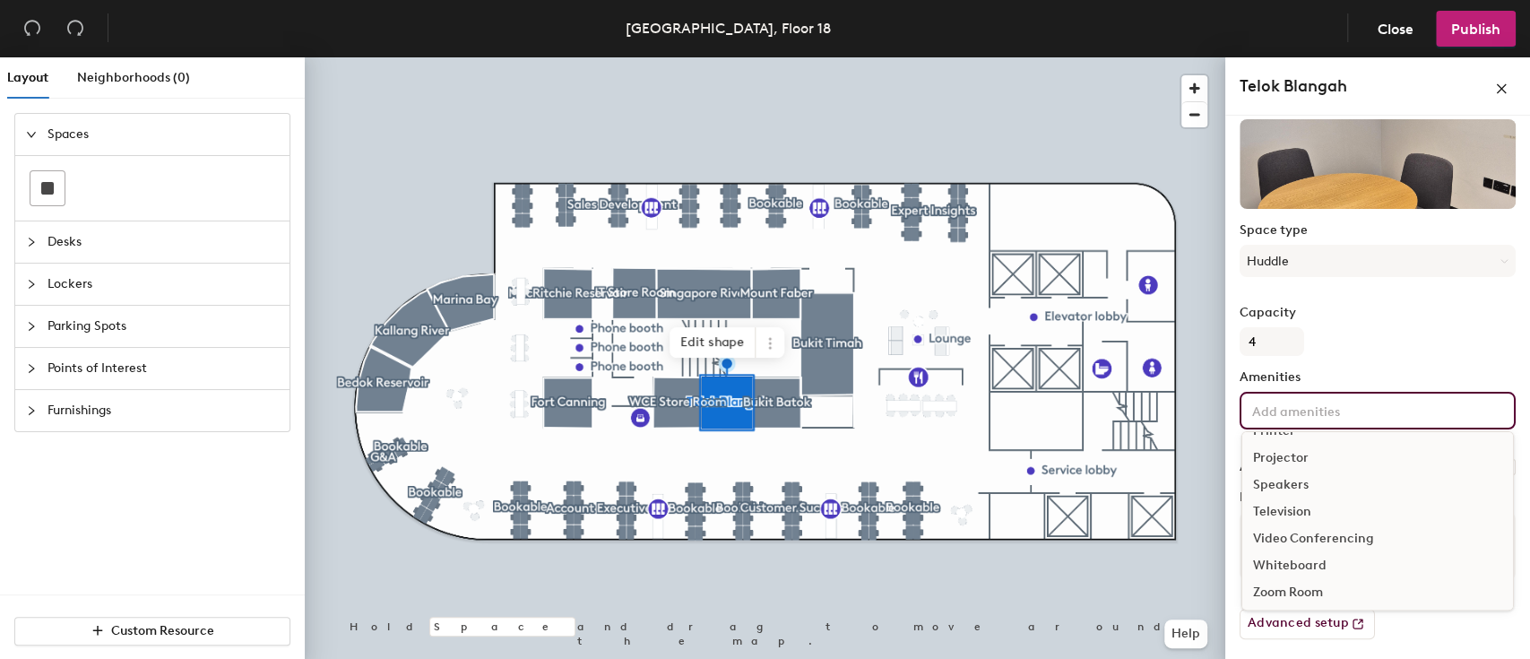
scroll to position [132, 0]
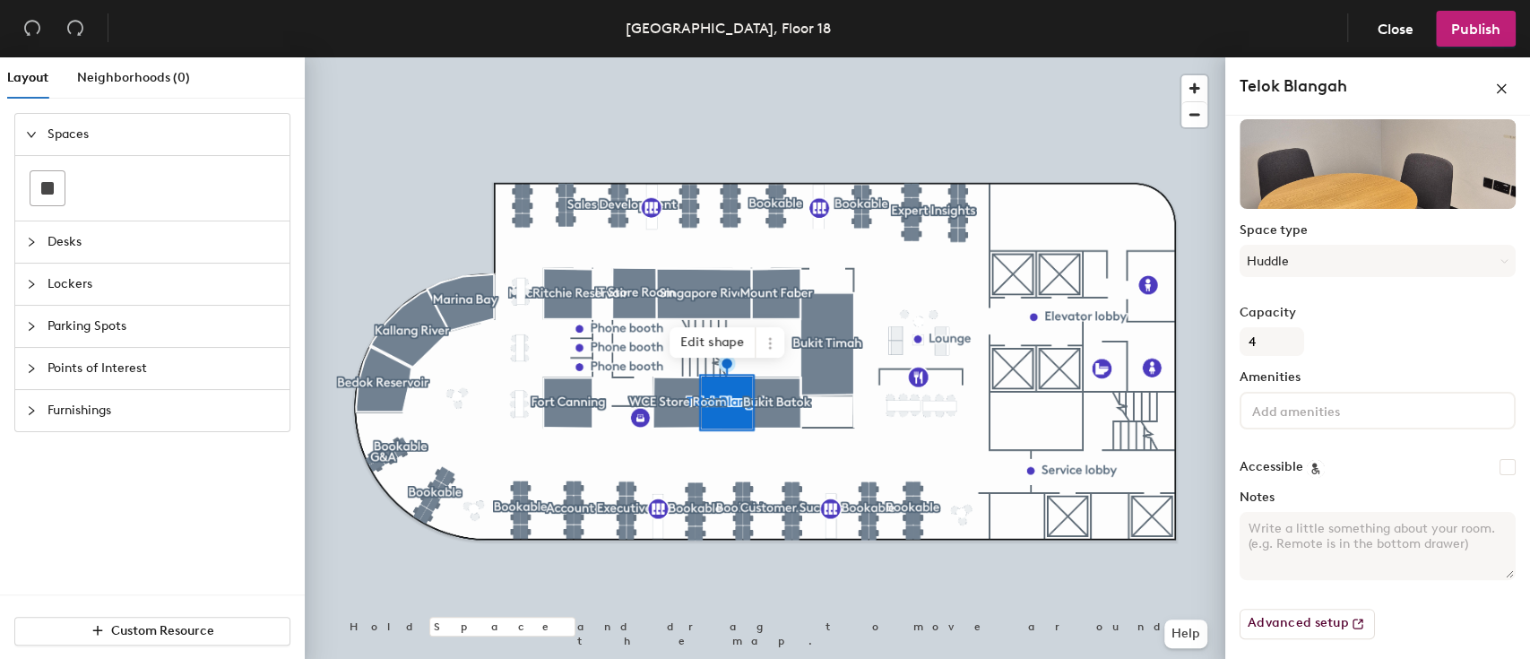
click at [1455, 348] on div "Capacity 4" at bounding box center [1377, 331] width 276 height 50
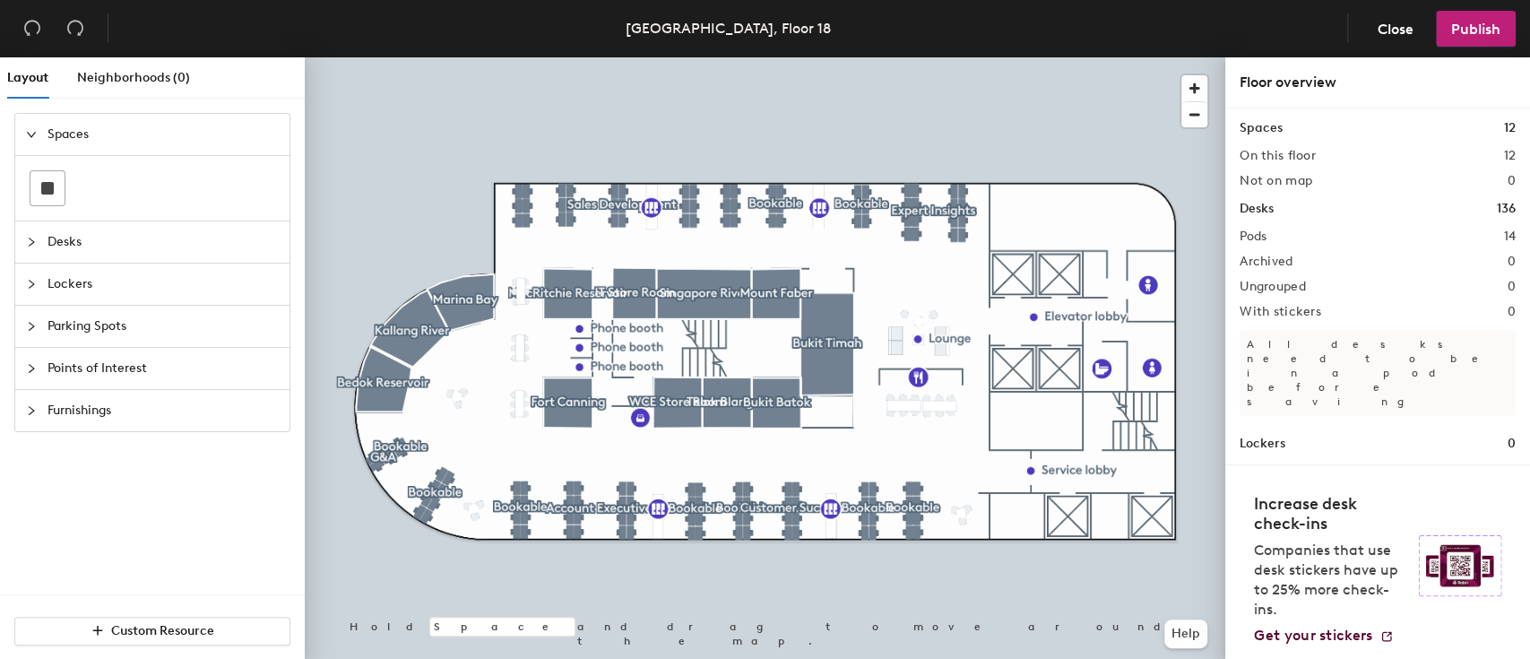
scroll to position [0, 0]
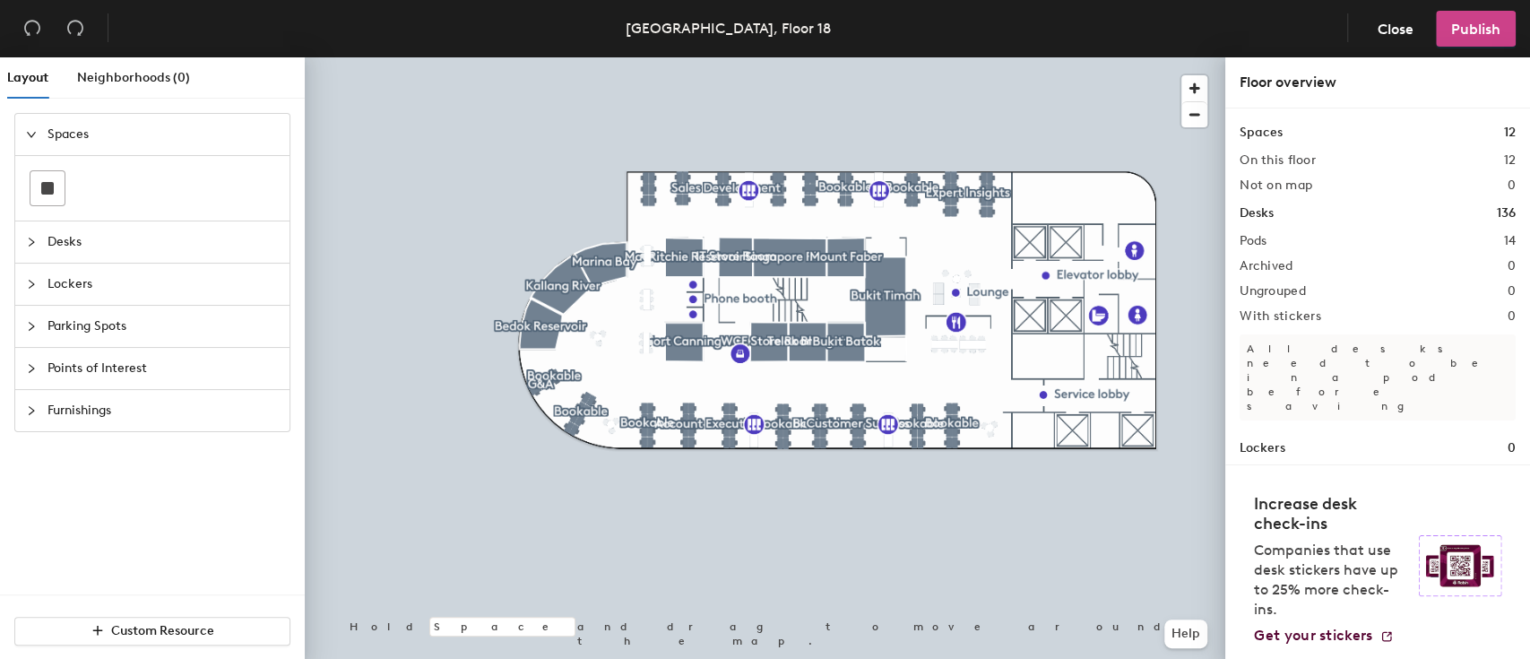
click at [1462, 28] on span "Publish" at bounding box center [1475, 29] width 49 height 17
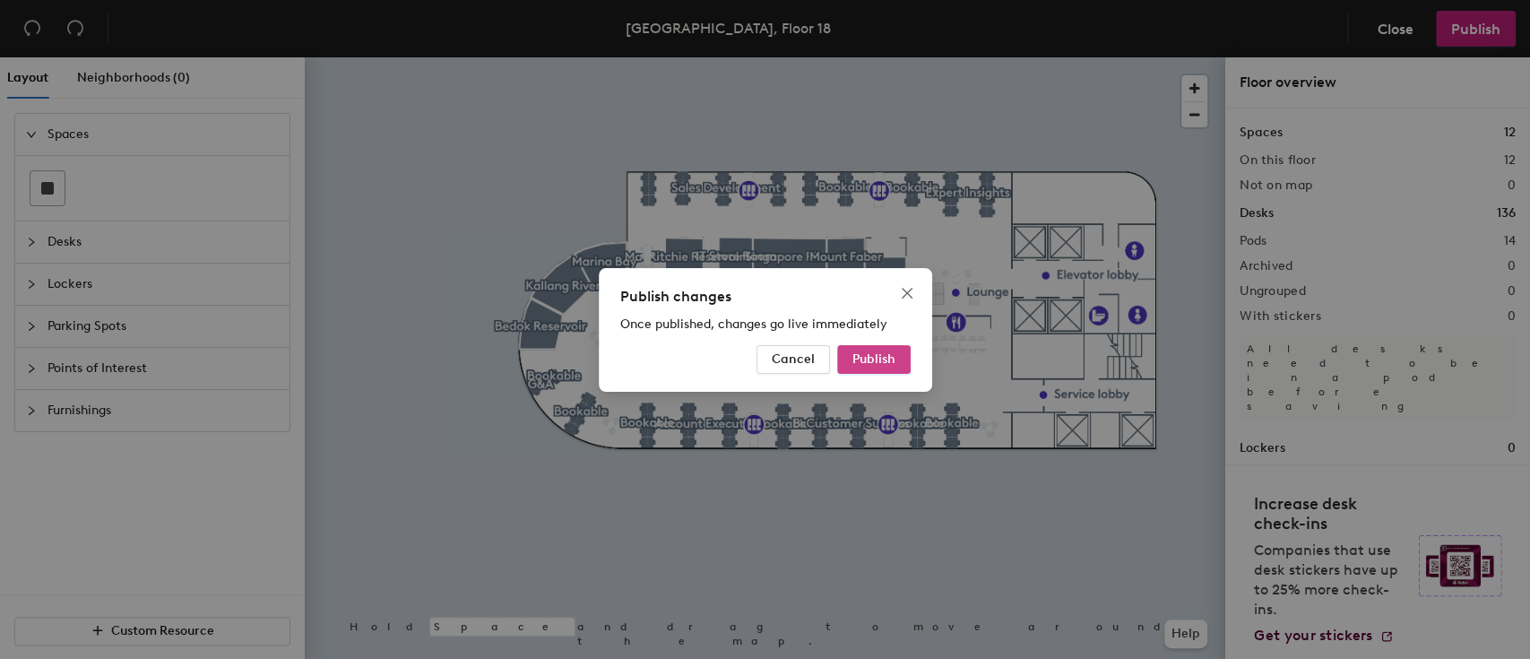
click at [886, 362] on span "Publish" at bounding box center [873, 358] width 43 height 15
